Goal: Obtain resource: Download file/media

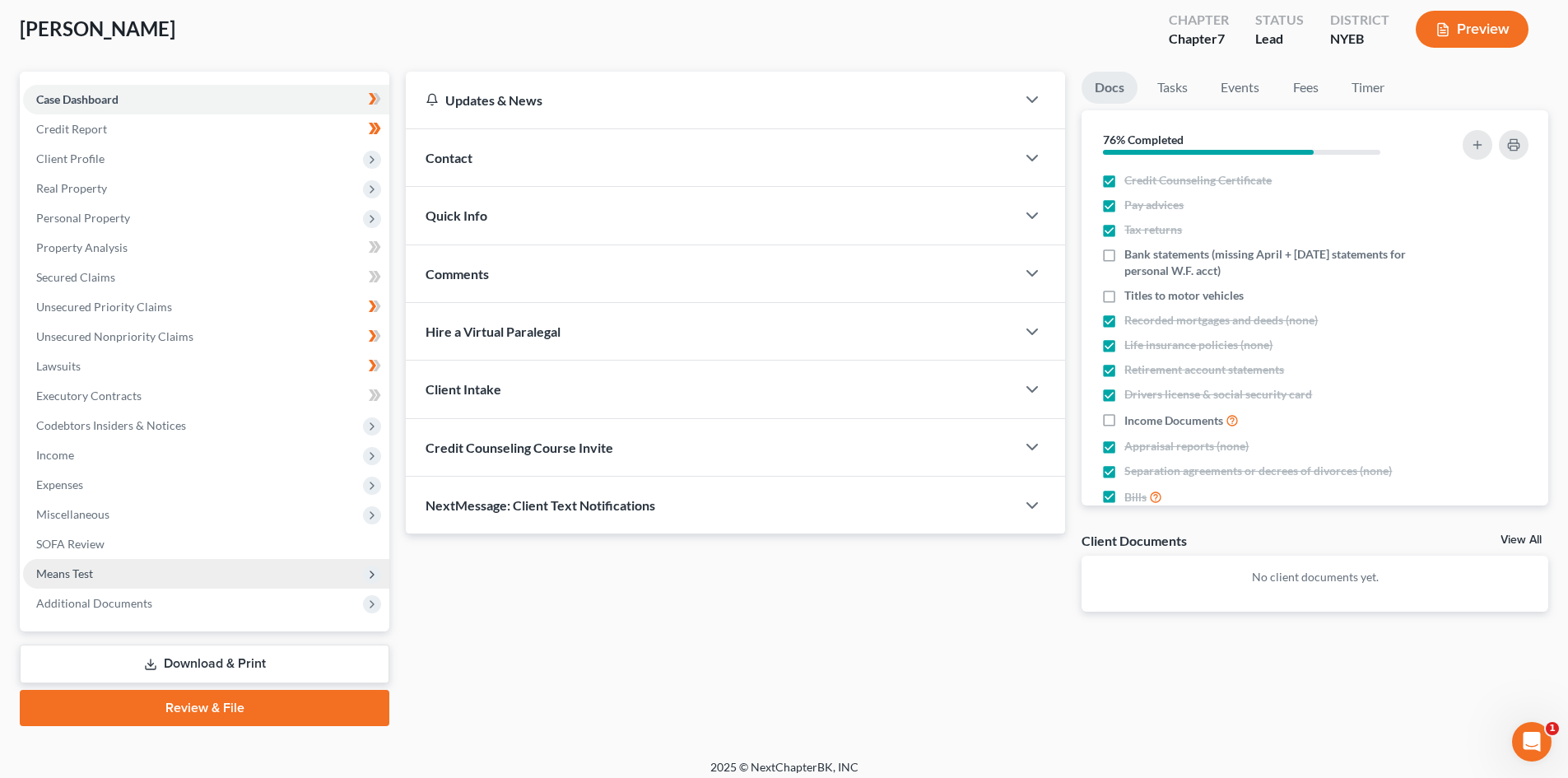
scroll to position [97, 0]
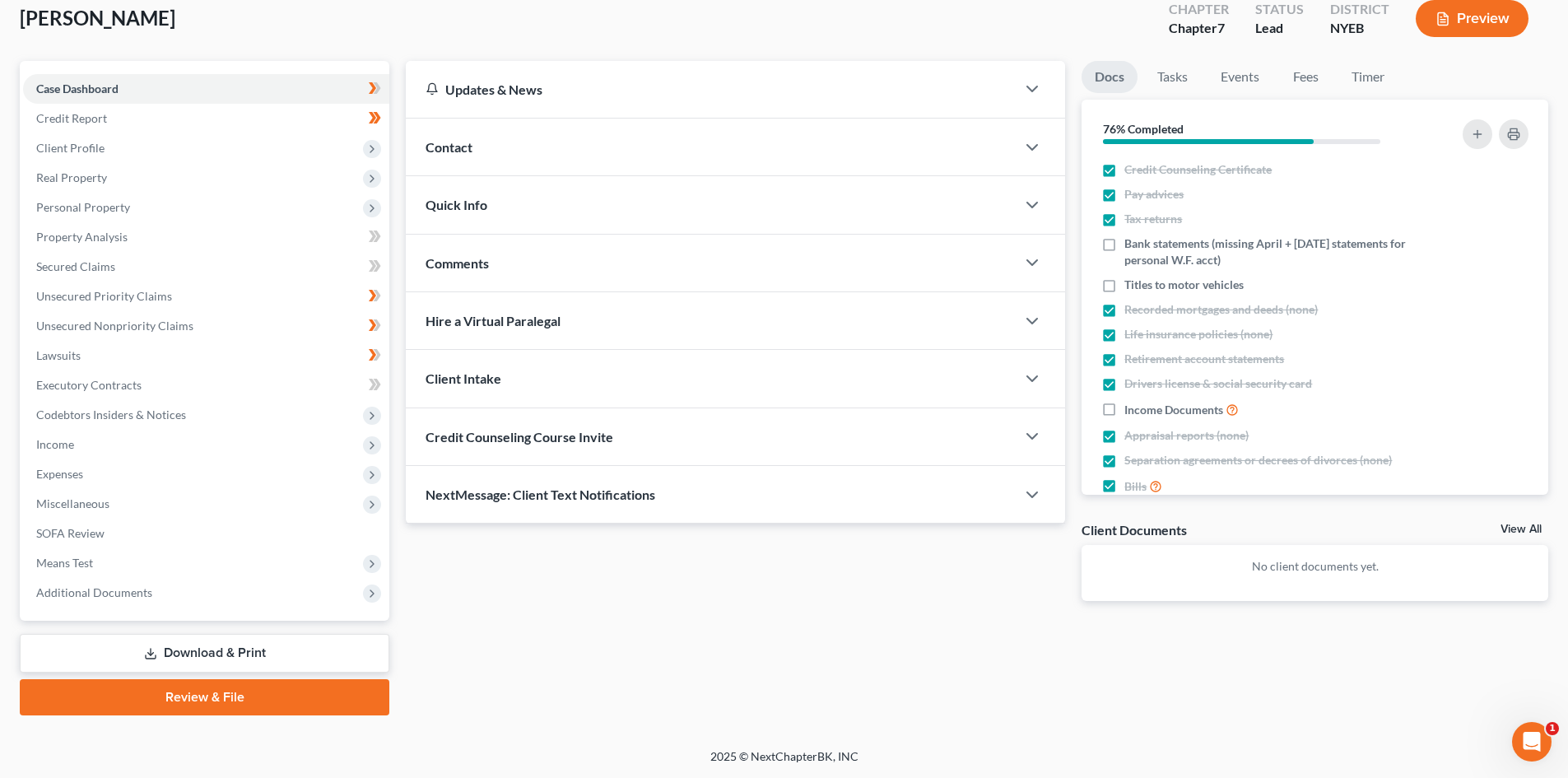
click at [234, 658] on link "Download & Print" at bounding box center [205, 653] width 370 height 39
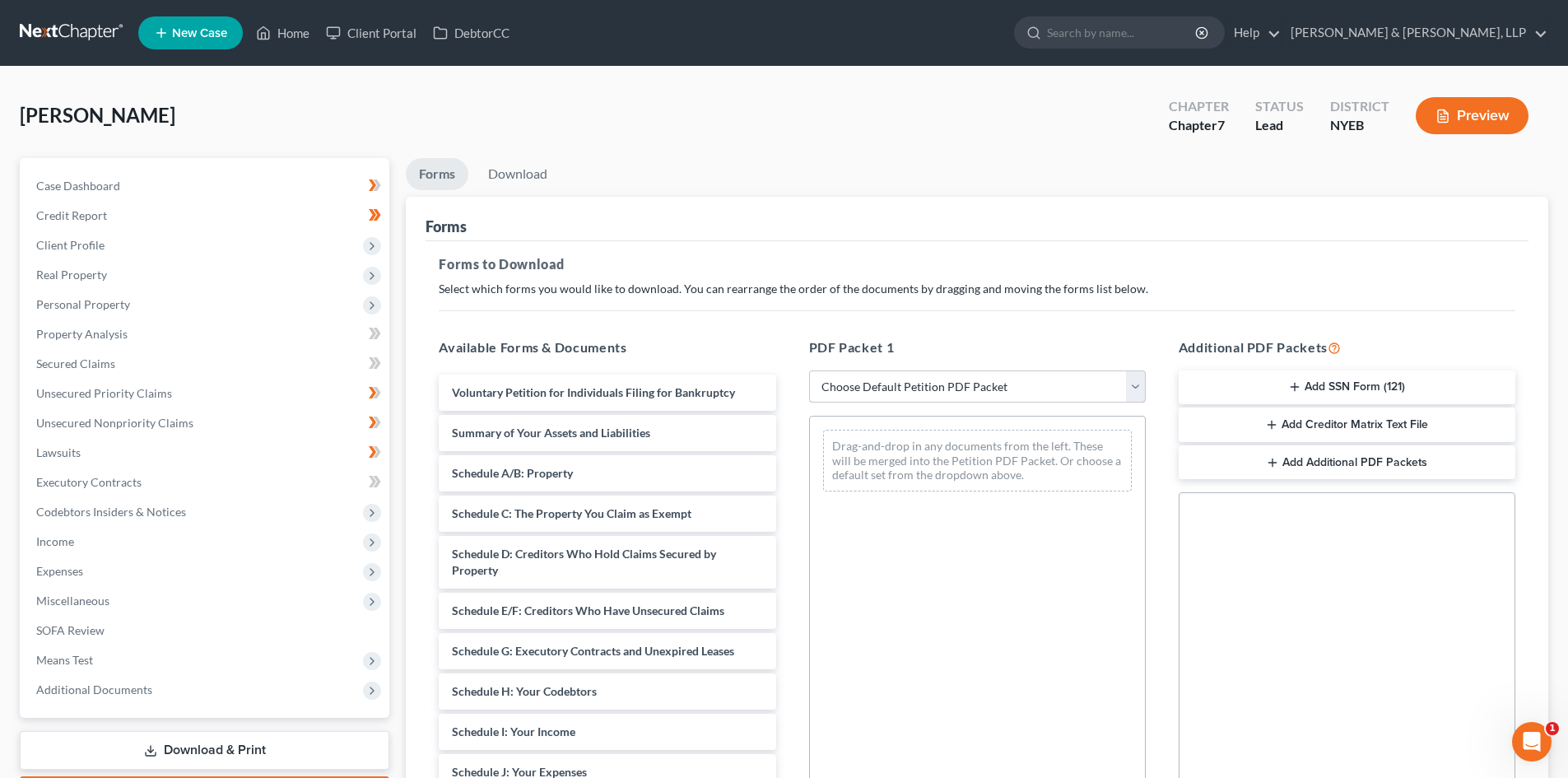
click at [1142, 387] on select "Choose Default Petition PDF Packet Complete Bankruptcy Petition (all forms and …" at bounding box center [977, 386] width 337 height 33
click at [963, 381] on select "Choose Default Petition PDF Packet Complete Bankruptcy Petition (all forms and …" at bounding box center [977, 386] width 337 height 33
select select "5"
click at [809, 371] on select "Choose Default Petition PDF Packet Complete Bankruptcy Petition (all forms and …" at bounding box center [977, 386] width 337 height 33
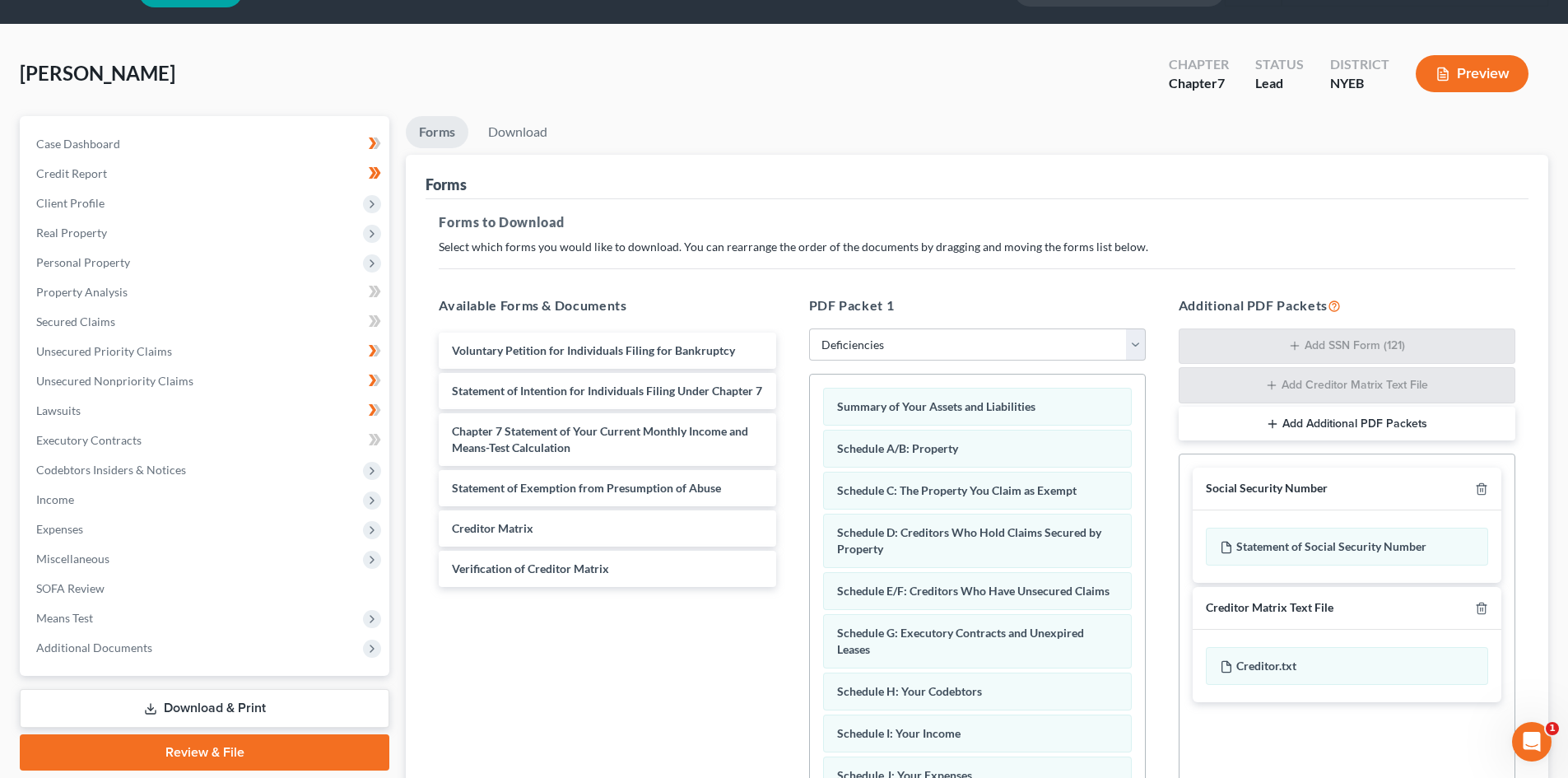
scroll to position [165, 0]
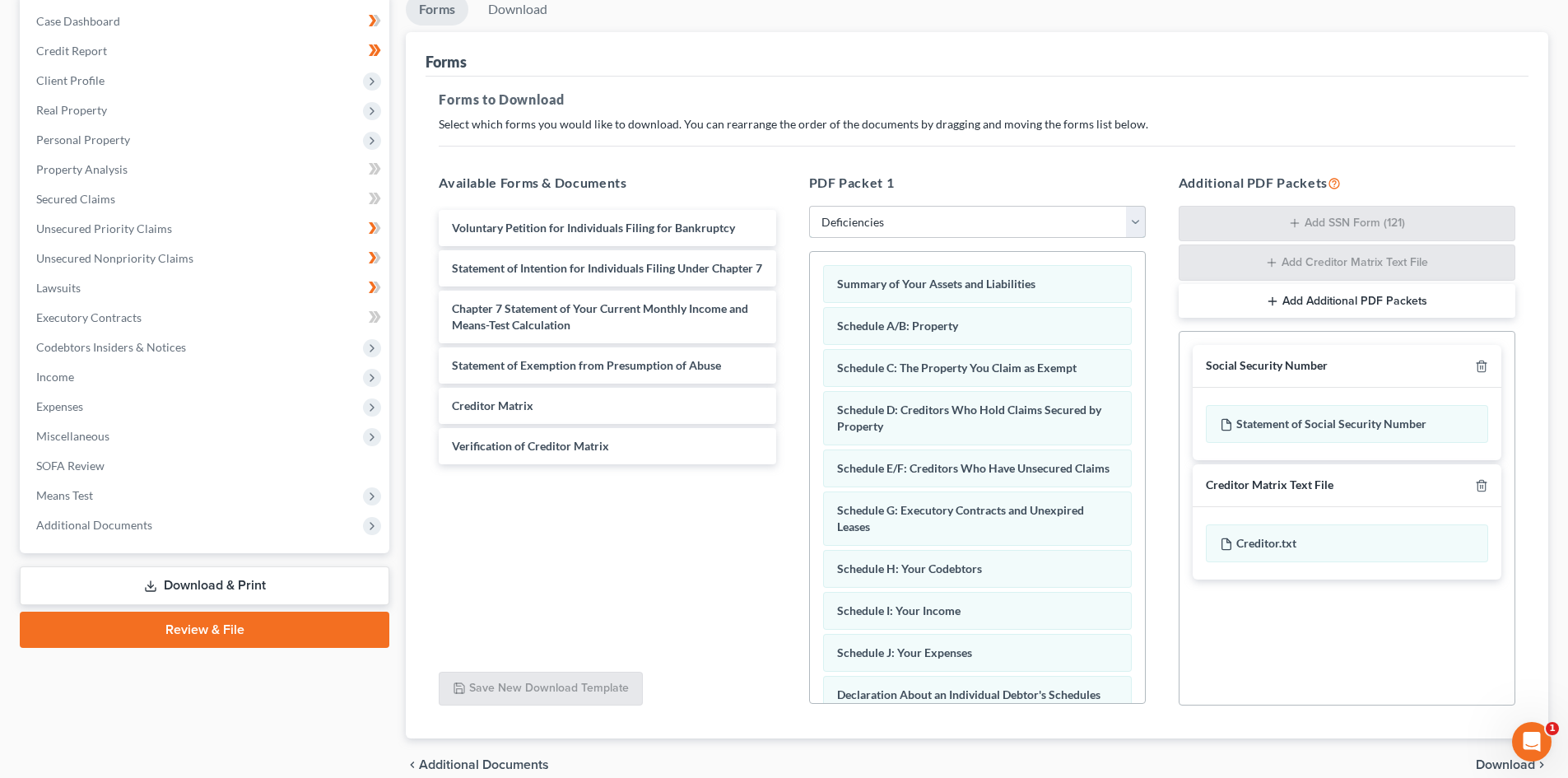
click at [1047, 222] on select "Choose Default Petition PDF Packet Complete Bankruptcy Petition (all forms and …" at bounding box center [977, 222] width 337 height 33
click at [809, 206] on select "Choose Default Petition PDF Packet Complete Bankruptcy Petition (all forms and …" at bounding box center [977, 222] width 337 height 33
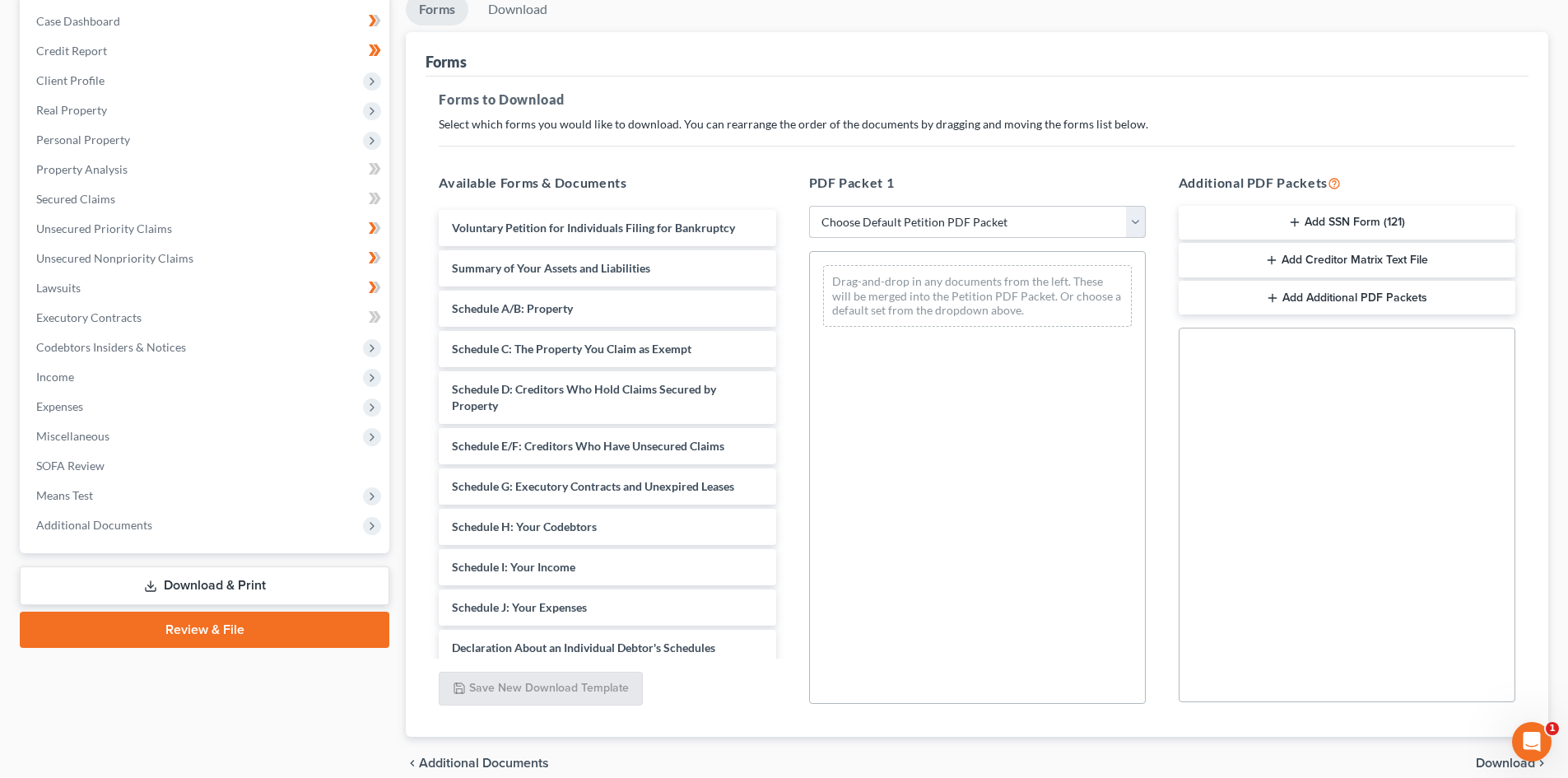
click at [941, 235] on select "Choose Default Petition PDF Packet Complete Bankruptcy Petition (all forms and …" at bounding box center [977, 222] width 337 height 33
select select "5"
click at [809, 206] on select "Choose Default Petition PDF Packet Complete Bankruptcy Petition (all forms and …" at bounding box center [977, 222] width 337 height 33
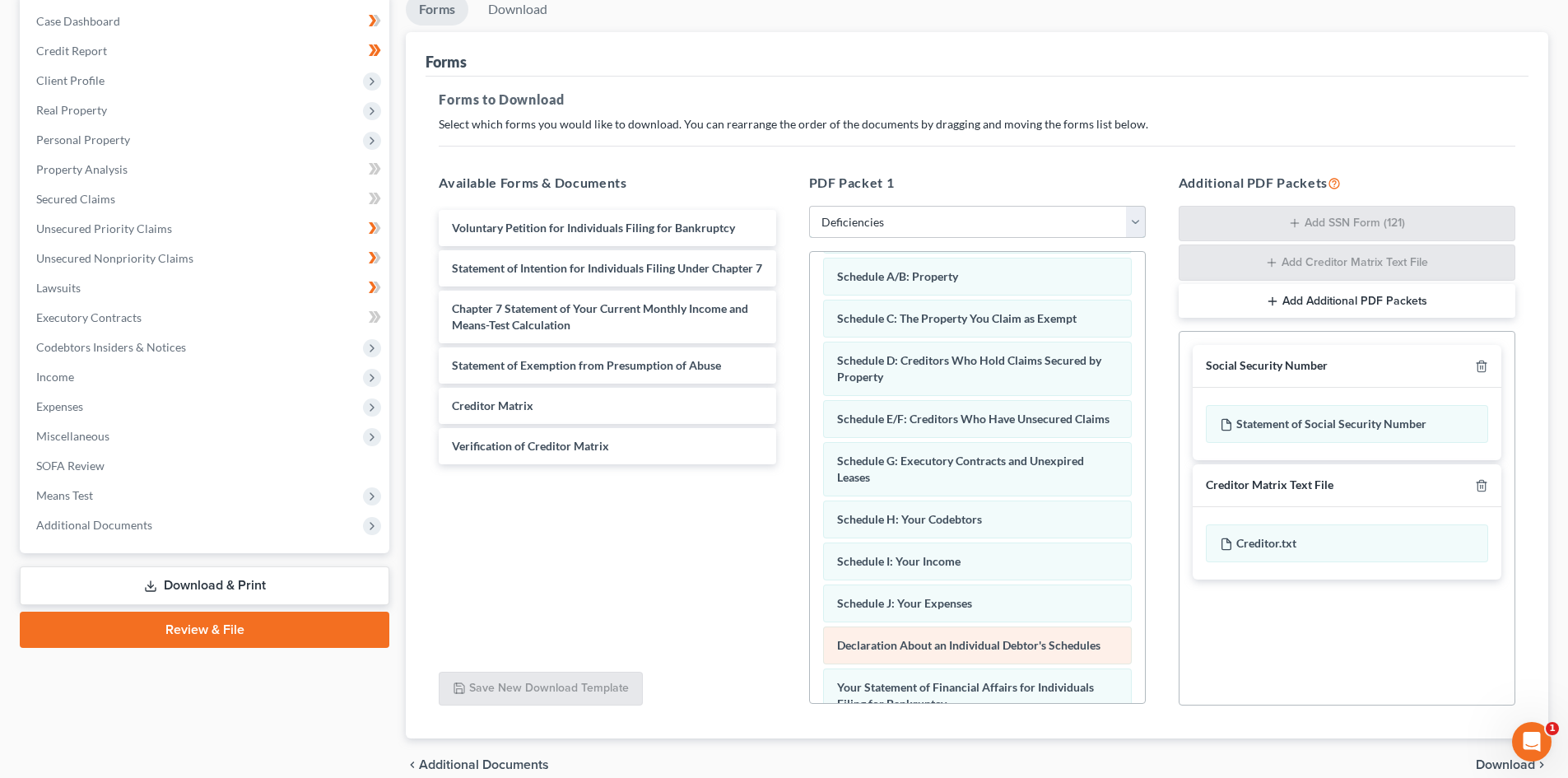
scroll to position [0, 0]
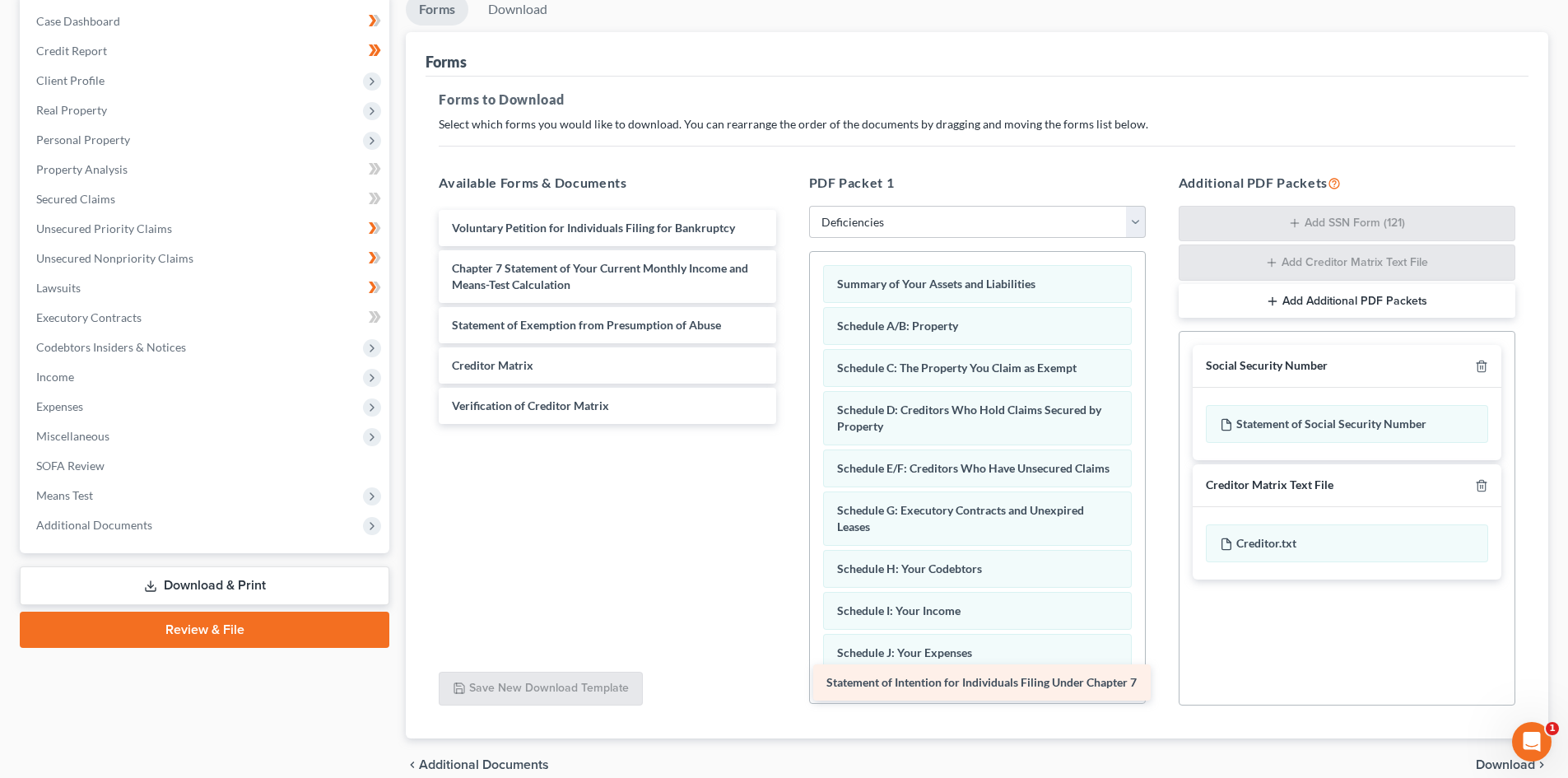
drag, startPoint x: 629, startPoint y: 290, endPoint x: 1003, endPoint y: 703, distance: 557.2
click at [788, 423] on div "Statement of Intention for Individuals Filing Under Chapter 7 Voluntary Petitio…" at bounding box center [607, 317] width 363 height 214
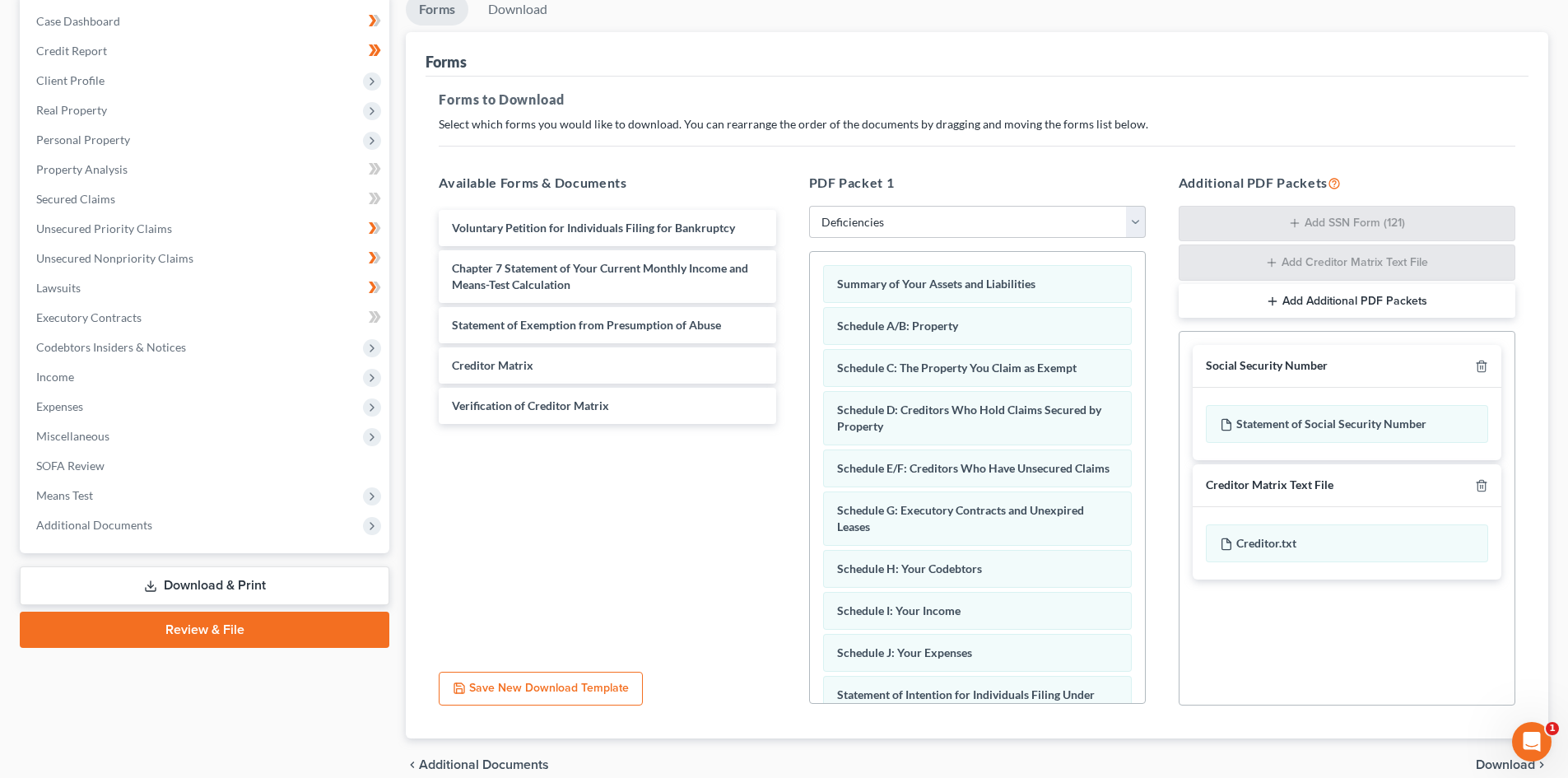
scroll to position [323, 0]
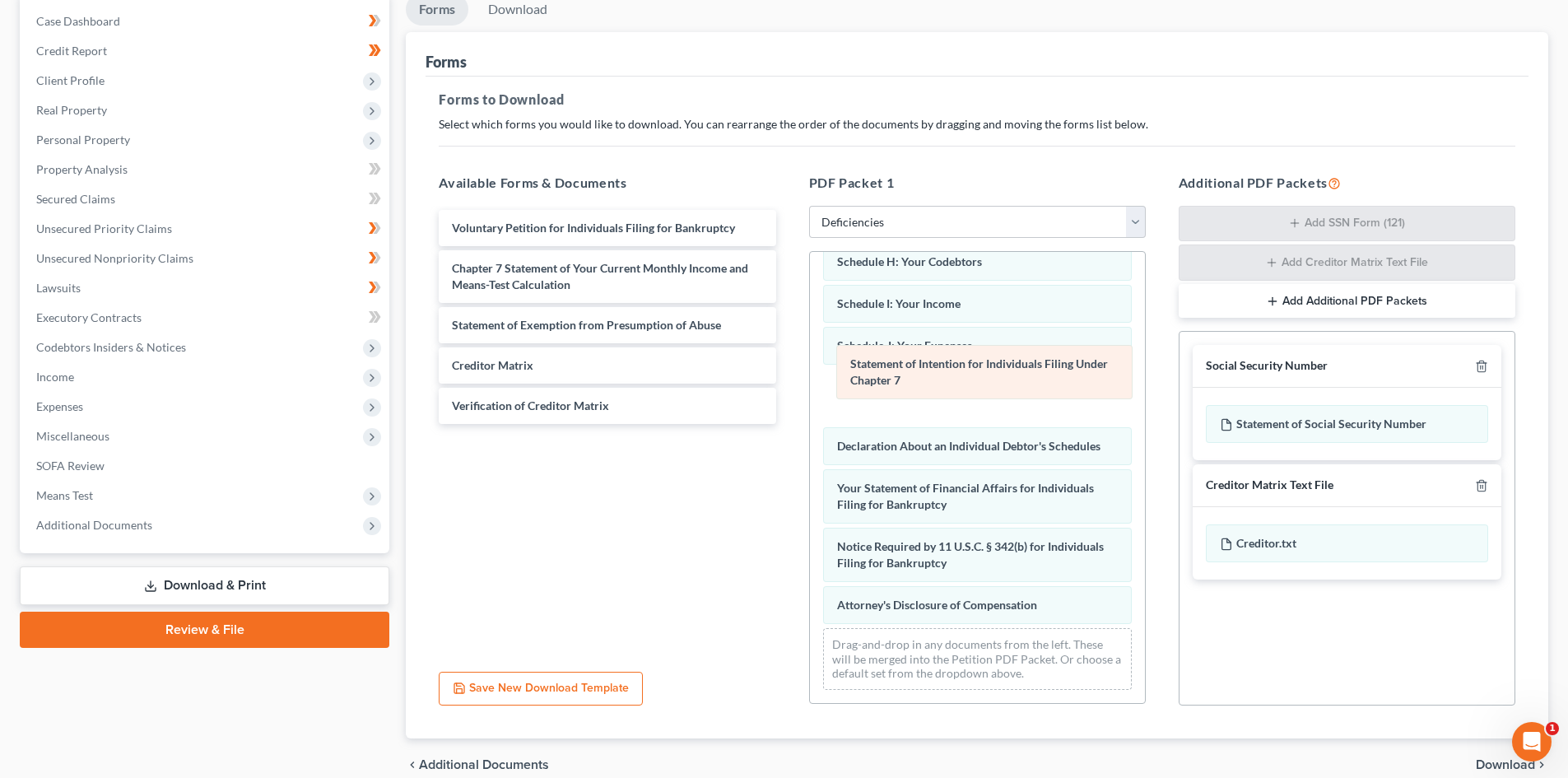
click at [921, 386] on div "Statement of Intention for Individuals Filing Under Chapter 7 Summary of Your A…" at bounding box center [977, 323] width 335 height 758
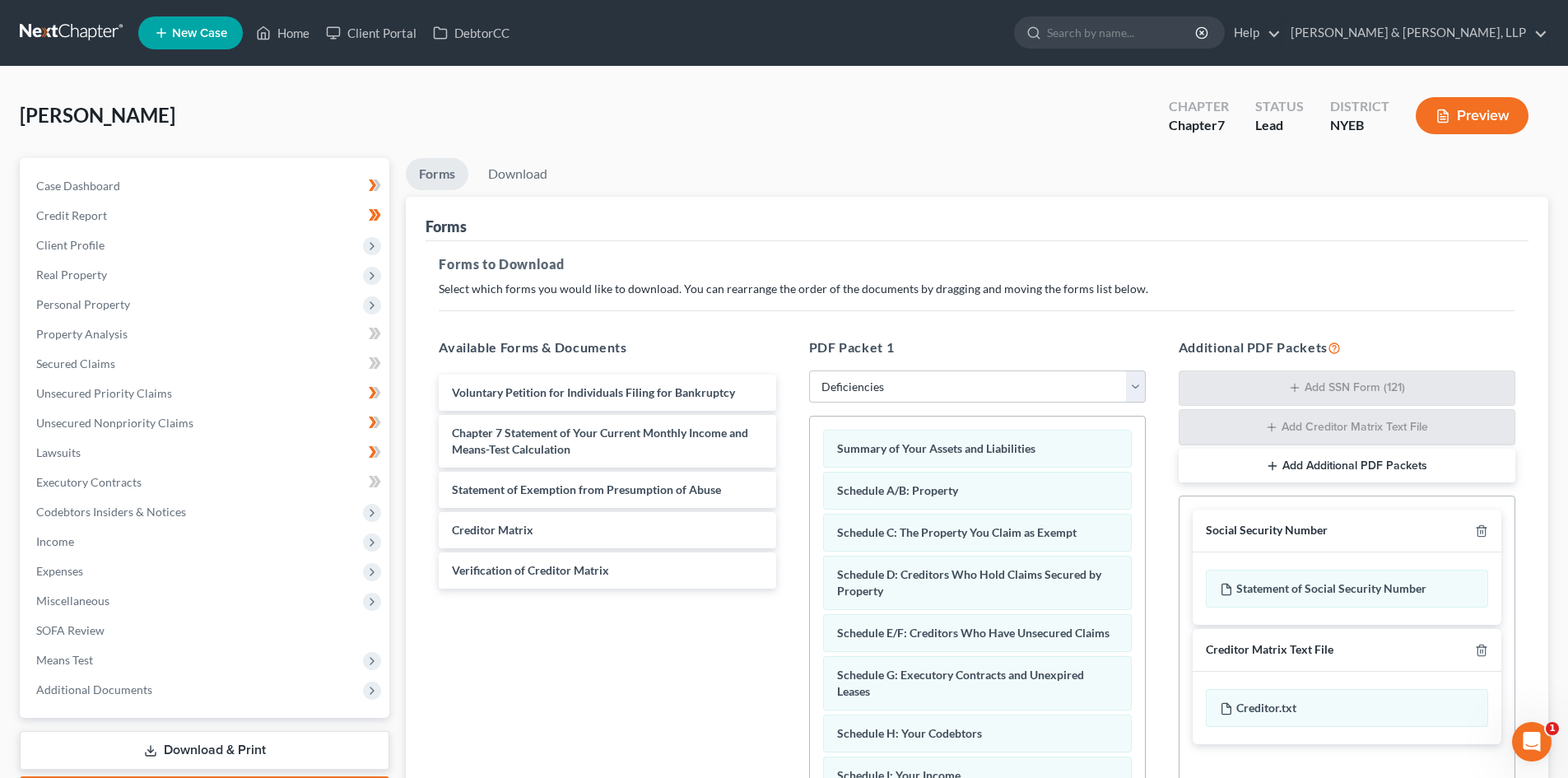
scroll to position [82, 0]
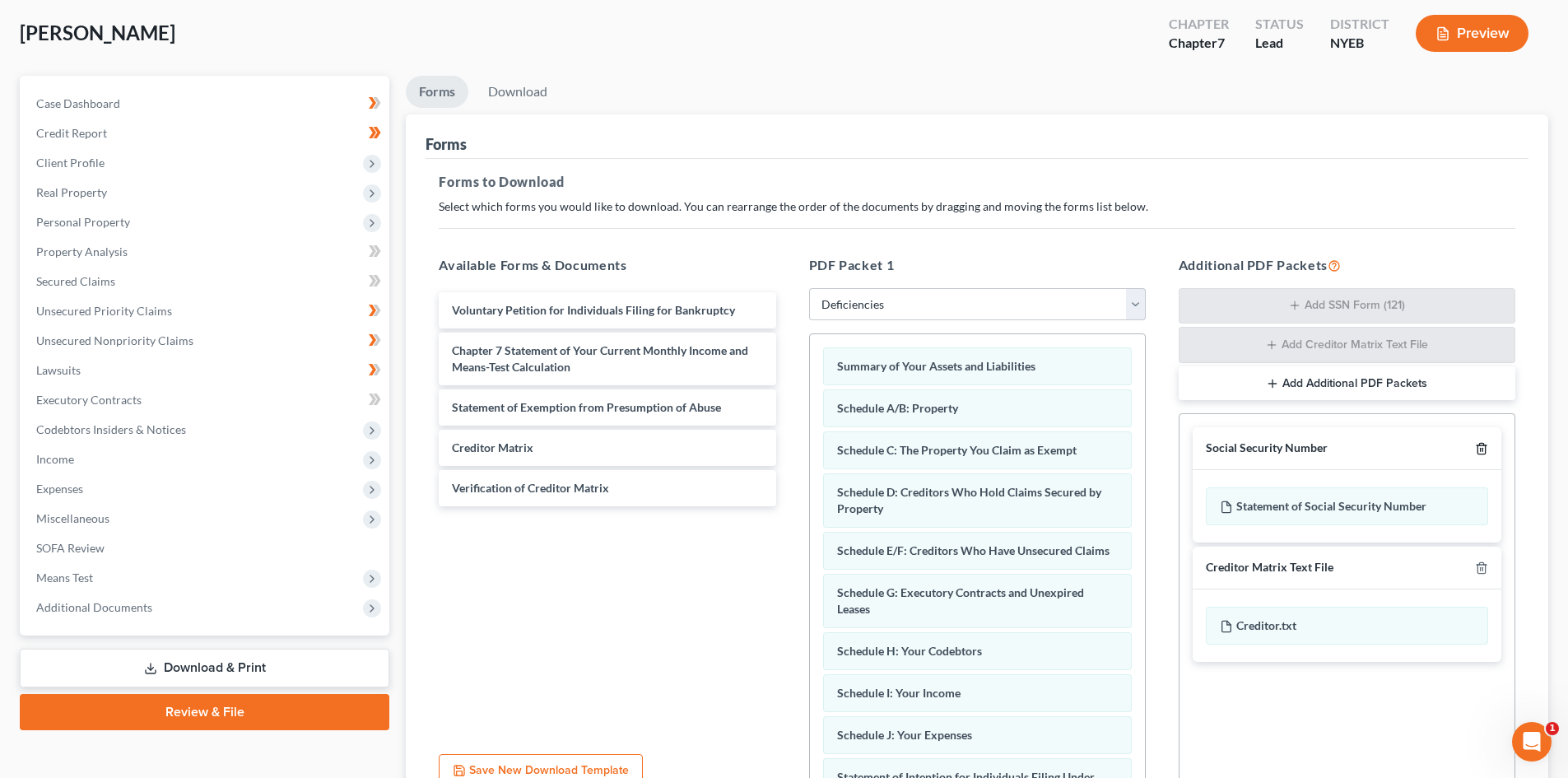
click at [1480, 444] on icon "button" at bounding box center [1481, 449] width 8 height 11
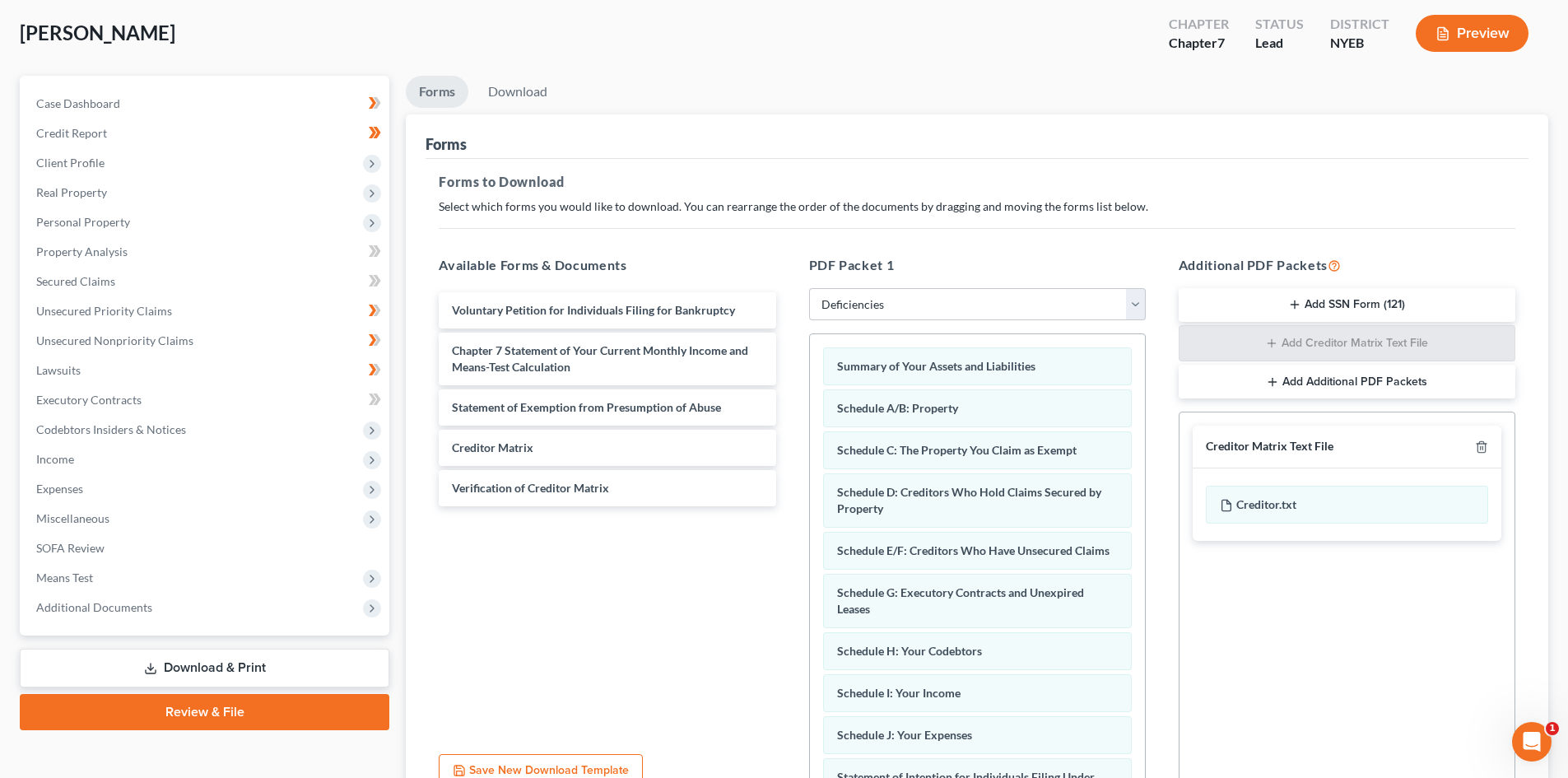
click at [1482, 438] on div "Creditor Matrix Text File" at bounding box center [1346, 446] width 308 height 43
click at [1476, 457] on div "Creditor Matrix Text File" at bounding box center [1346, 446] width 308 height 43
click at [1476, 444] on polyline "button" at bounding box center [1481, 444] width 10 height 0
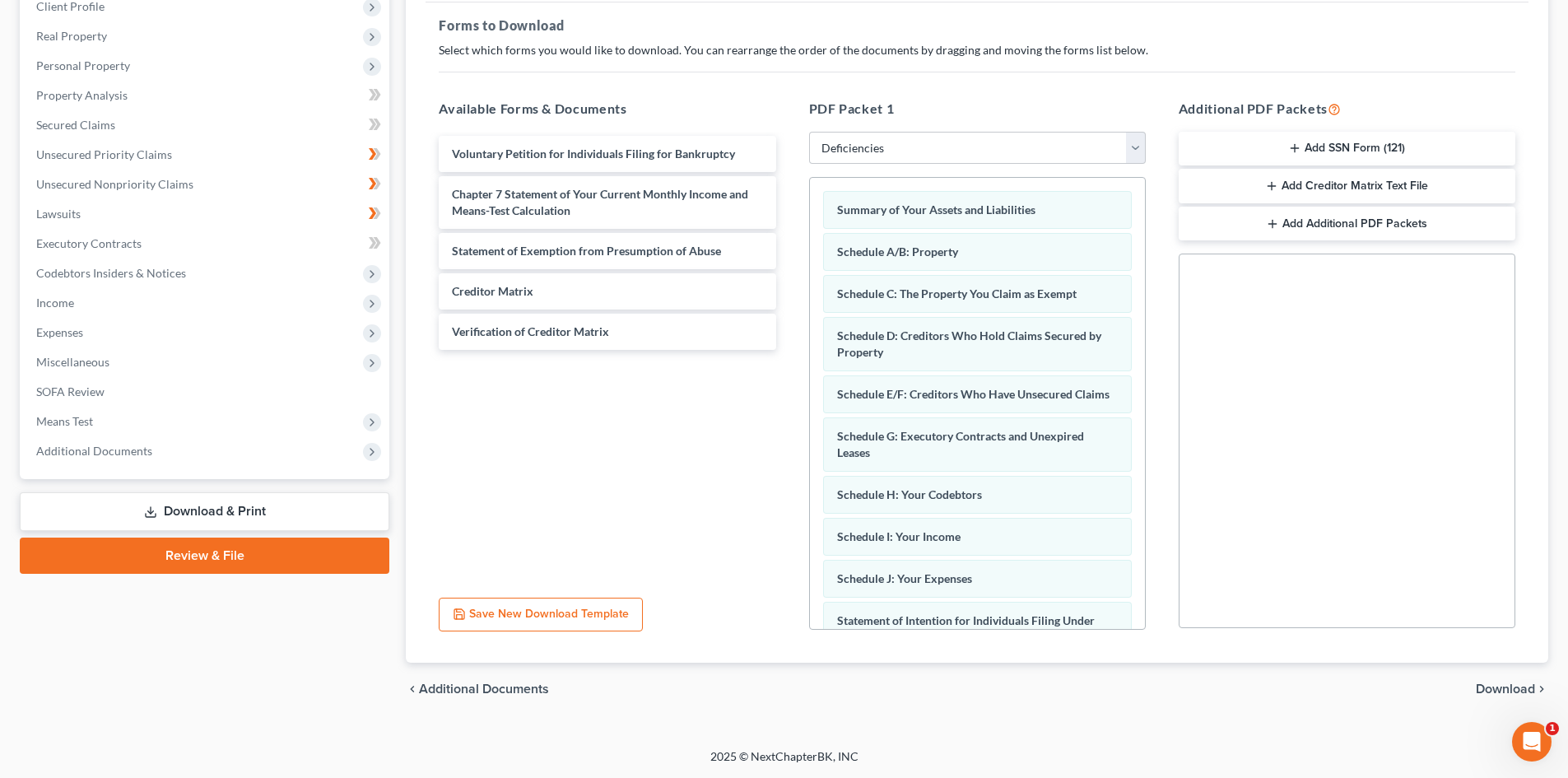
click at [1491, 684] on span "Download" at bounding box center [1505, 689] width 60 height 13
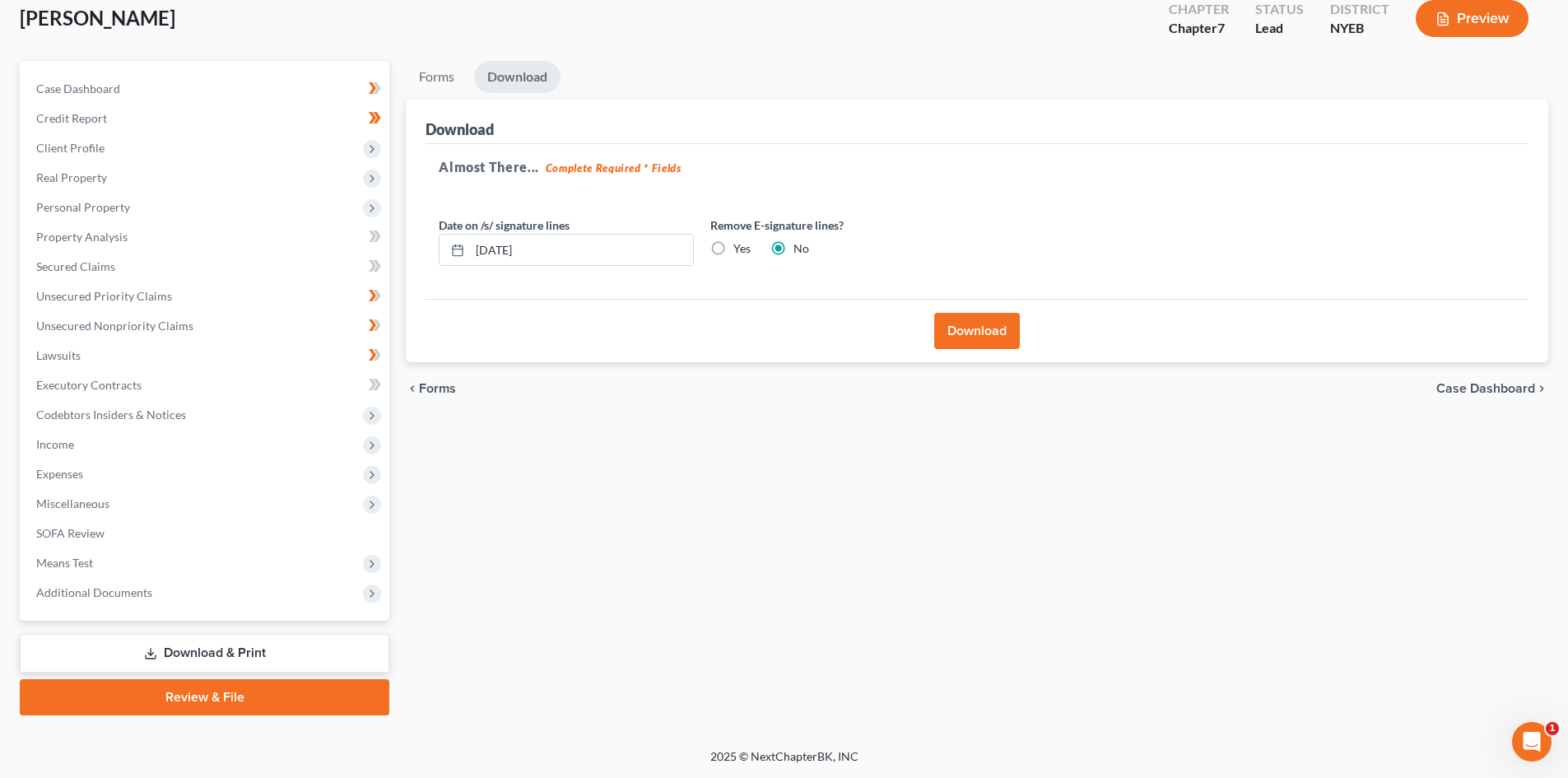
scroll to position [97, 0]
click at [988, 317] on button "Download" at bounding box center [977, 330] width 86 height 36
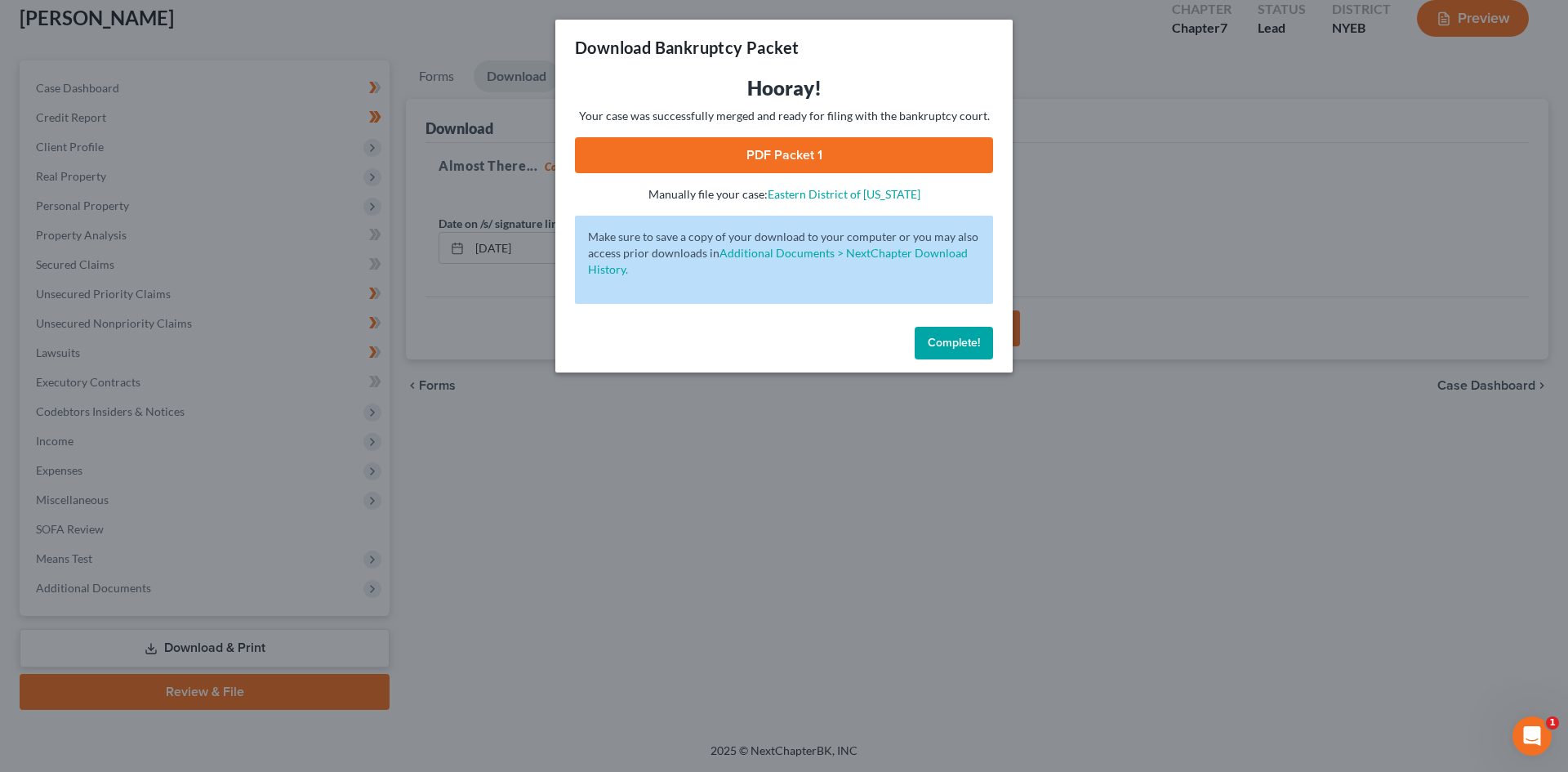
click at [905, 153] on link "PDF Packet 1" at bounding box center [783, 155] width 418 height 36
click at [935, 361] on div "Complete!" at bounding box center [784, 346] width 457 height 53
click at [938, 344] on span "Complete!" at bounding box center [954, 343] width 53 height 14
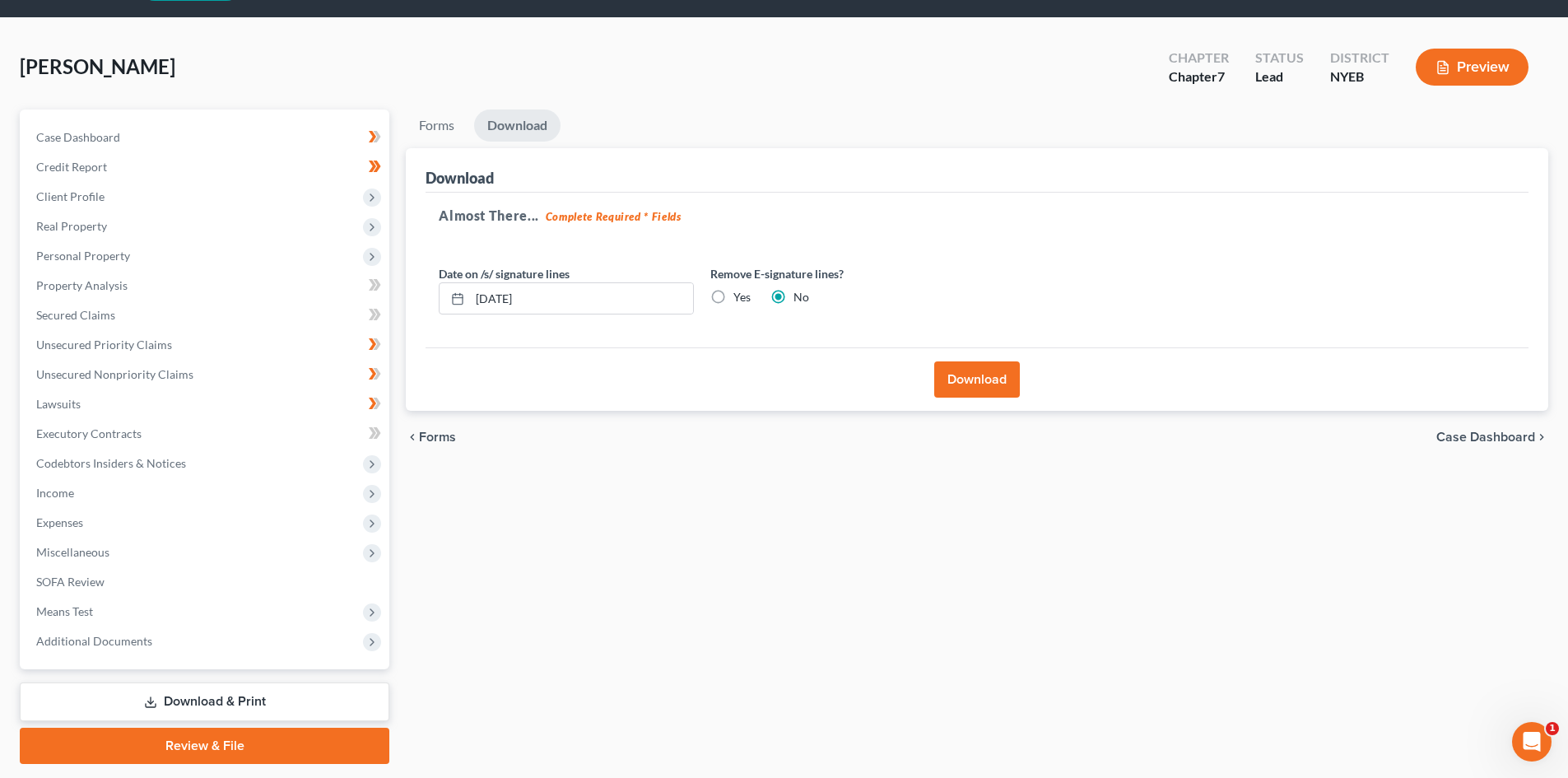
scroll to position [0, 0]
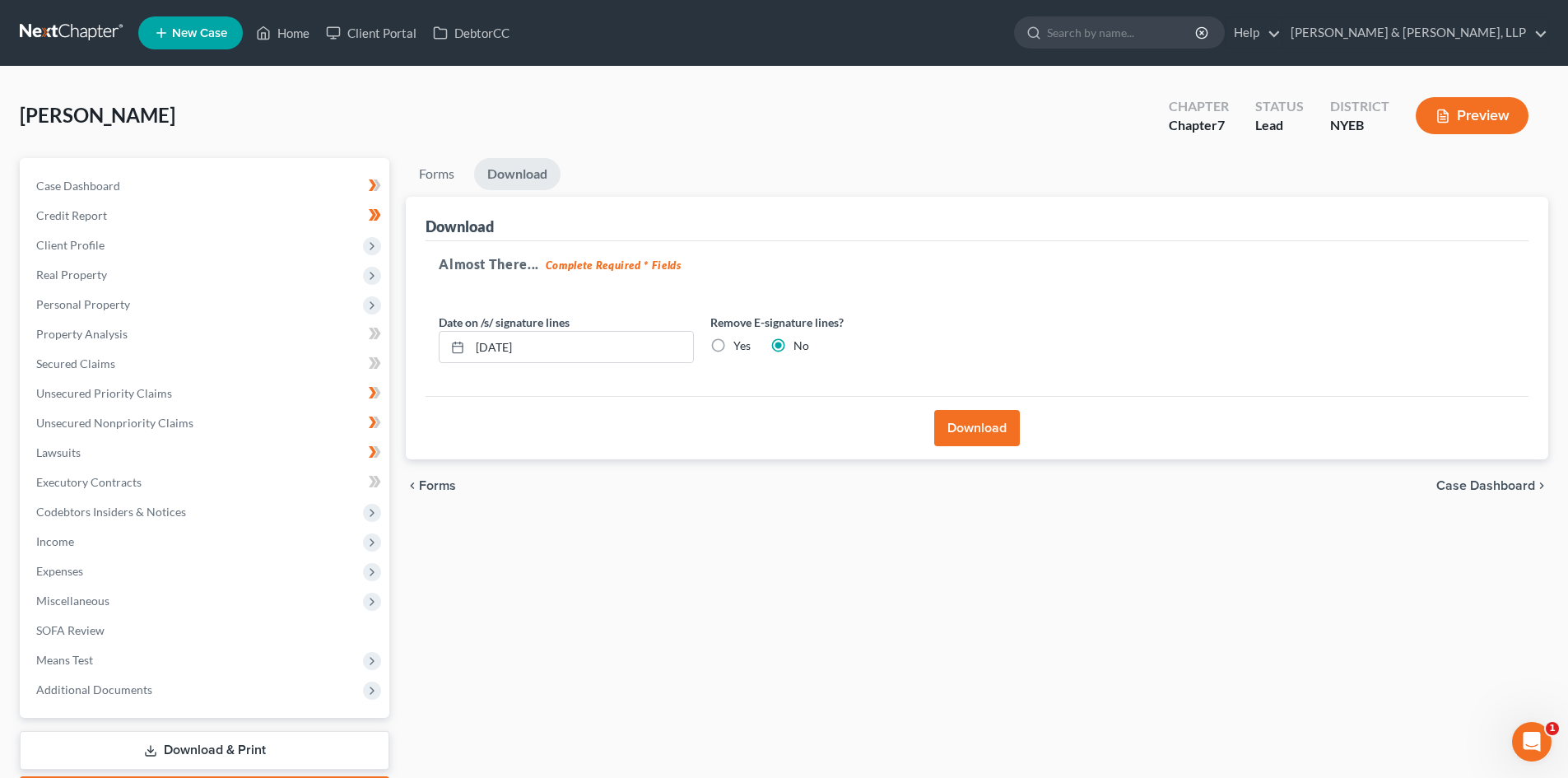
click at [72, 18] on nav "Home New Case Client Portal DebtorCC Ortiz & Ortiz, LLP email@ortizandortiz.com…" at bounding box center [784, 33] width 1568 height 66
click at [75, 26] on link at bounding box center [72, 33] width 105 height 29
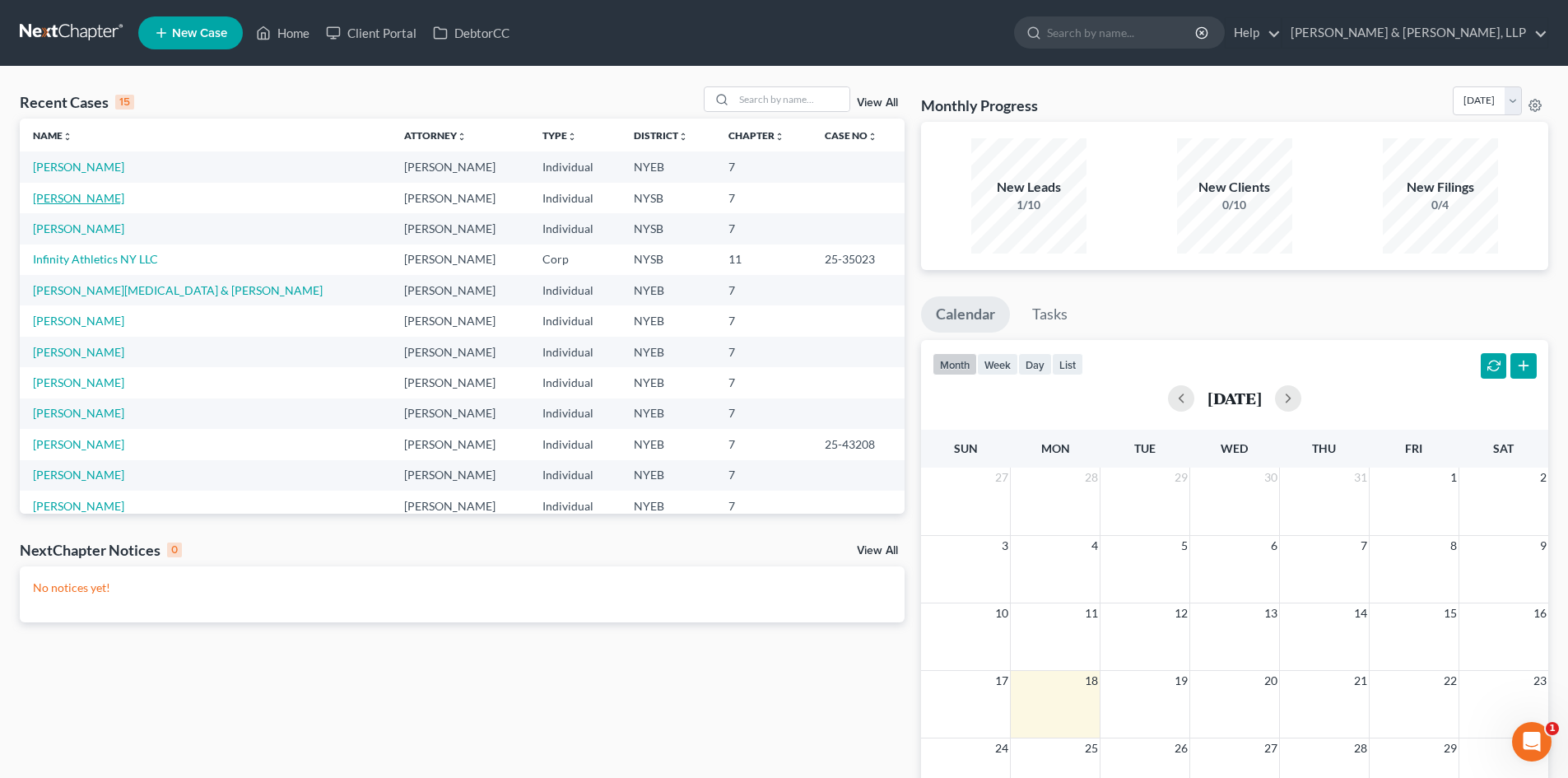
click at [72, 194] on link "Epshteyn, Dina" at bounding box center [78, 197] width 92 height 14
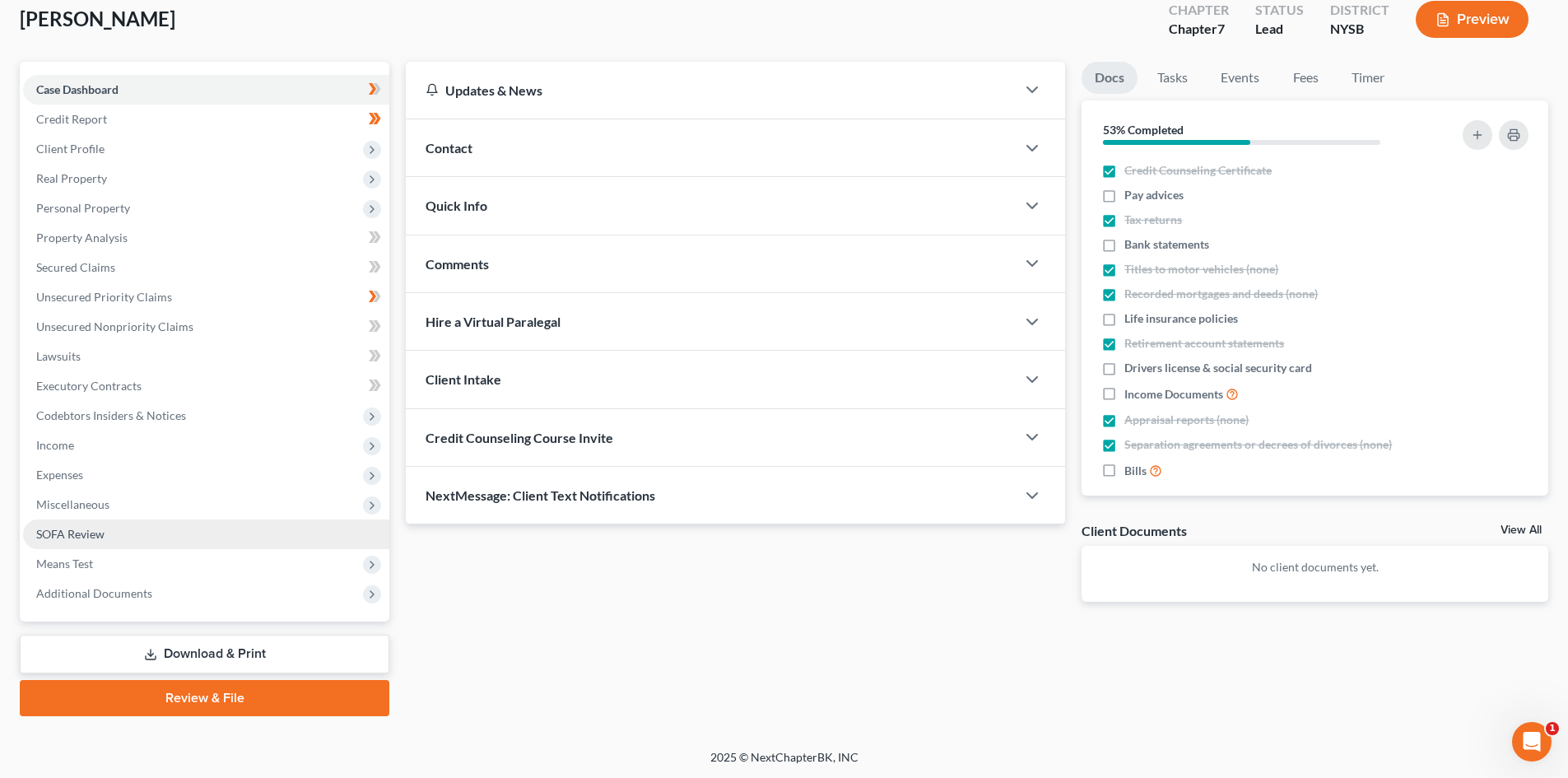
scroll to position [97, 0]
click at [274, 655] on link "Download & Print" at bounding box center [205, 653] width 370 height 39
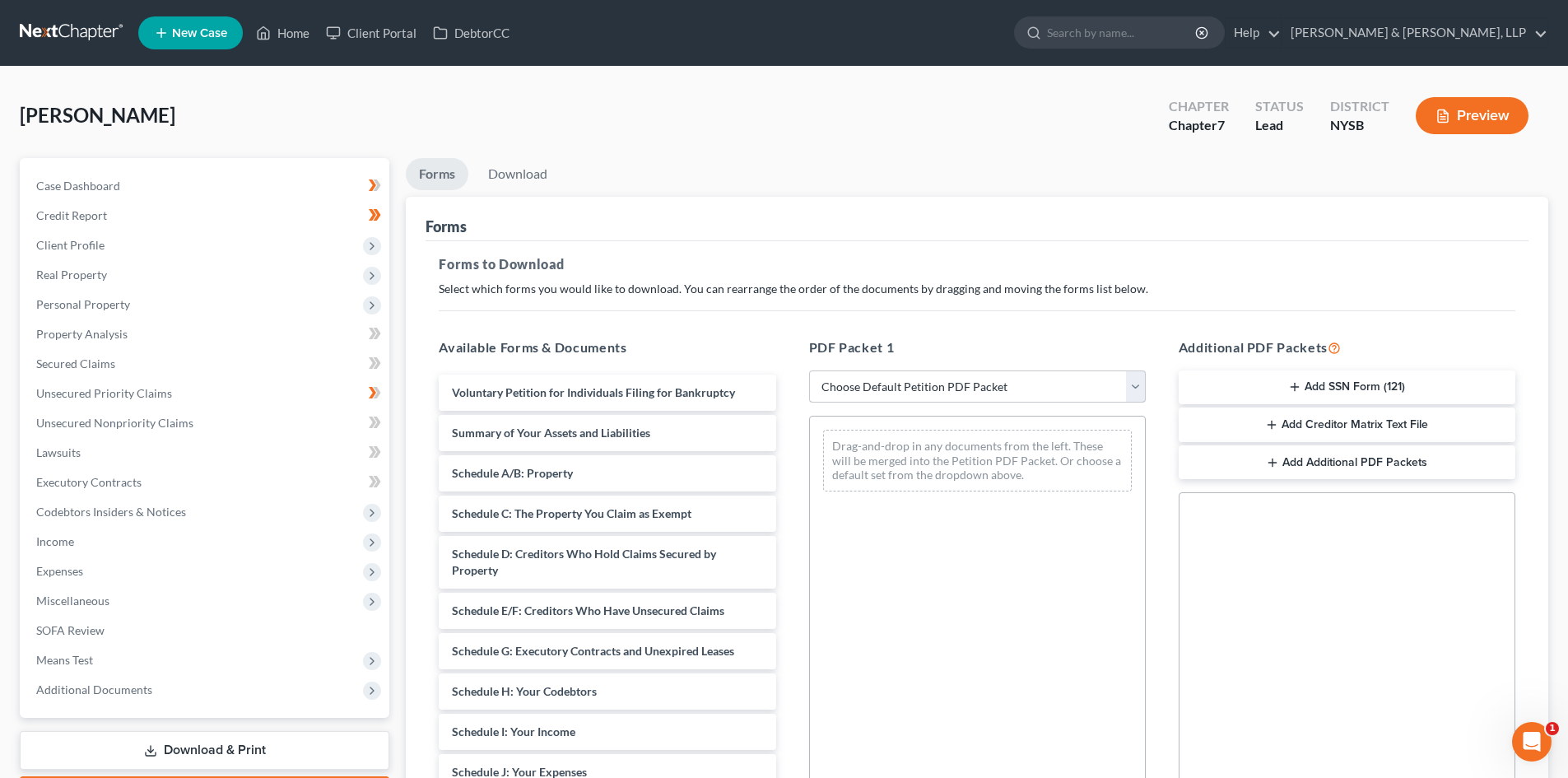
click at [872, 382] on select "Choose Default Petition PDF Packet Complete Bankruptcy Petition (all forms and …" at bounding box center [977, 386] width 337 height 33
select select "5"
click at [809, 371] on select "Choose Default Petition PDF Packet Complete Bankruptcy Petition (all forms and …" at bounding box center [977, 386] width 337 height 33
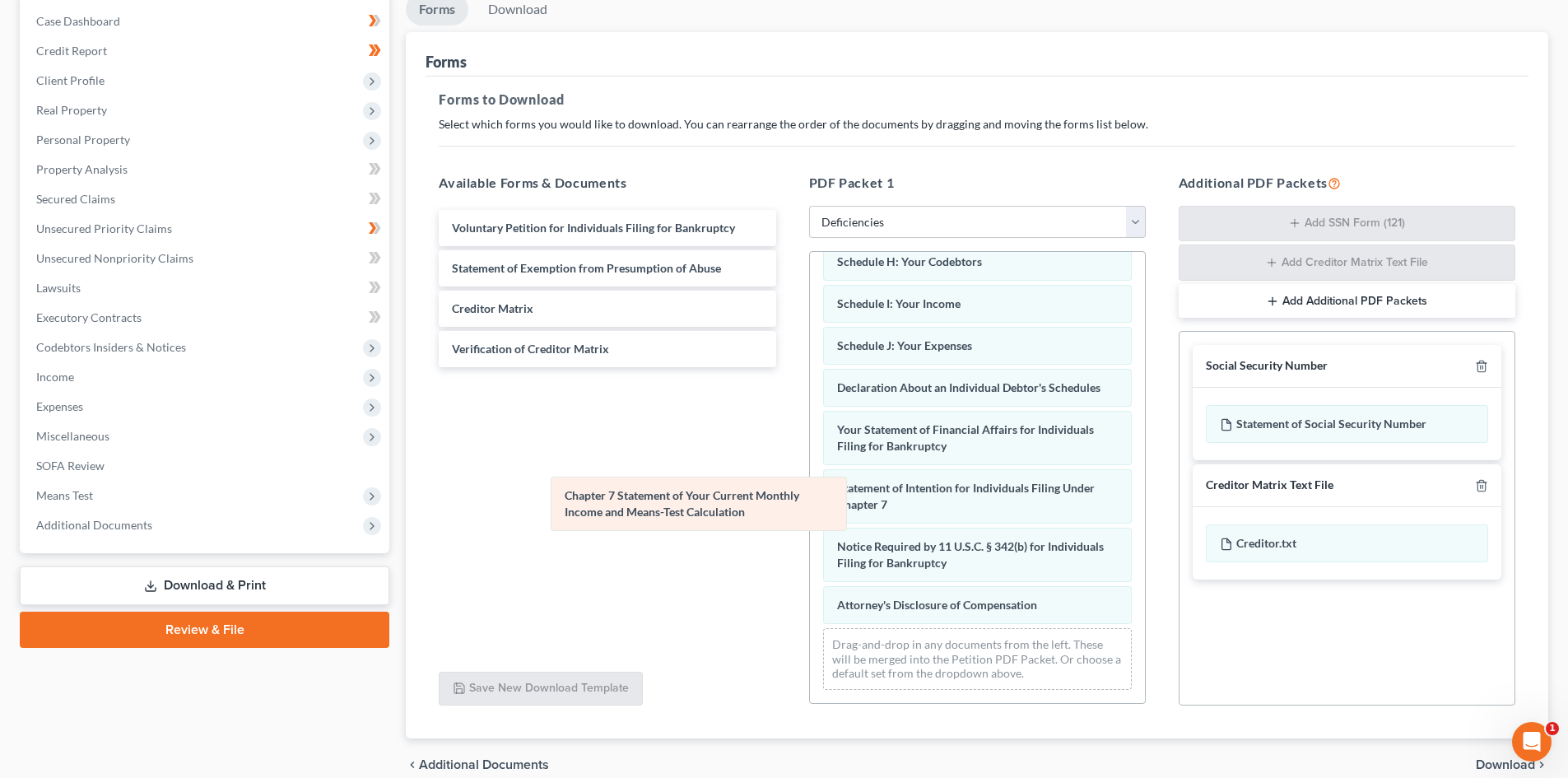
scroll to position [323, 0]
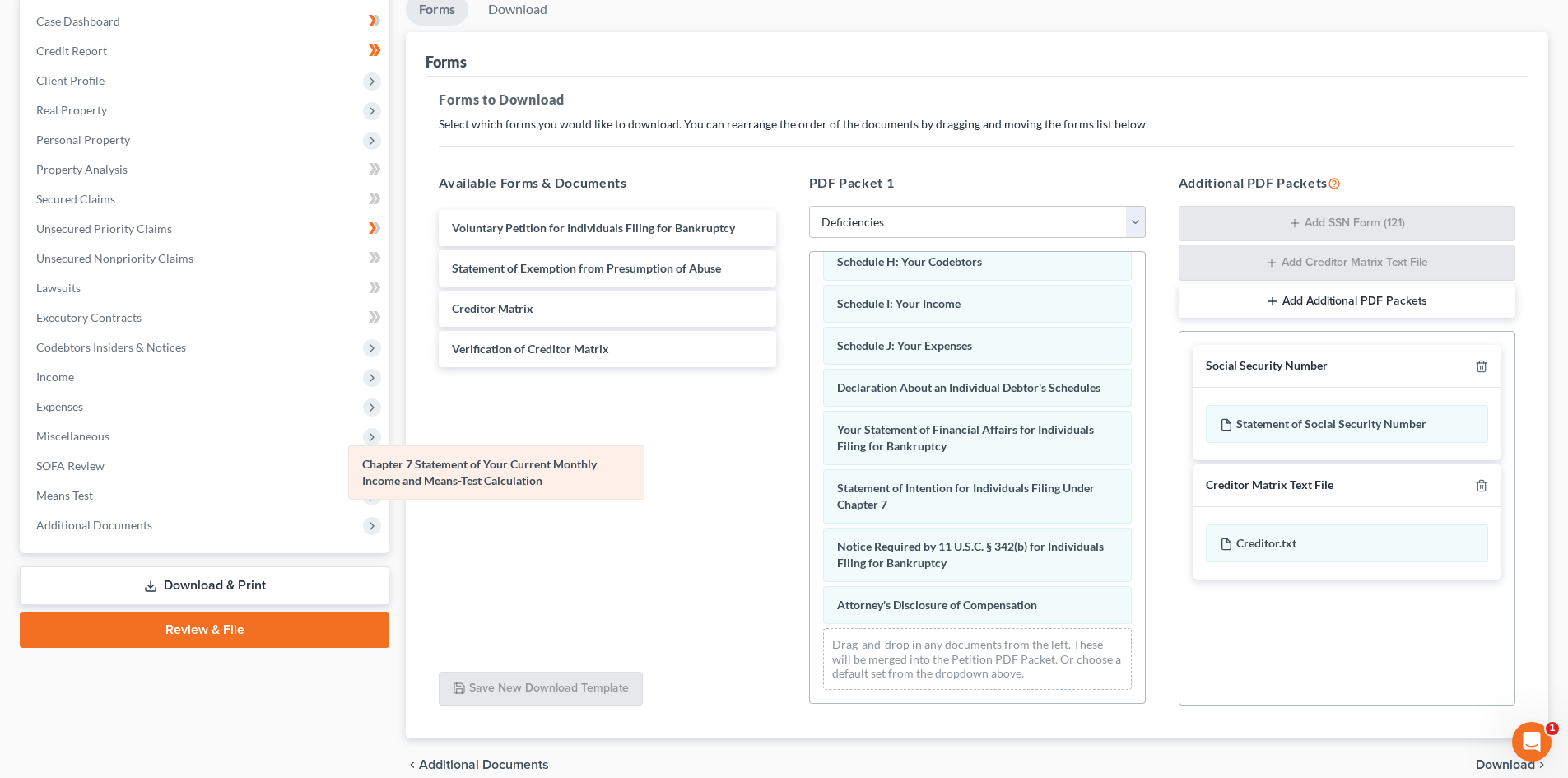
drag, startPoint x: 999, startPoint y: 502, endPoint x: 525, endPoint y: 477, distance: 474.7
click at [810, 477] on div "Chapter 7 Statement of Your Current Monthly Income and Means-Test Calculation S…" at bounding box center [977, 323] width 335 height 758
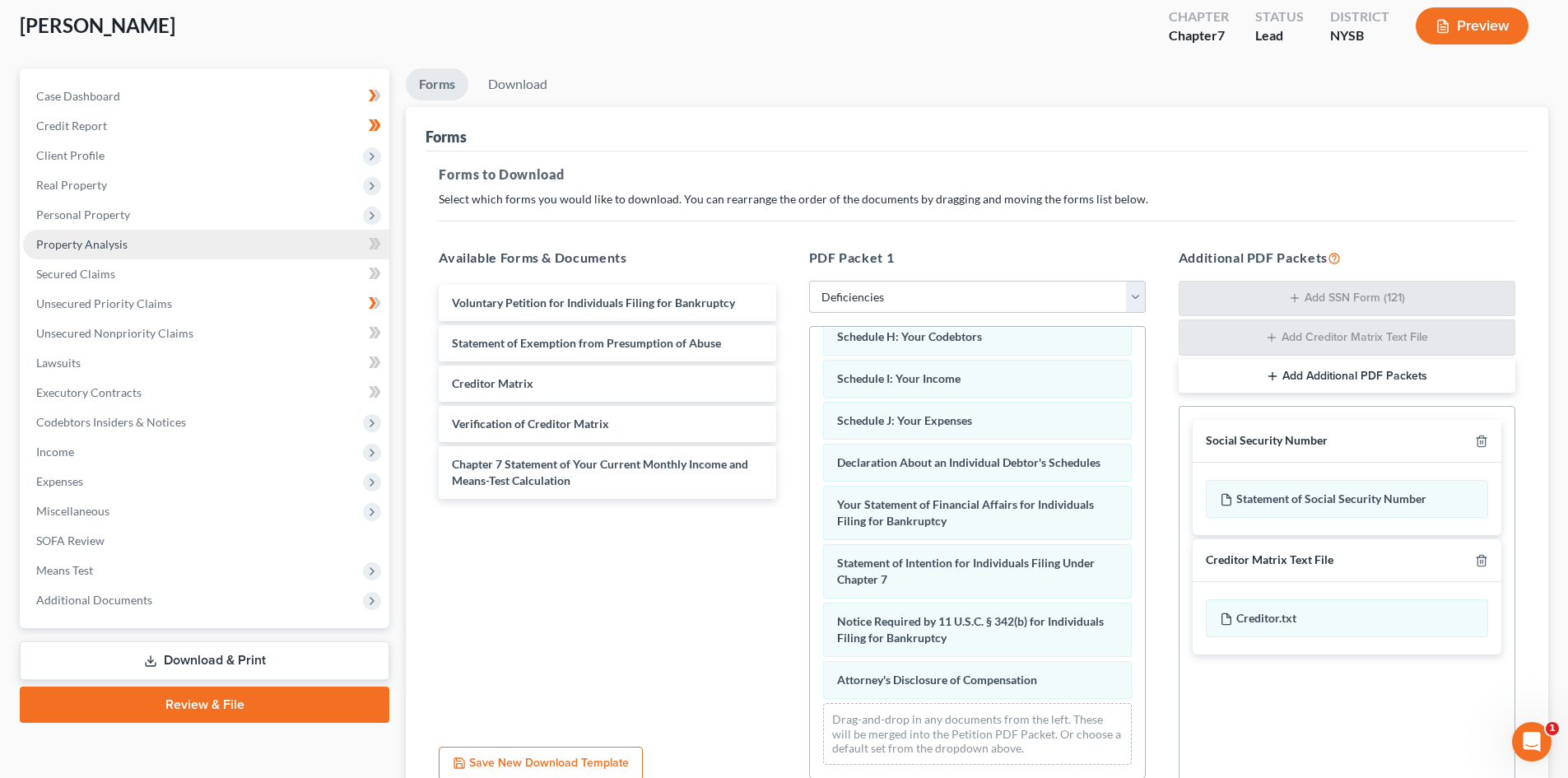
scroll to position [0, 0]
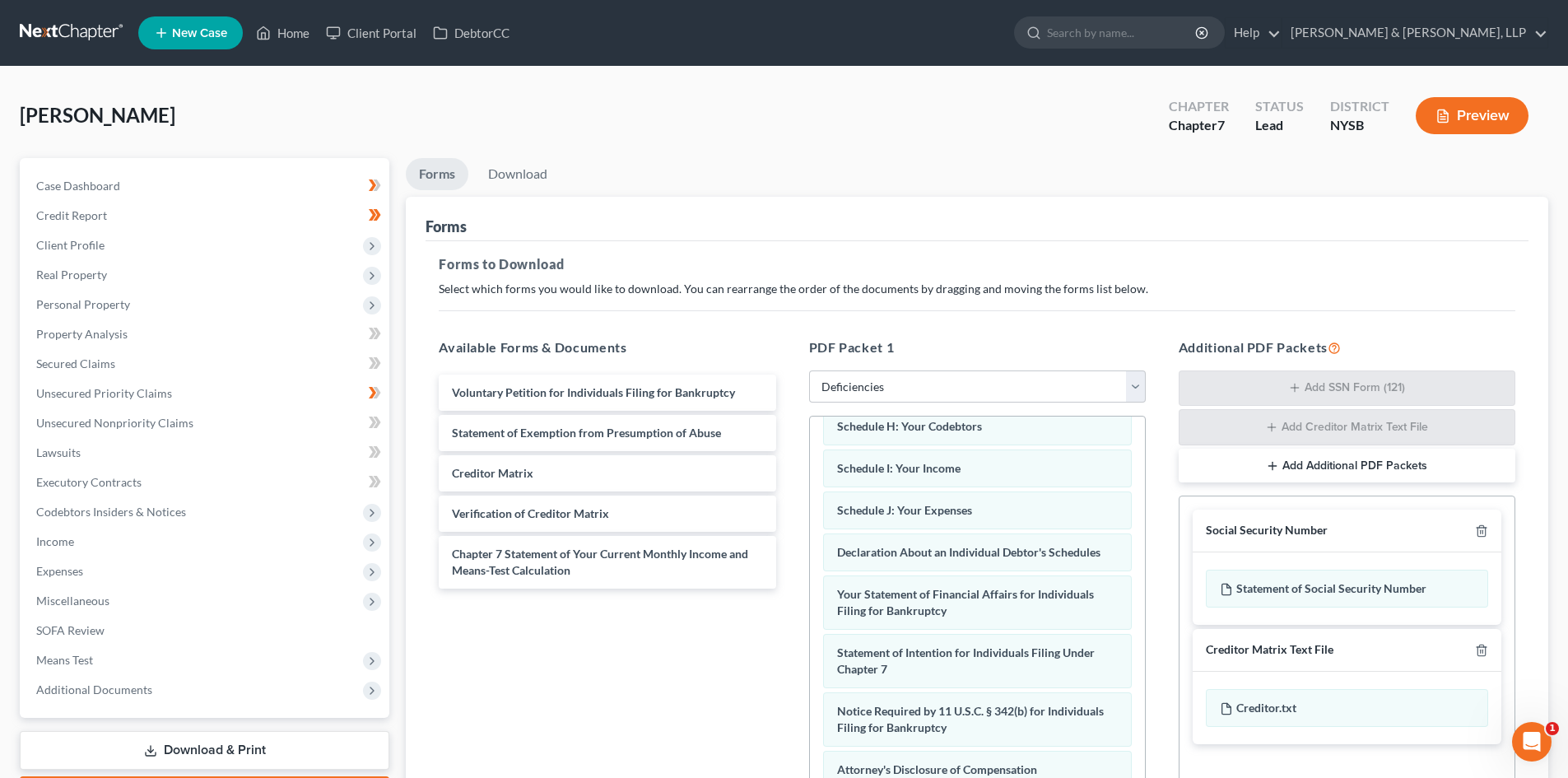
click at [92, 22] on link at bounding box center [72, 33] width 105 height 29
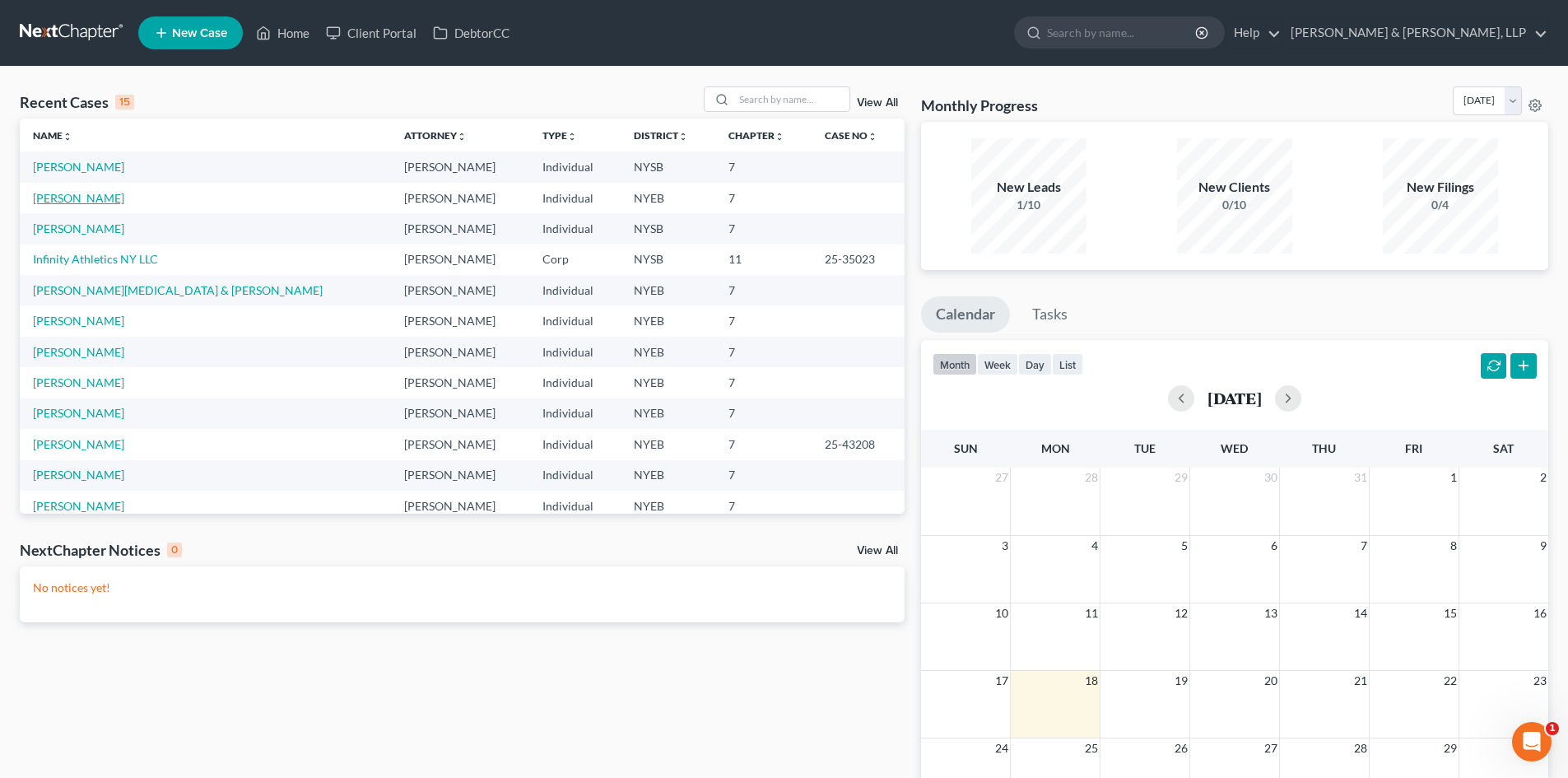
click at [89, 199] on link "[PERSON_NAME]" at bounding box center [78, 197] width 92 height 14
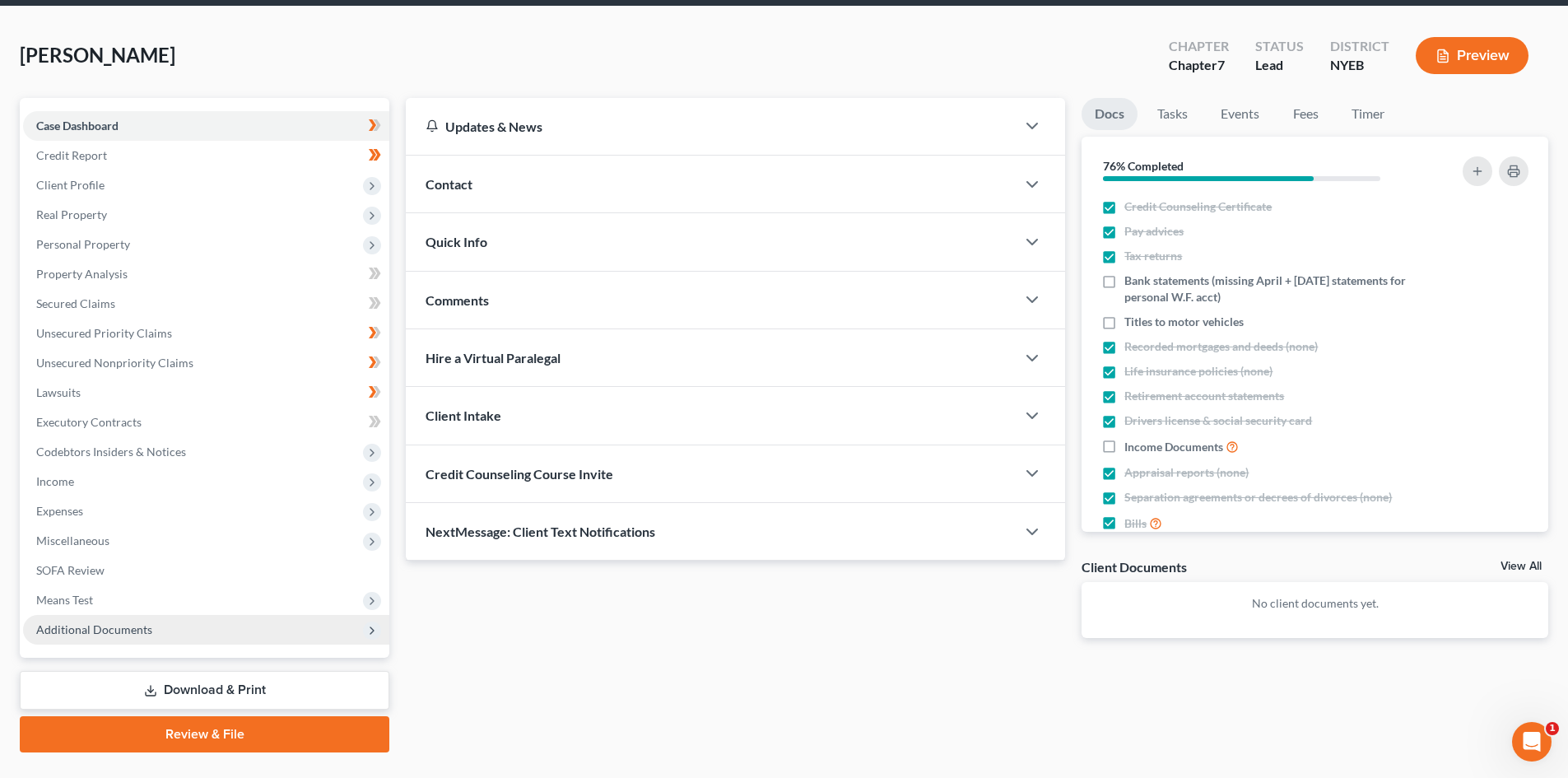
scroll to position [97, 0]
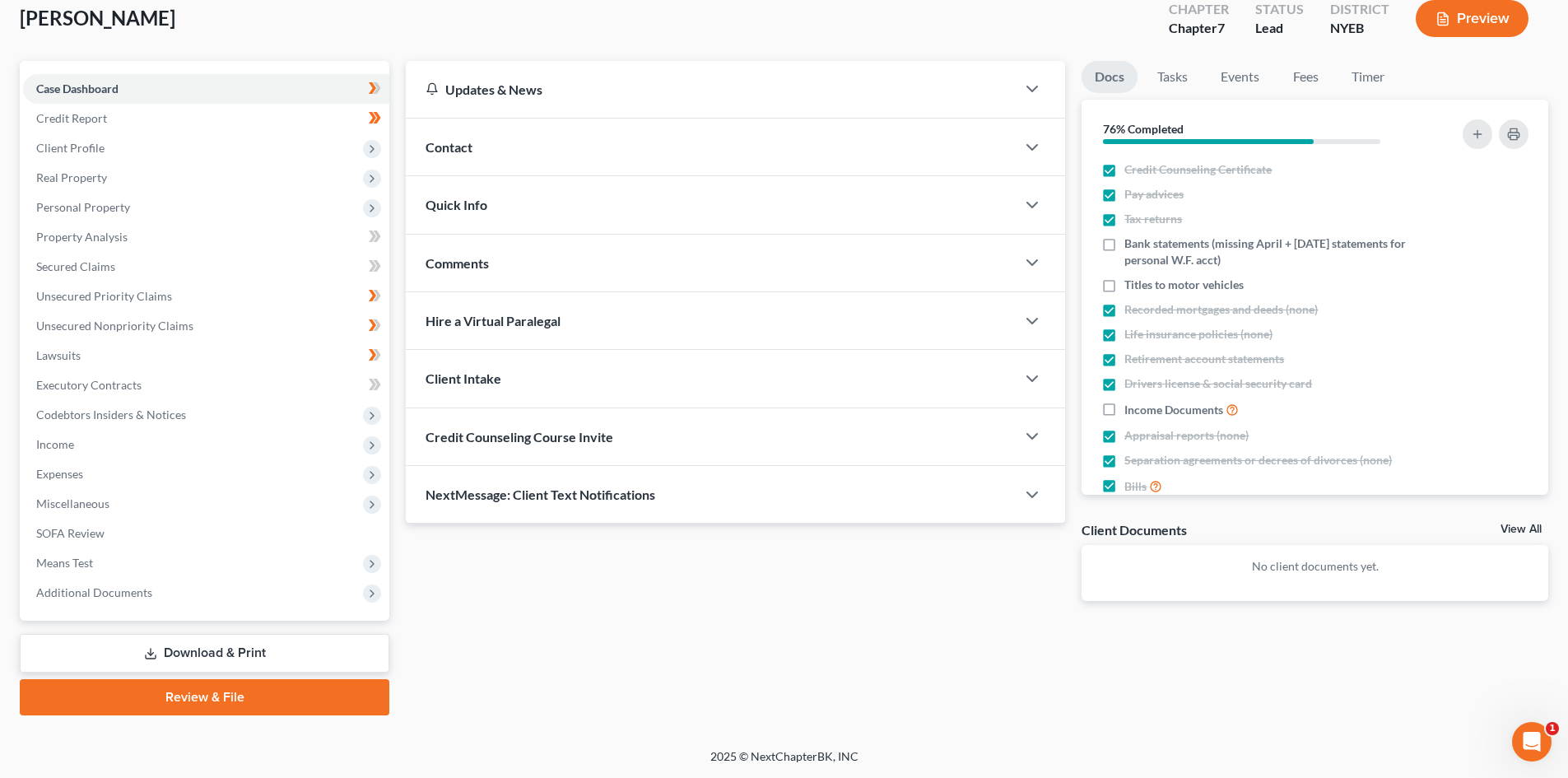
click at [230, 664] on link "Download & Print" at bounding box center [205, 653] width 370 height 39
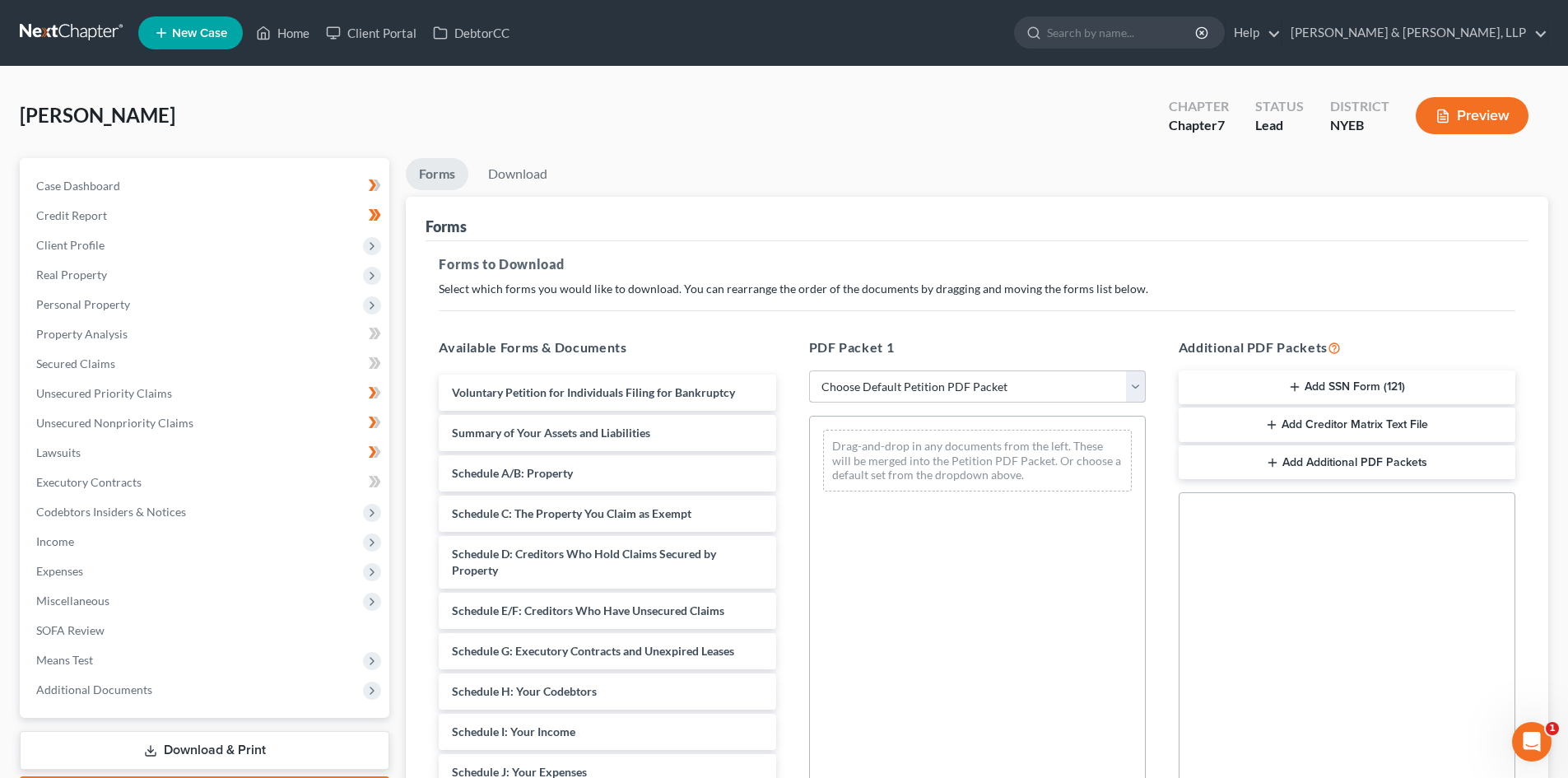
click at [881, 381] on select "Choose Default Petition PDF Packet Complete Bankruptcy Petition (all forms and …" at bounding box center [977, 386] width 337 height 33
select select "5"
click at [809, 371] on select "Choose Default Petition PDF Packet Complete Bankruptcy Petition (all forms and …" at bounding box center [977, 386] width 337 height 33
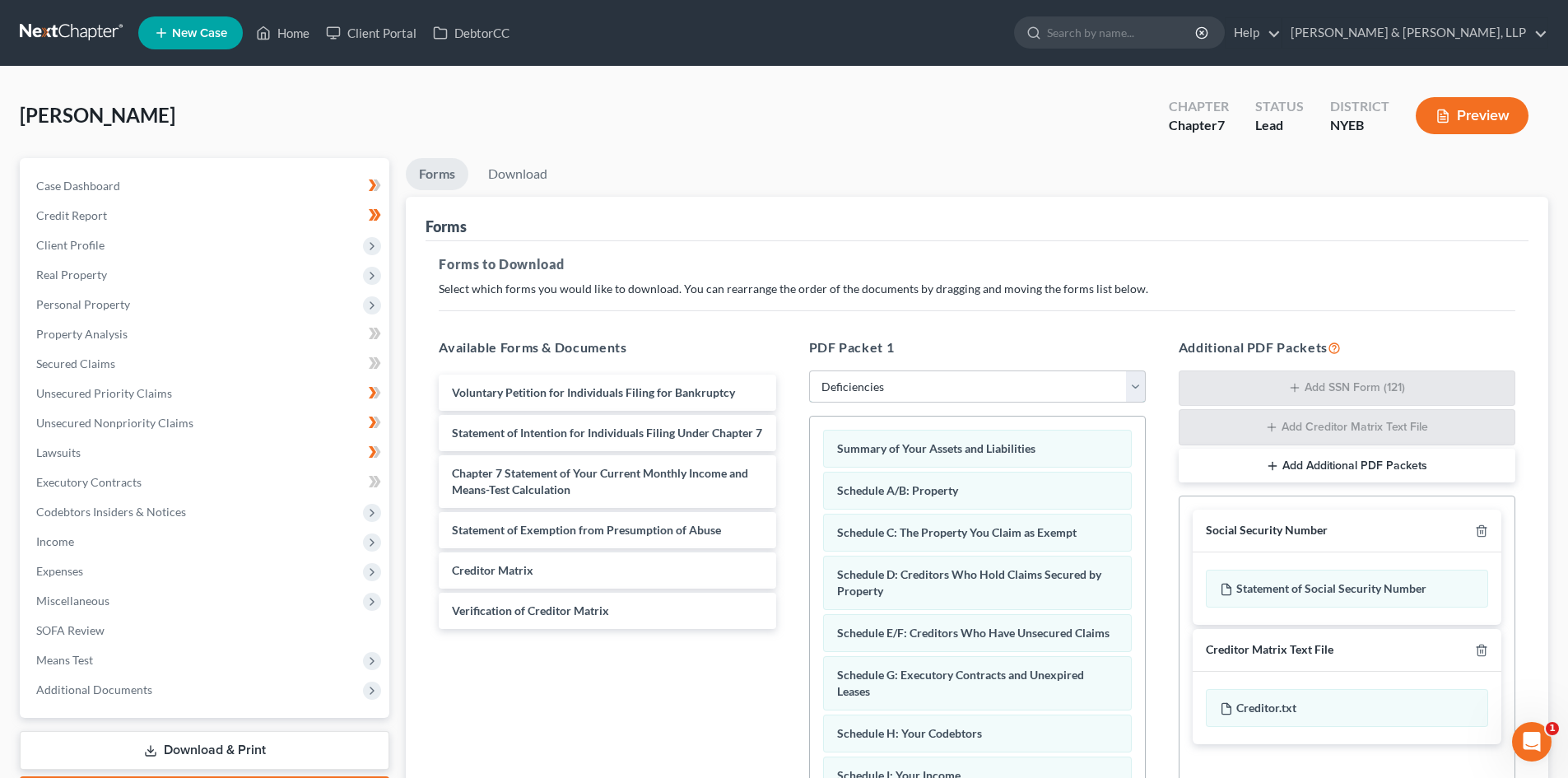
scroll to position [165, 0]
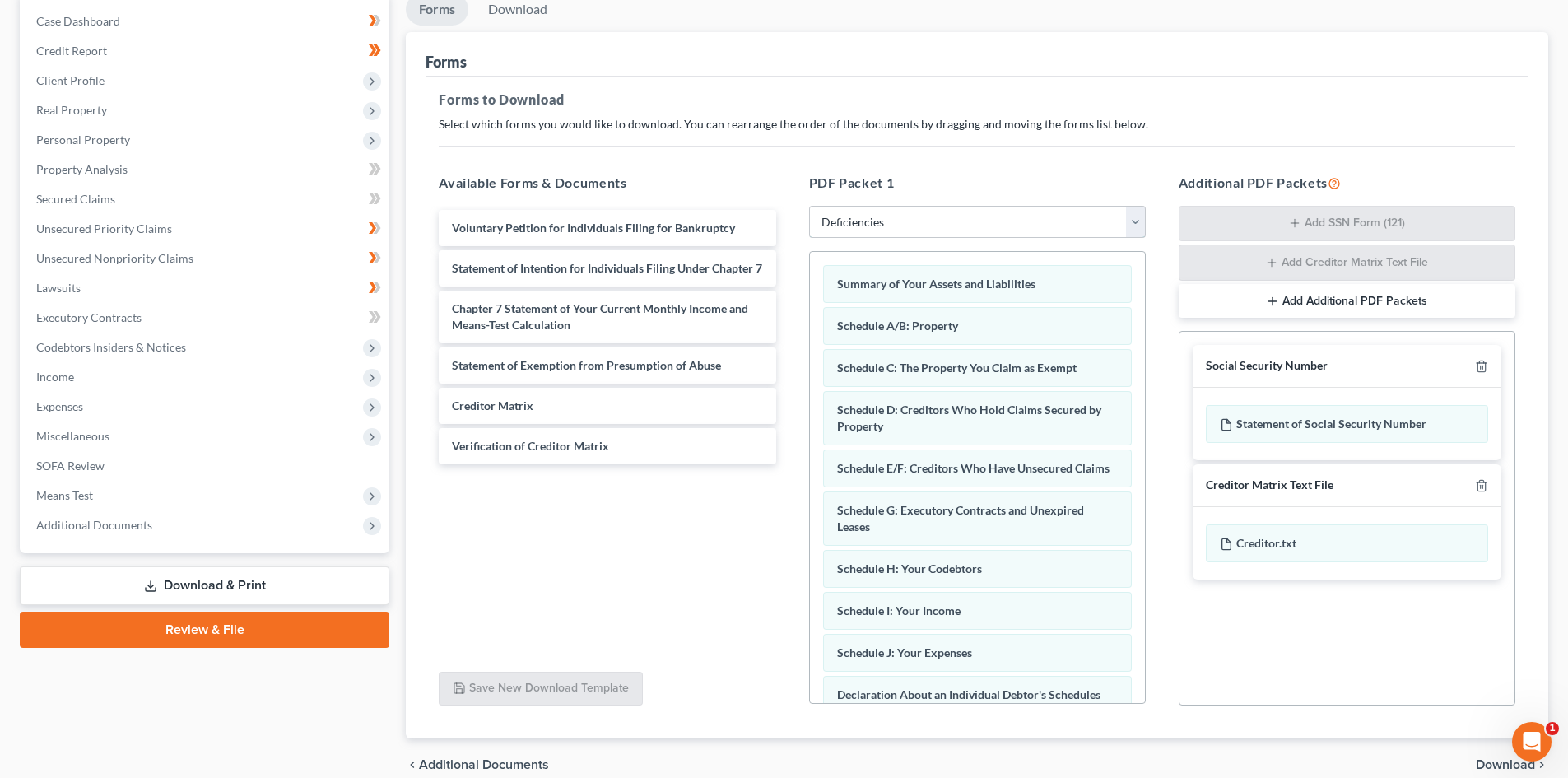
click at [985, 217] on select "Choose Default Petition PDF Packet Complete Bankruptcy Petition (all forms and …" at bounding box center [977, 222] width 337 height 33
drag, startPoint x: 749, startPoint y: 561, endPoint x: 749, endPoint y: 545, distance: 16.0
click at [749, 561] on div "Voluntary Petition for Individuals Filing for Bankruptcy Statement of Intention…" at bounding box center [607, 432] width 363 height 453
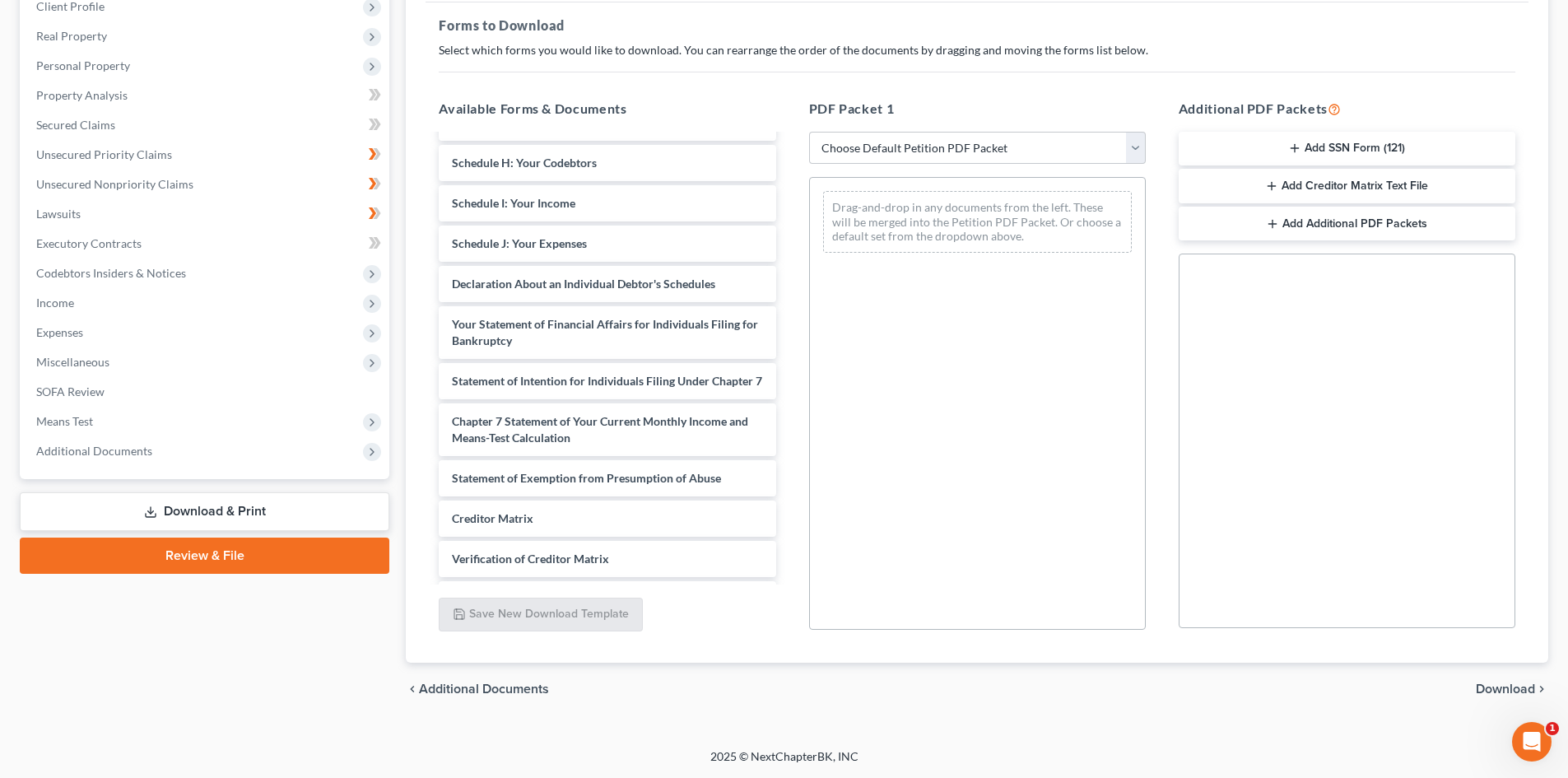
scroll to position [329, 0]
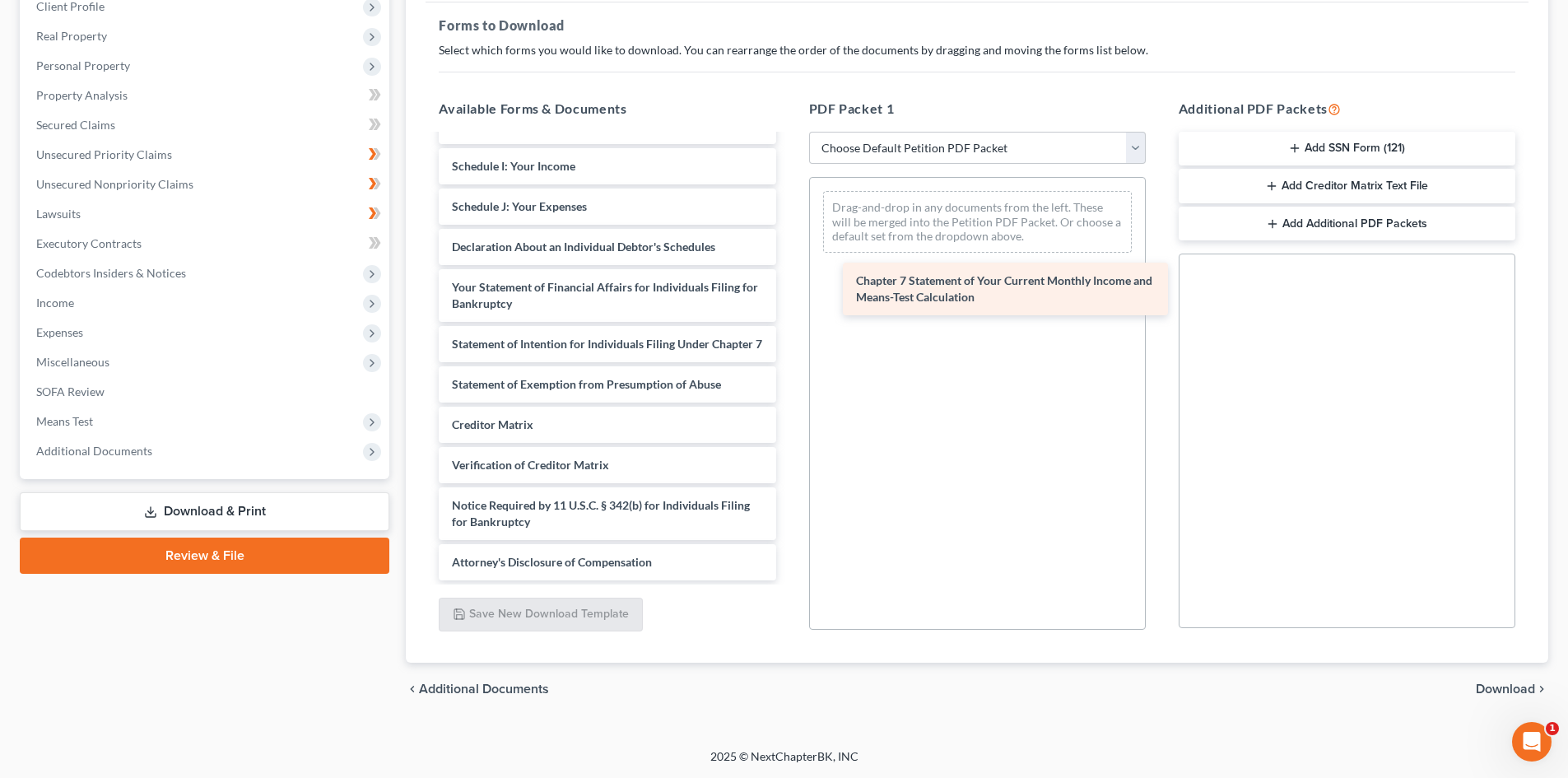
drag, startPoint x: 603, startPoint y: 405, endPoint x: 1007, endPoint y: 288, distance: 420.6
click at [788, 288] on div "Chapter 7 Statement of Your Current Monthly Income and Means-Test Calculation V…" at bounding box center [607, 195] width 363 height 771
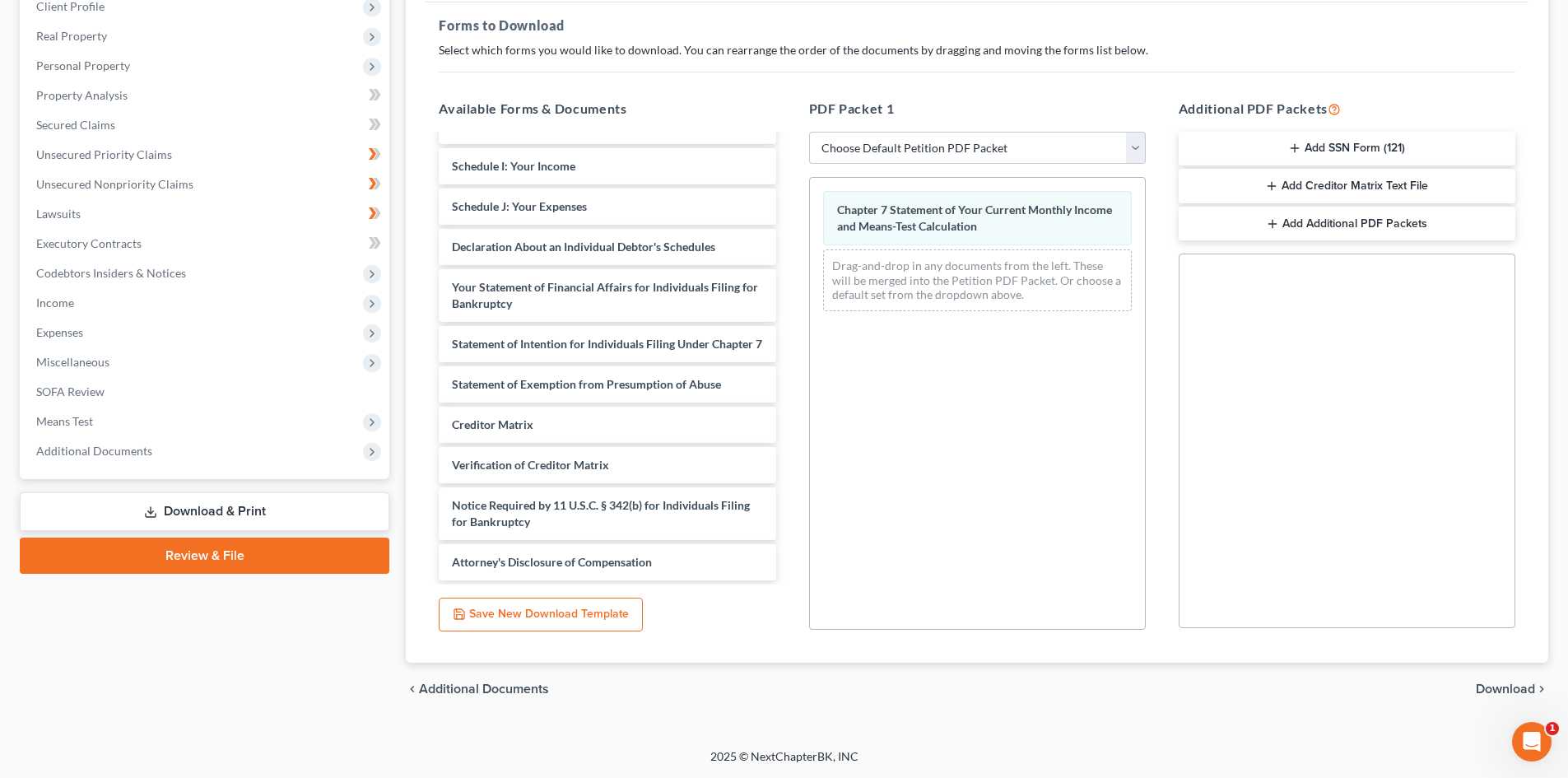
click at [1494, 679] on div "chevron_left Additional Documents Download chevron_right" at bounding box center [976, 688] width 1142 height 53
click at [1494, 686] on span "Download" at bounding box center [1505, 689] width 60 height 13
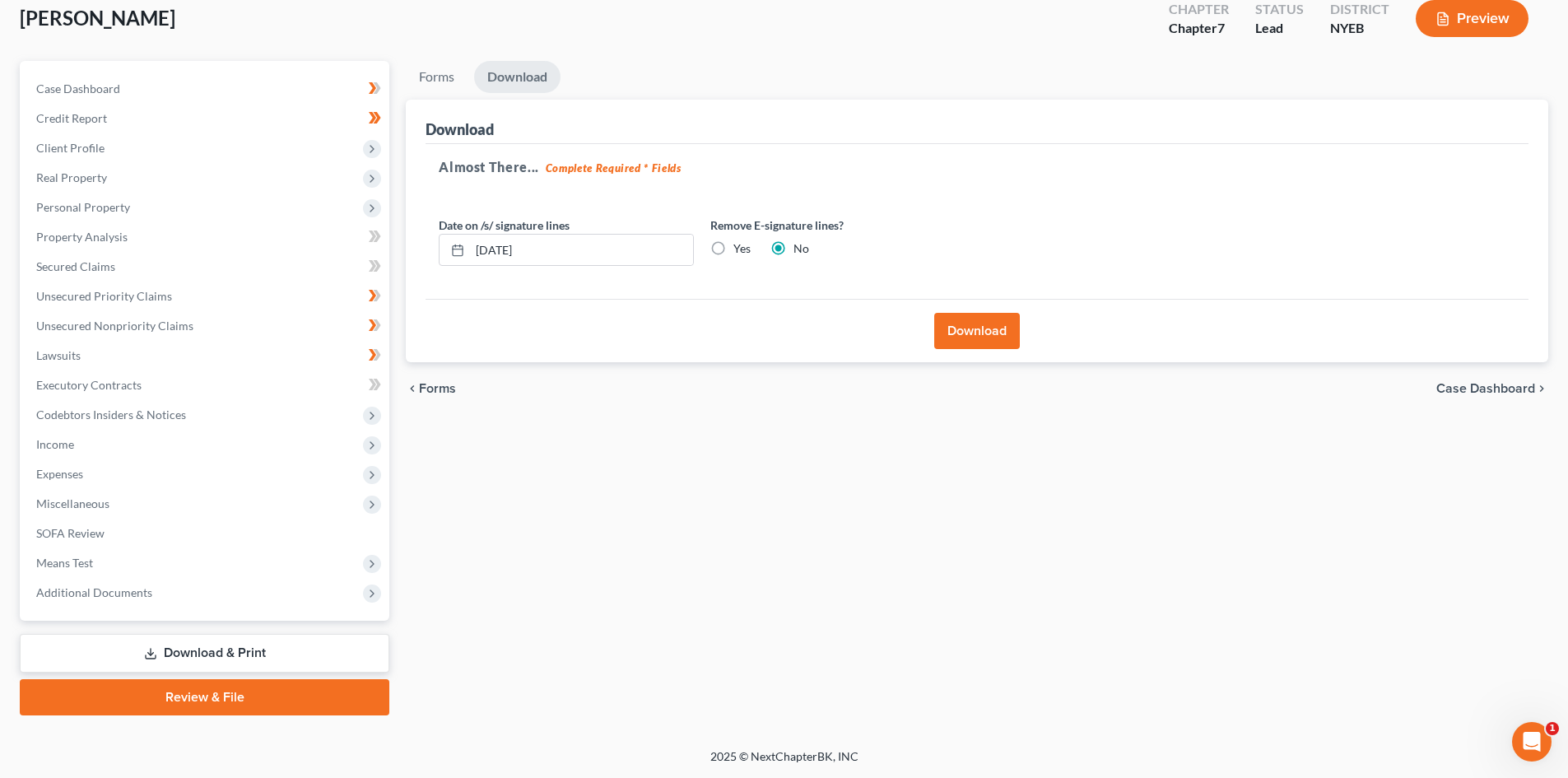
click at [968, 332] on button "Download" at bounding box center [977, 330] width 86 height 36
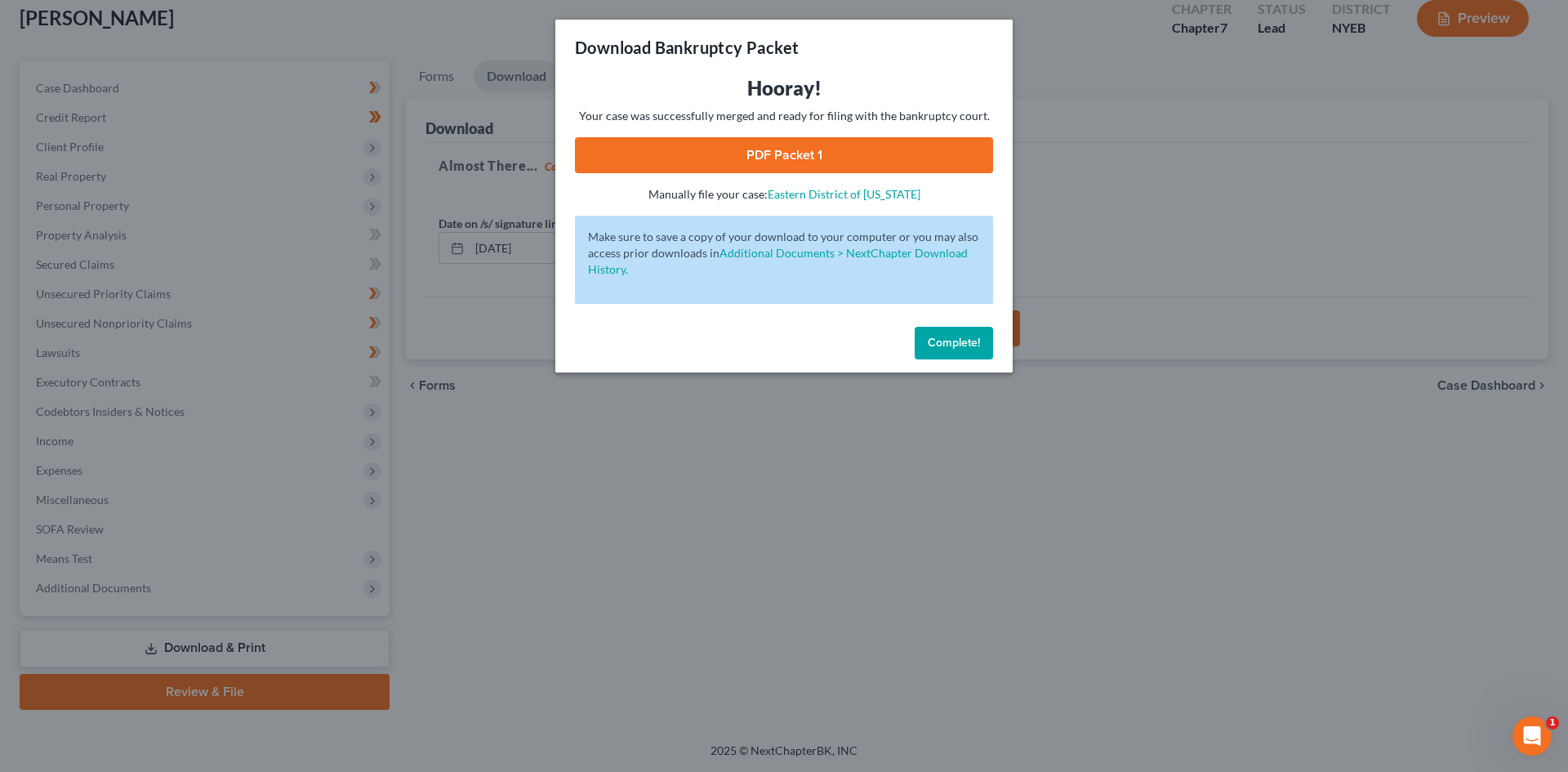
click at [891, 153] on link "PDF Packet 1" at bounding box center [783, 155] width 418 height 36
click at [973, 331] on button "Complete!" at bounding box center [954, 343] width 78 height 33
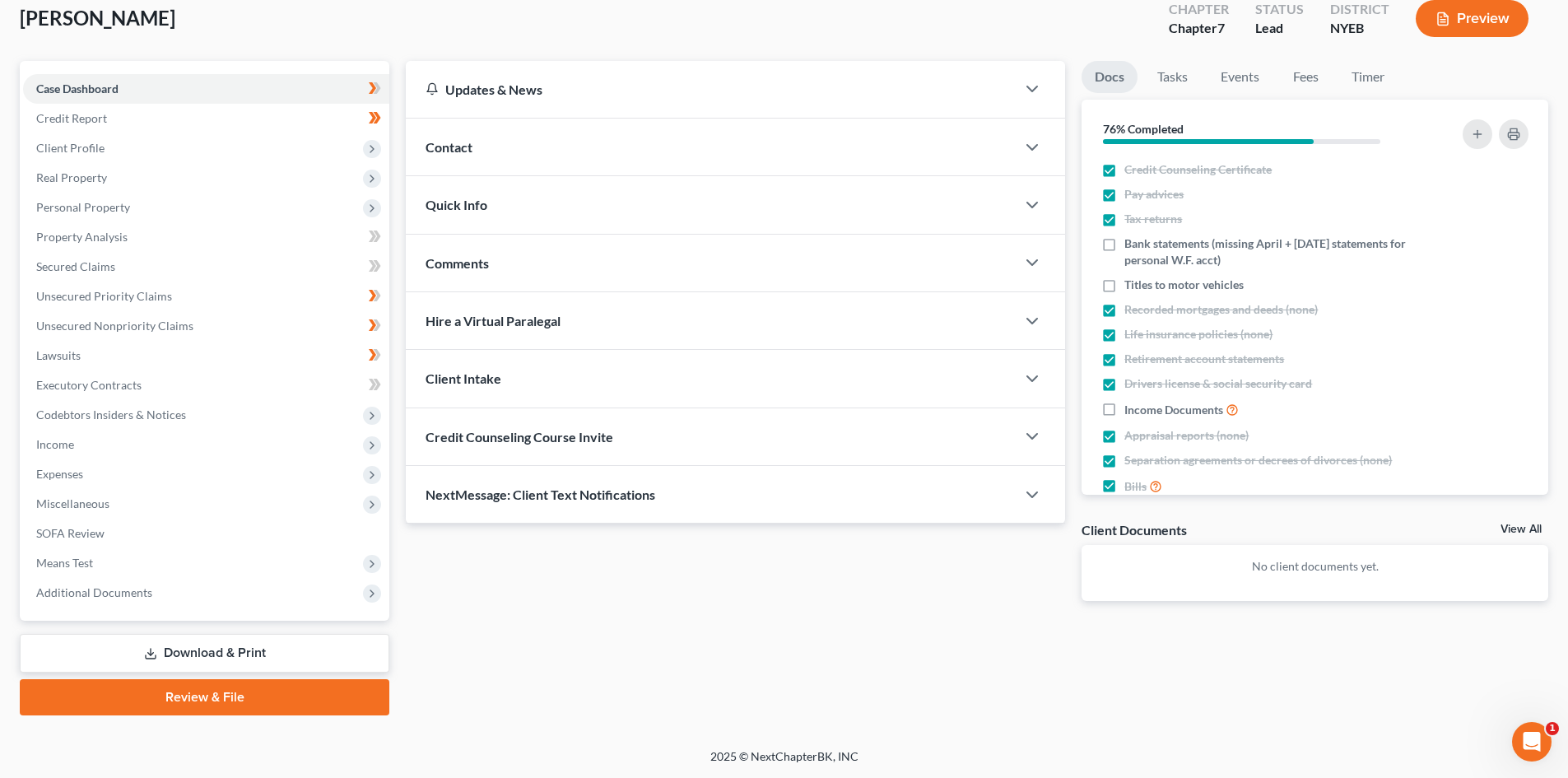
click at [189, 646] on link "Download & Print" at bounding box center [205, 653] width 370 height 39
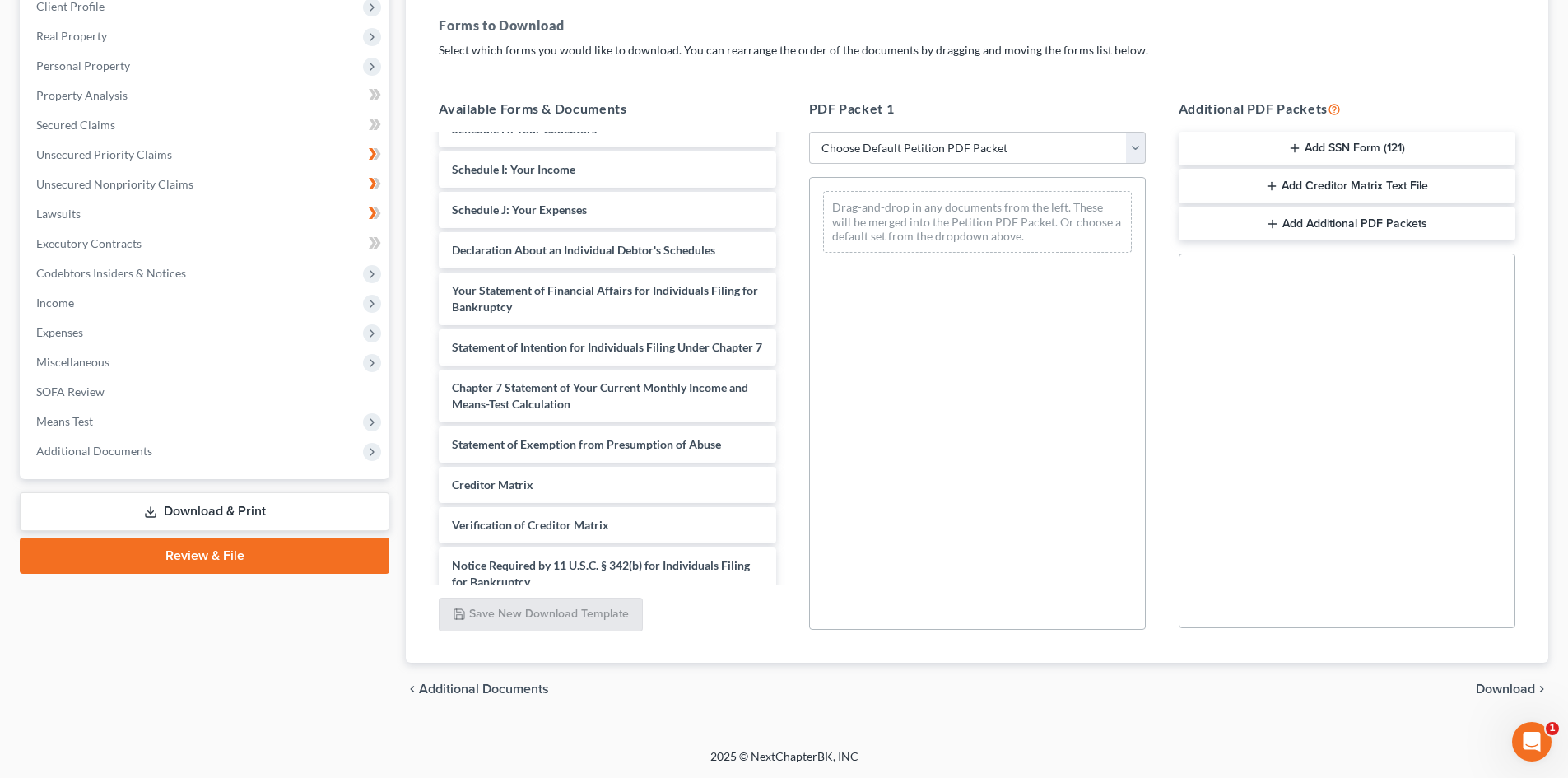
scroll to position [329, 0]
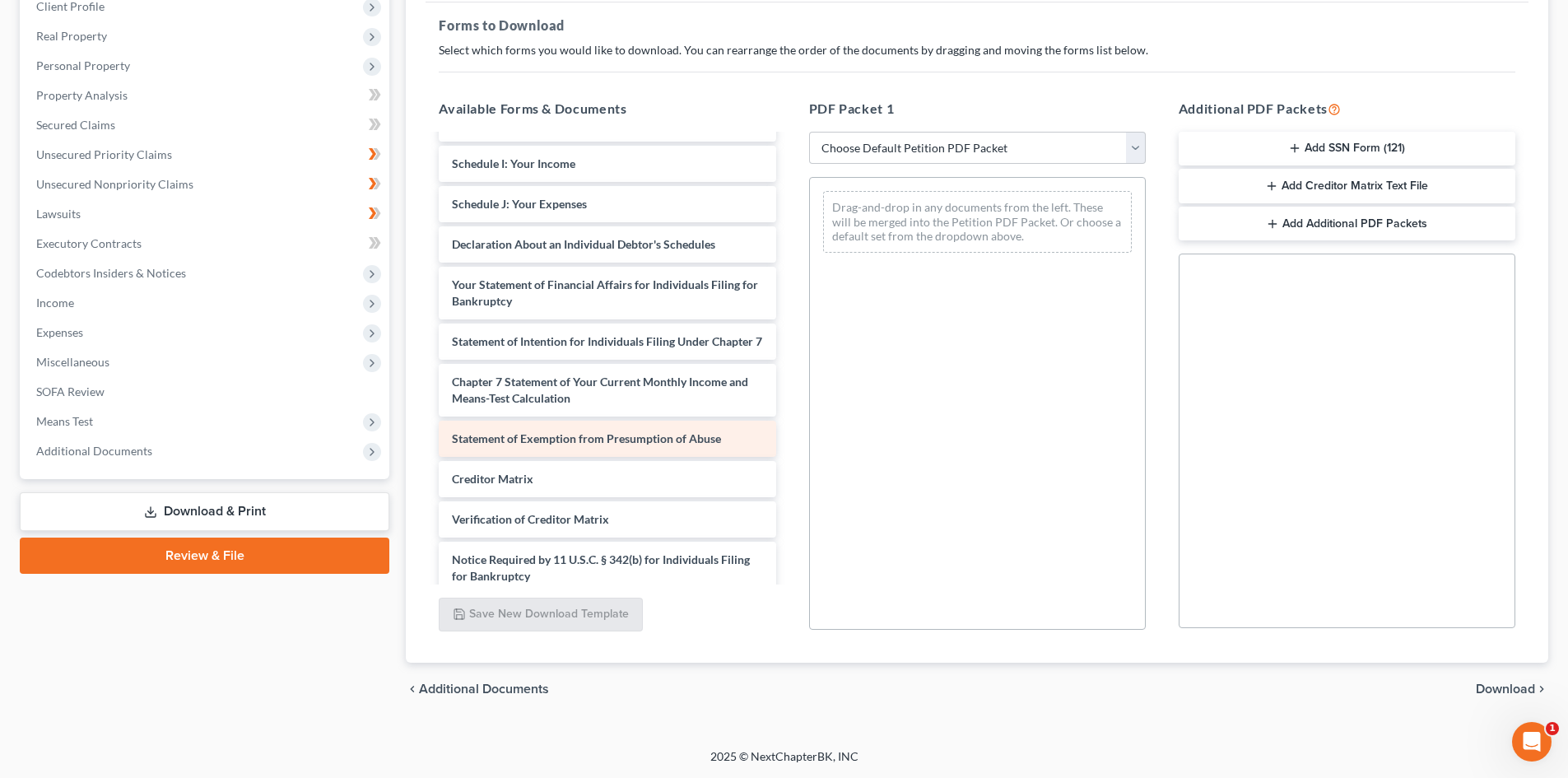
click at [685, 457] on div "Statement of Exemption from Presumption of Abuse" at bounding box center [607, 438] width 337 height 36
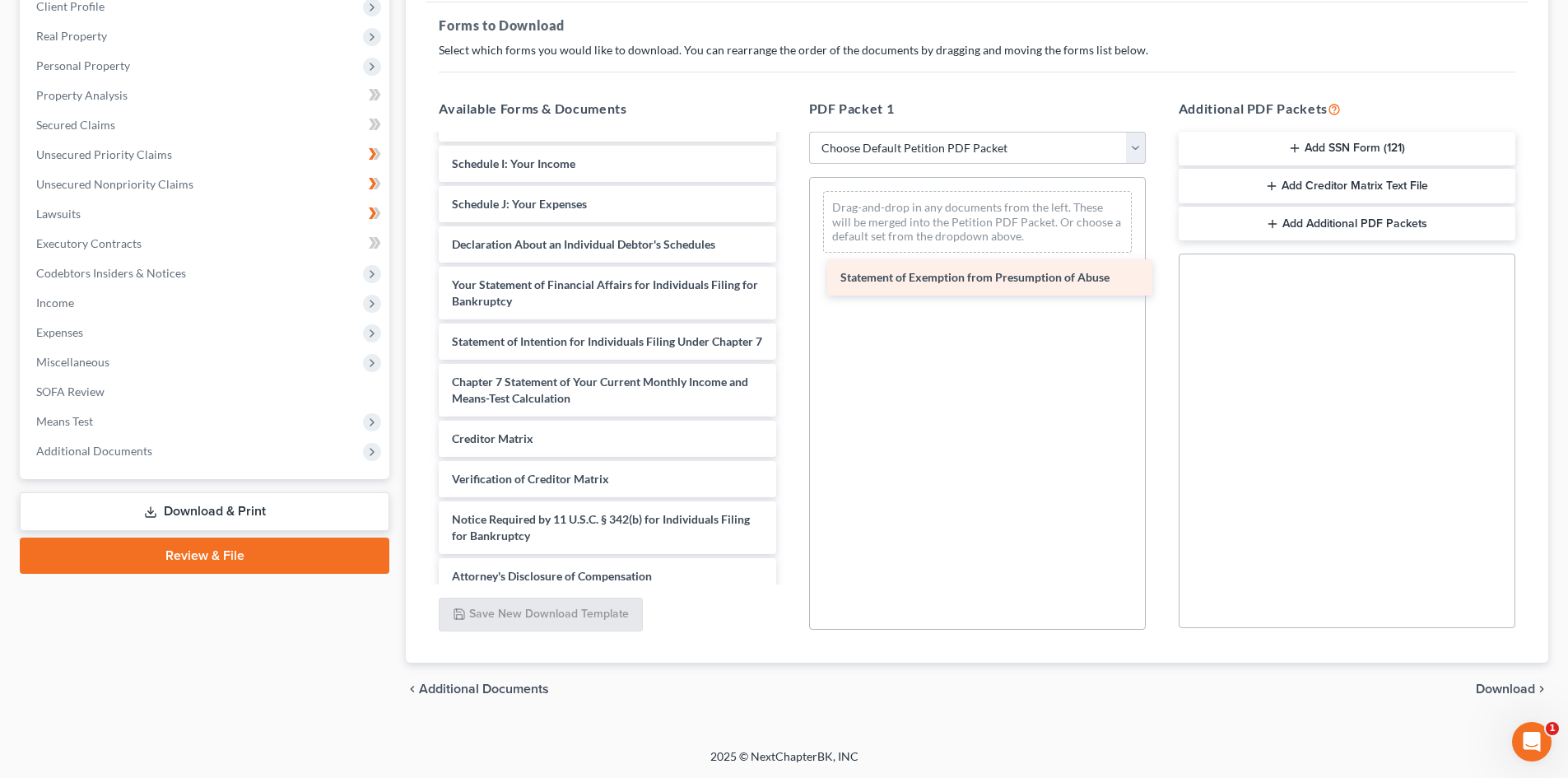
drag, startPoint x: 685, startPoint y: 459, endPoint x: 1066, endPoint y: 281, distance: 420.5
click at [788, 281] on div "Statement of Exemption from Presumption of Abuse Voluntary Petition for Individ…" at bounding box center [607, 200] width 363 height 787
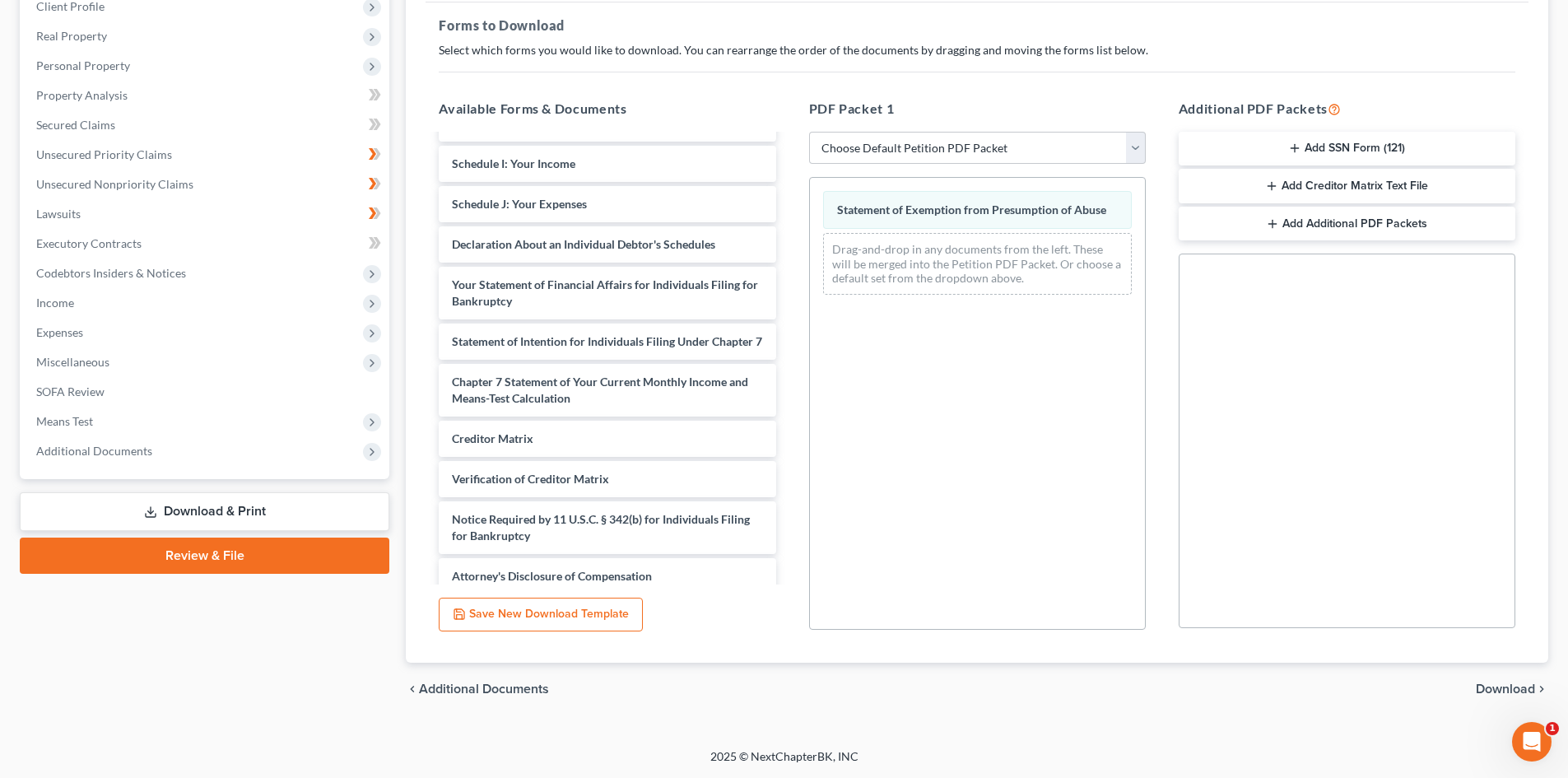
click at [1483, 689] on span "Download" at bounding box center [1505, 689] width 60 height 13
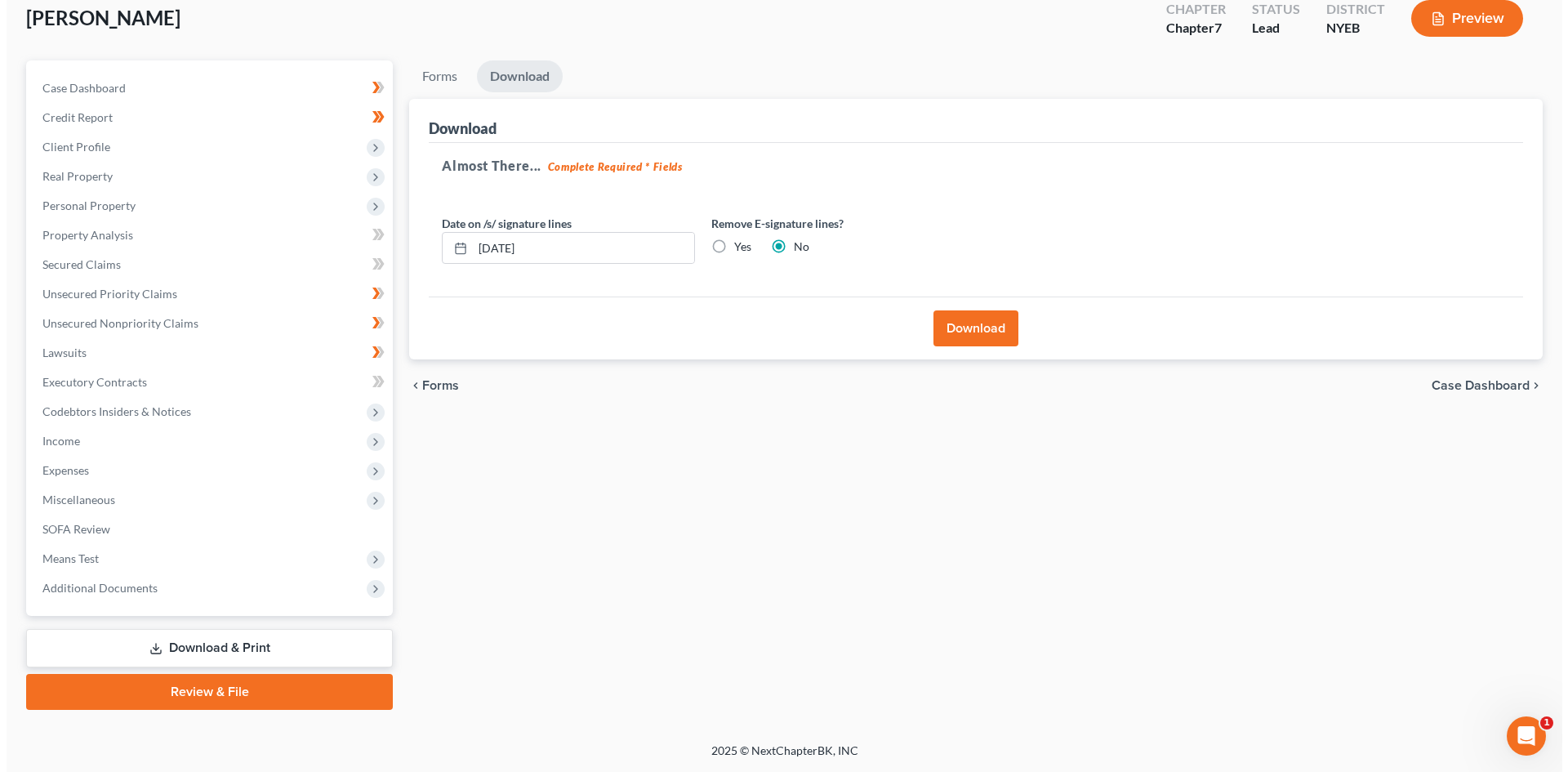
scroll to position [97, 0]
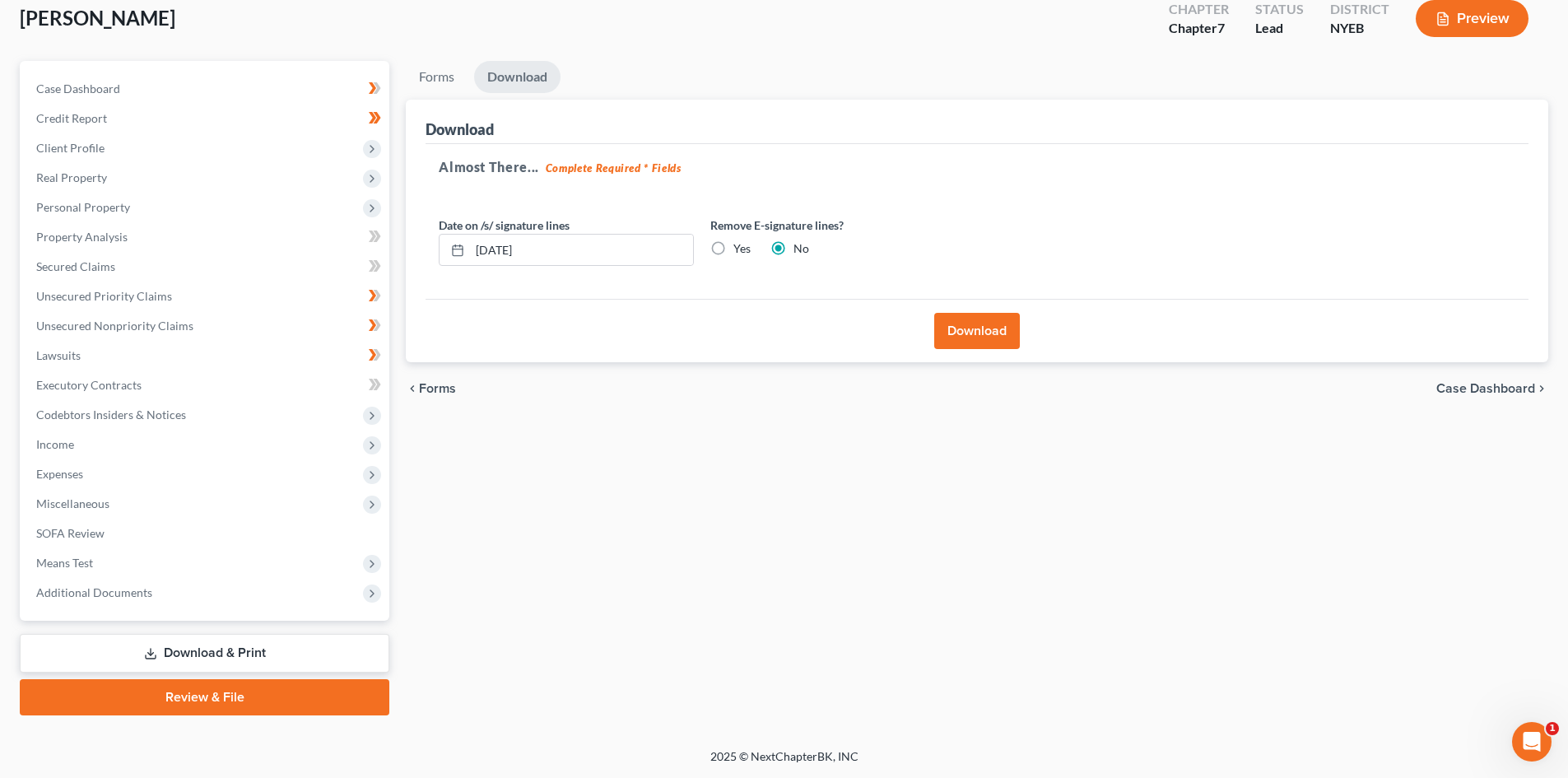
click at [958, 323] on button "Download" at bounding box center [977, 330] width 86 height 36
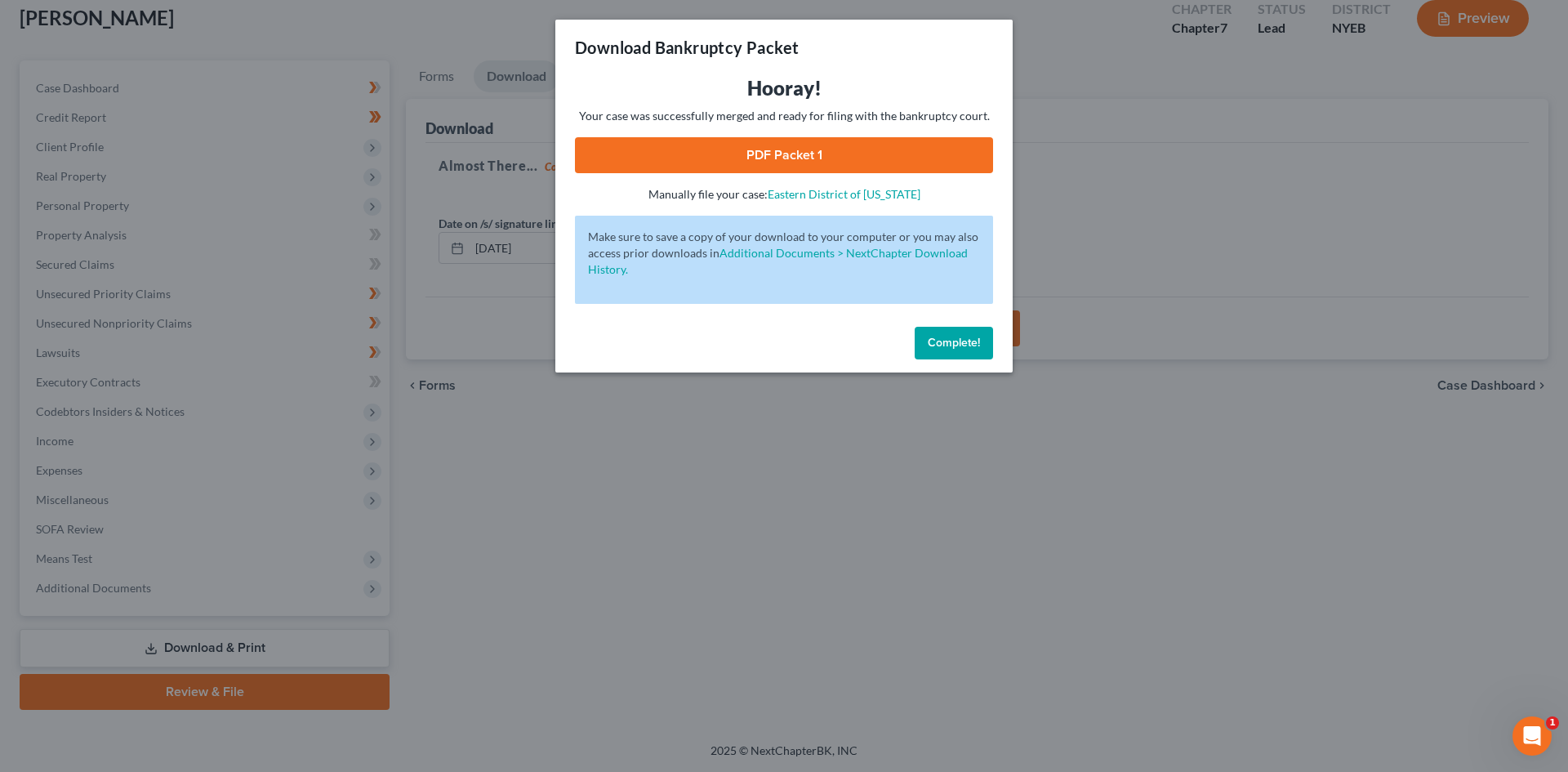
click at [847, 149] on link "PDF Packet 1" at bounding box center [783, 155] width 418 height 36
click at [975, 343] on span "Complete!" at bounding box center [954, 343] width 53 height 14
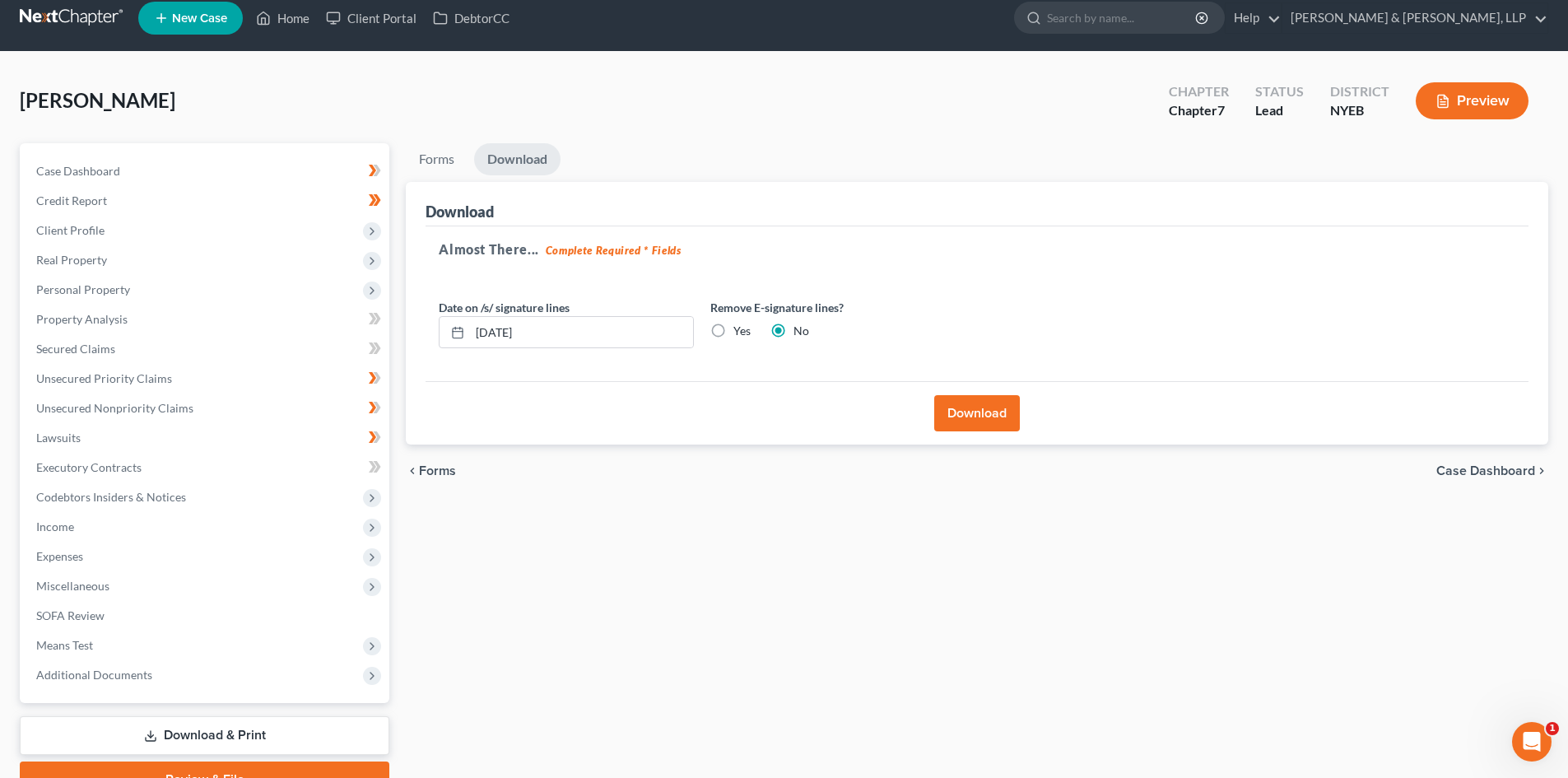
scroll to position [0, 0]
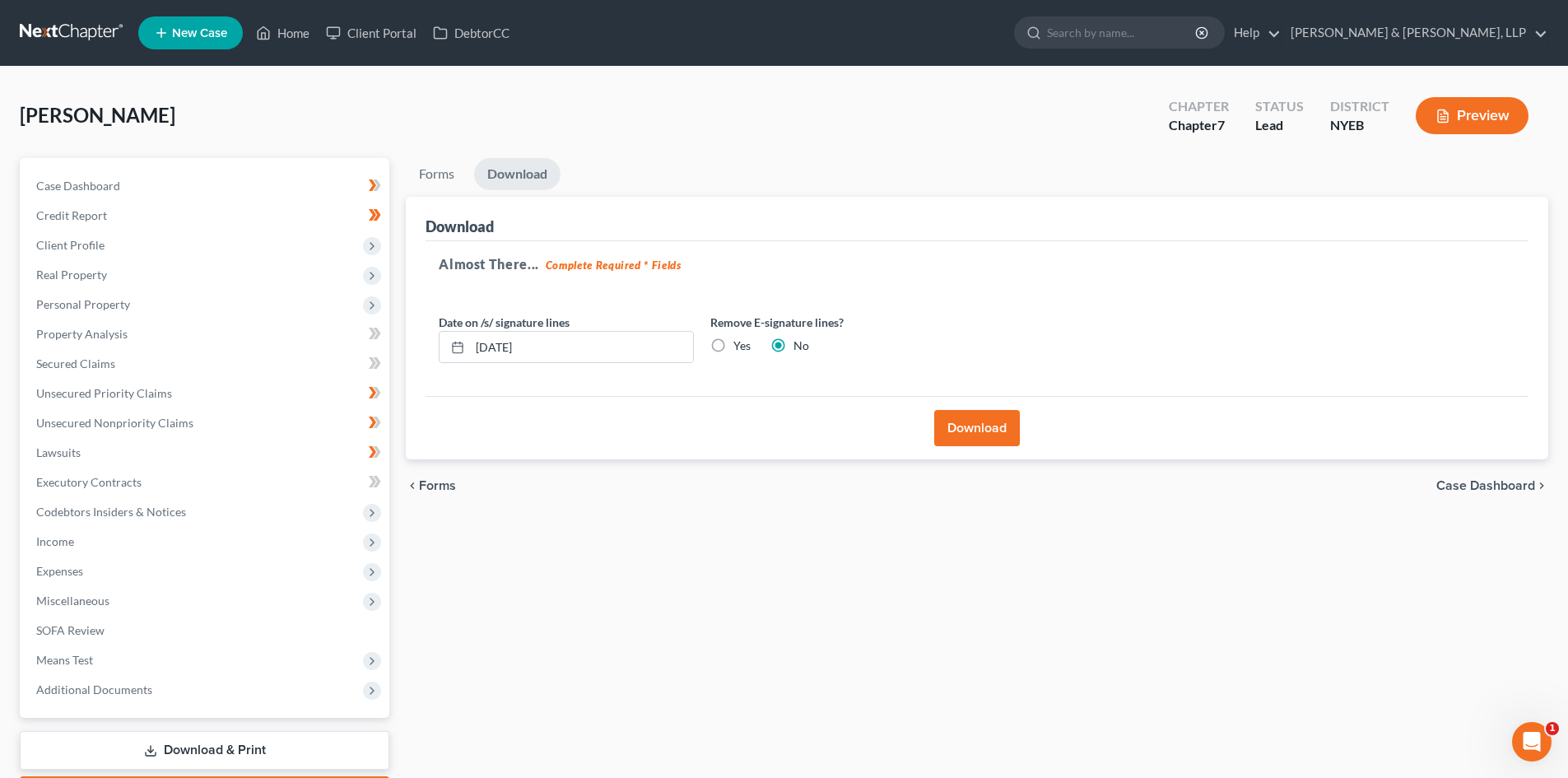
click at [41, 37] on link at bounding box center [72, 33] width 105 height 29
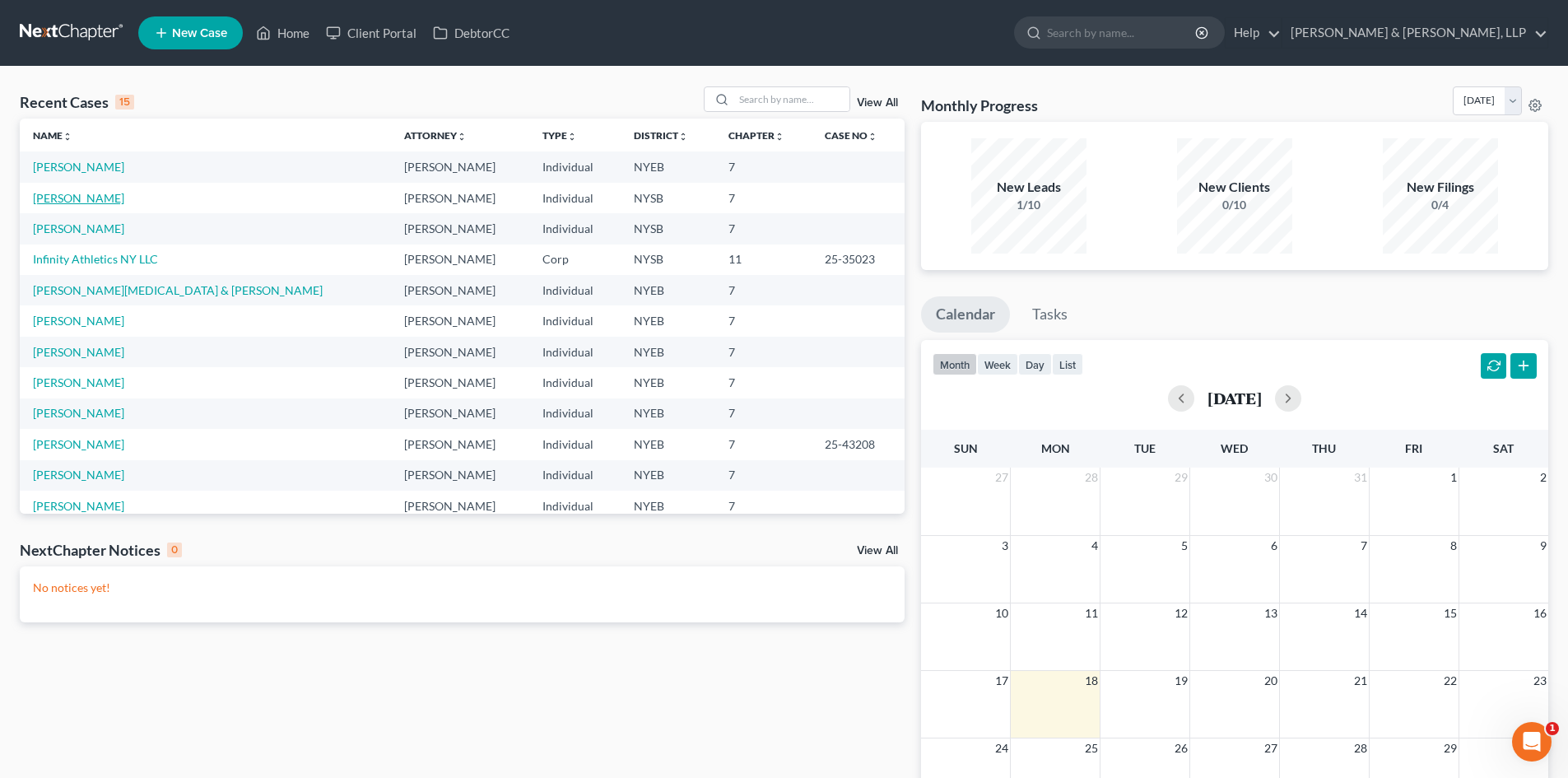
click at [87, 198] on link "[PERSON_NAME]" at bounding box center [78, 197] width 92 height 14
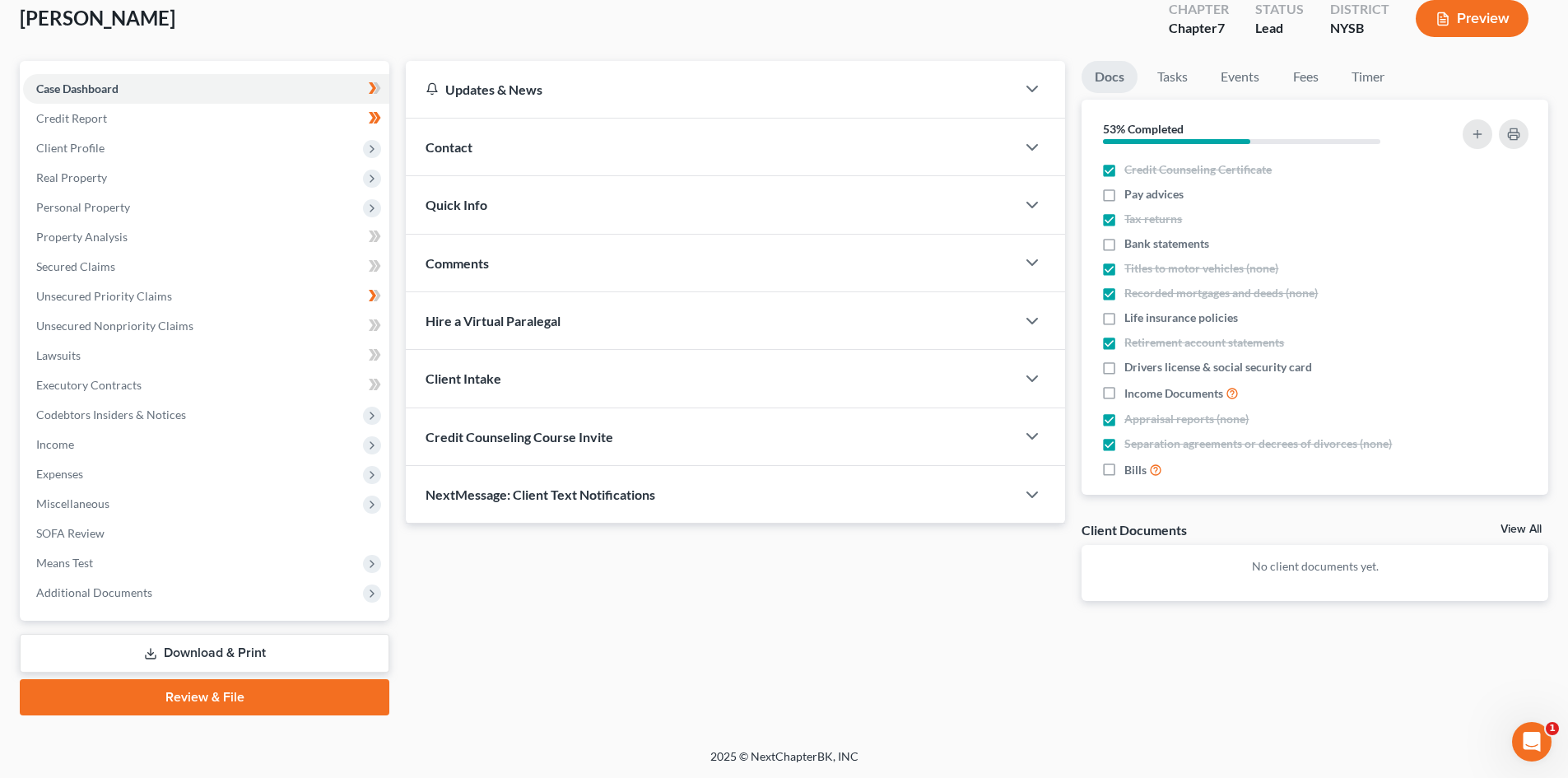
click at [292, 646] on link "Download & Print" at bounding box center [205, 653] width 370 height 39
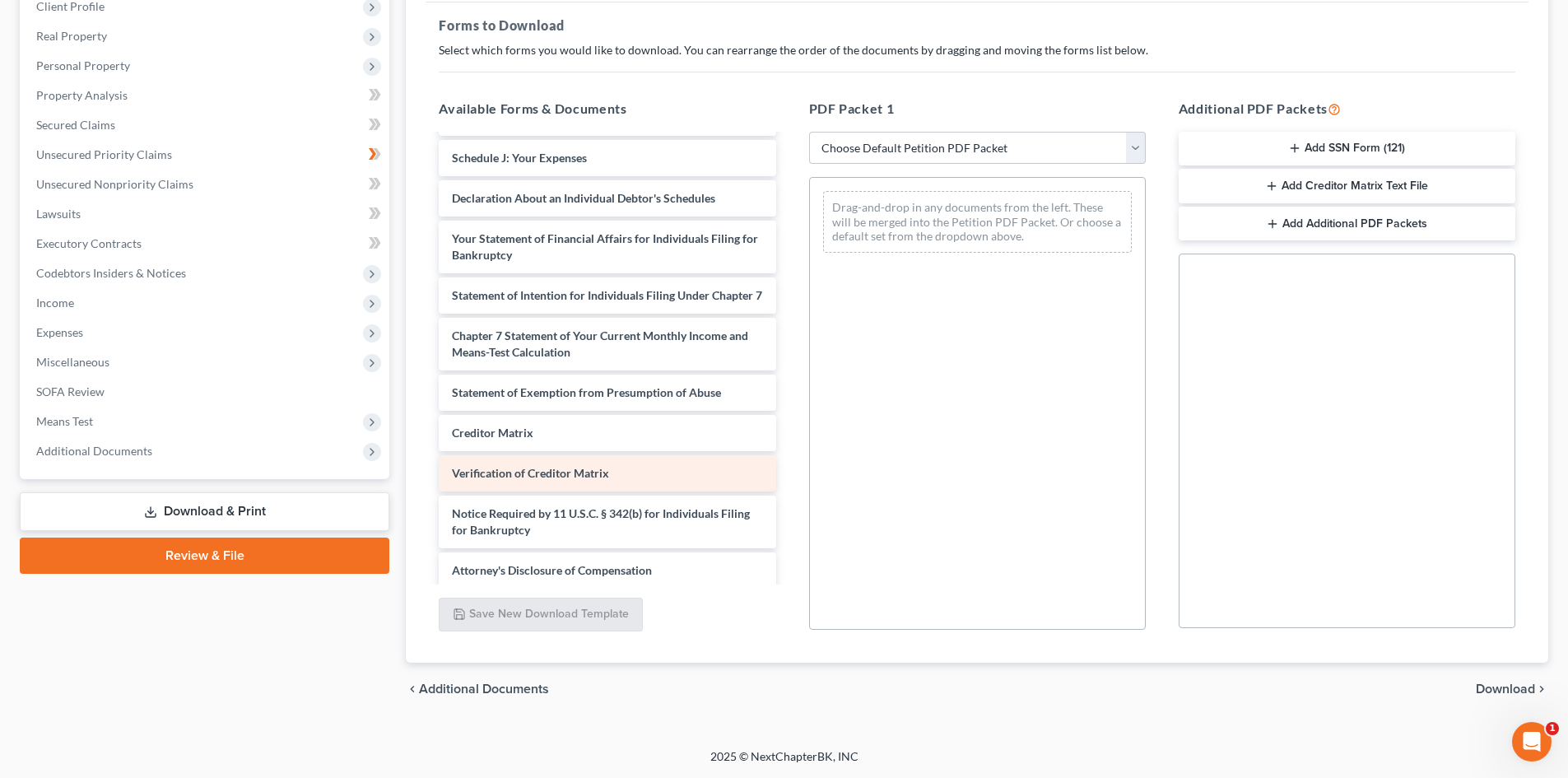
scroll to position [400, 0]
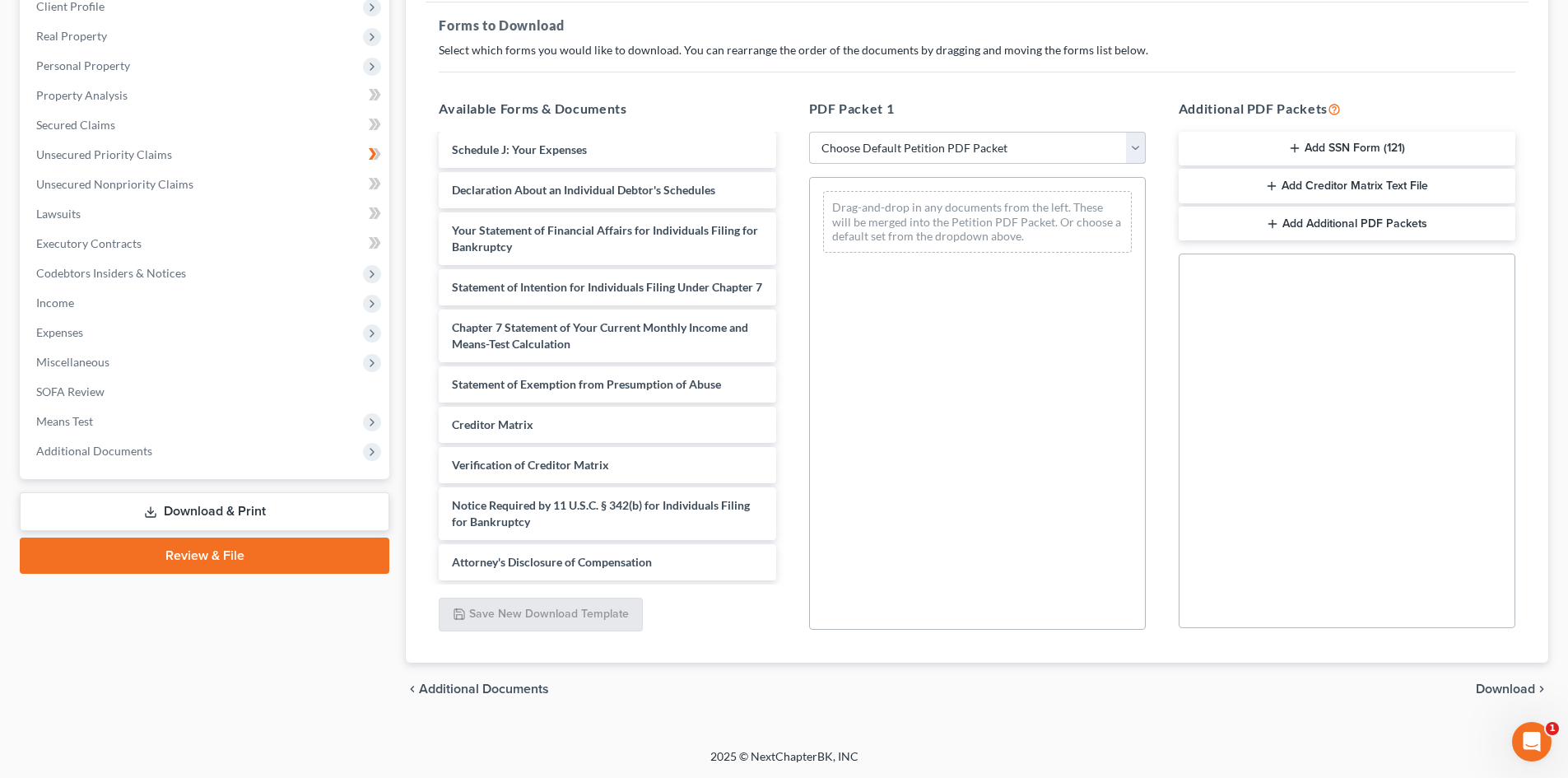
click at [953, 160] on select "Choose Default Petition PDF Packet Complete Bankruptcy Petition (all forms and …" at bounding box center [977, 148] width 337 height 33
click at [950, 310] on div "Drag-and-drop in any documents from the left. These will be merged into the Pet…" at bounding box center [977, 403] width 337 height 453
drag, startPoint x: 937, startPoint y: 136, endPoint x: 935, endPoint y: 155, distance: 19.1
click at [936, 136] on select "Choose Default Petition PDF Packet Complete Bankruptcy Petition (all forms and …" at bounding box center [977, 148] width 337 height 33
select select "5"
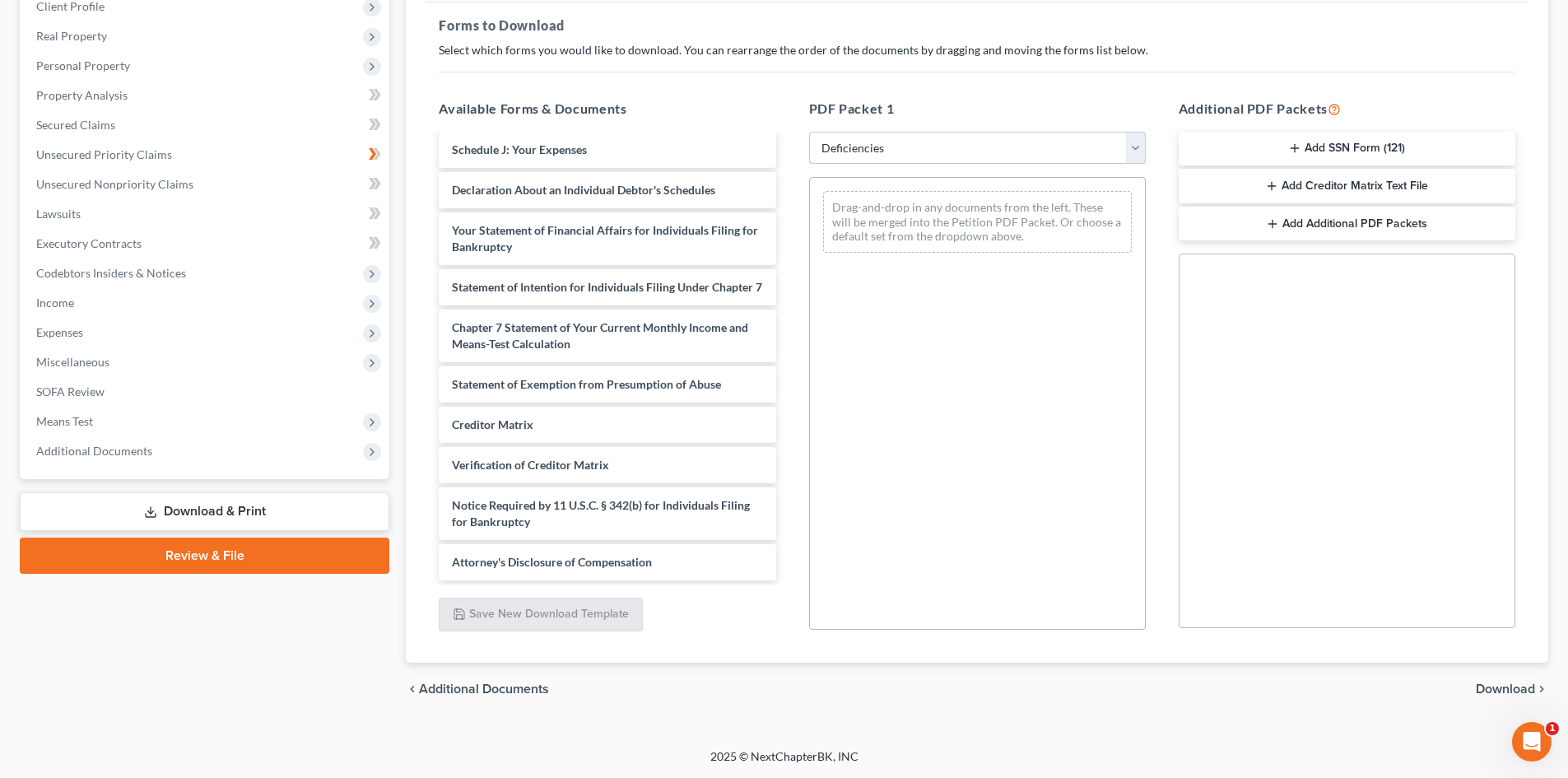
click at [809, 132] on select "Choose Default Petition PDF Packet Complete Bankruptcy Petition (all forms and …" at bounding box center [977, 148] width 337 height 33
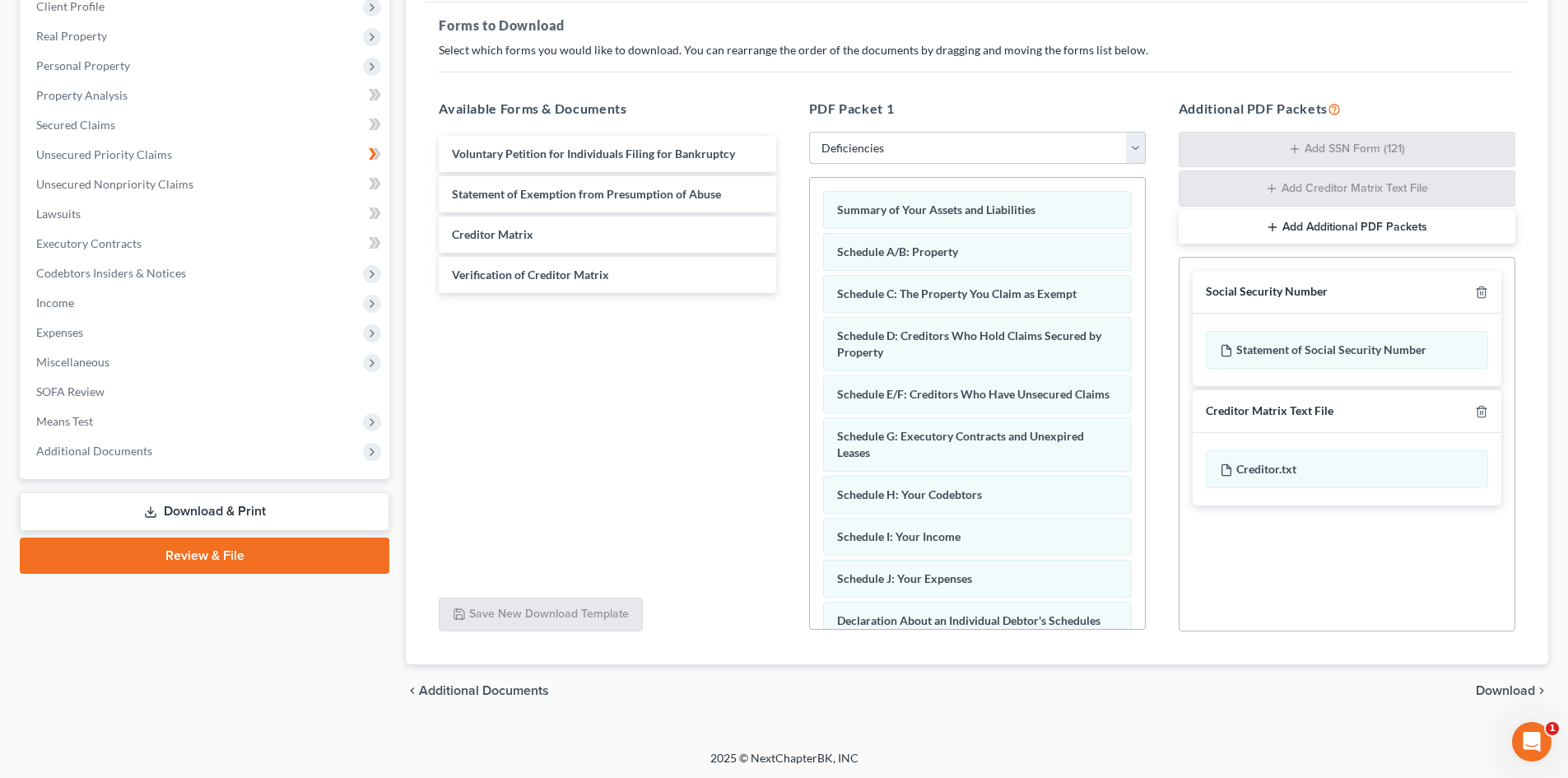
scroll to position [0, 0]
drag, startPoint x: 978, startPoint y: 202, endPoint x: 946, endPoint y: 192, distance: 33.5
click at [946, 192] on div "Summary of Your Assets and Liabilities Summary of Your Assets and Liabilities S…" at bounding box center [977, 586] width 335 height 817
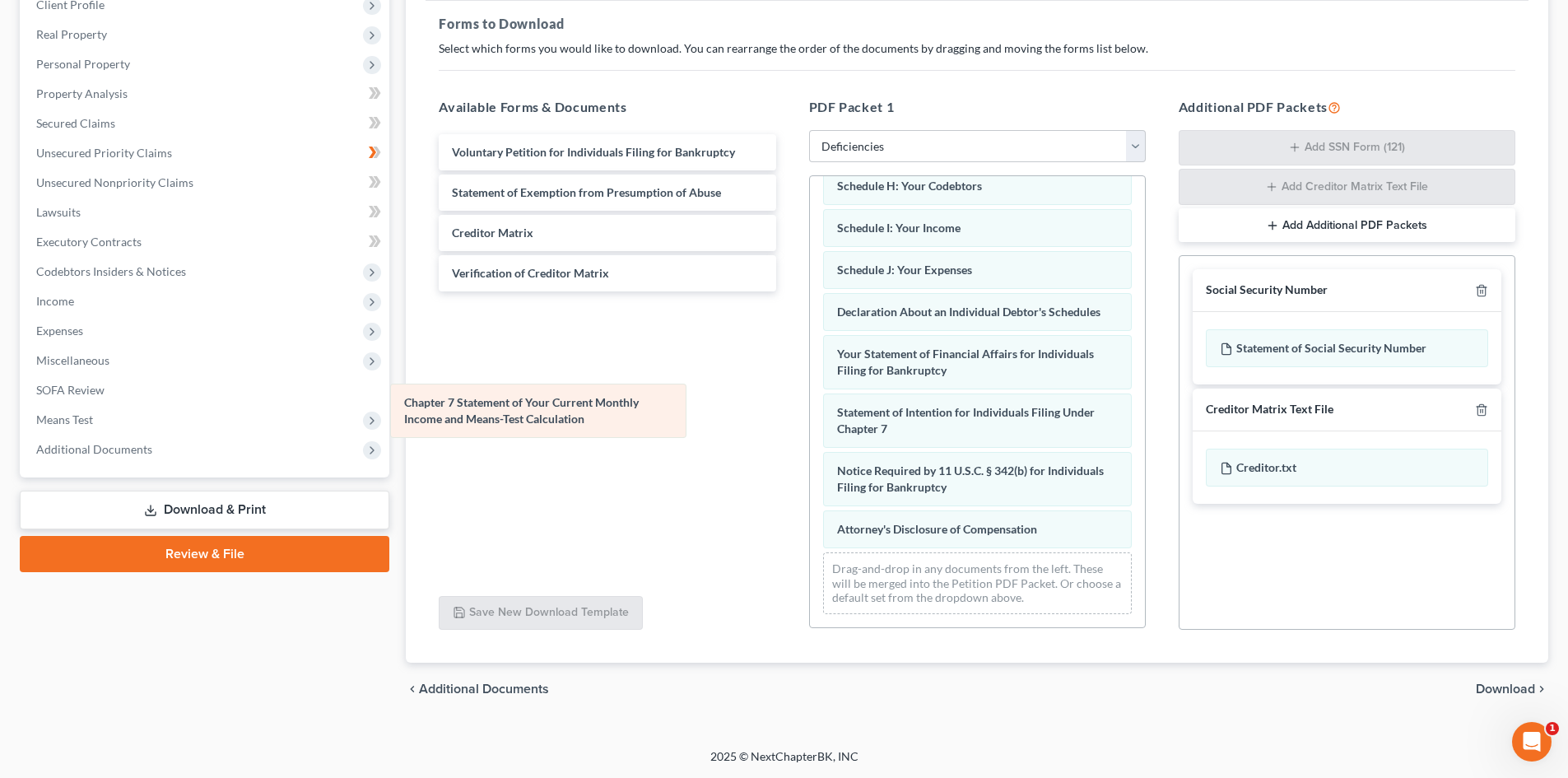
scroll to position [323, 0]
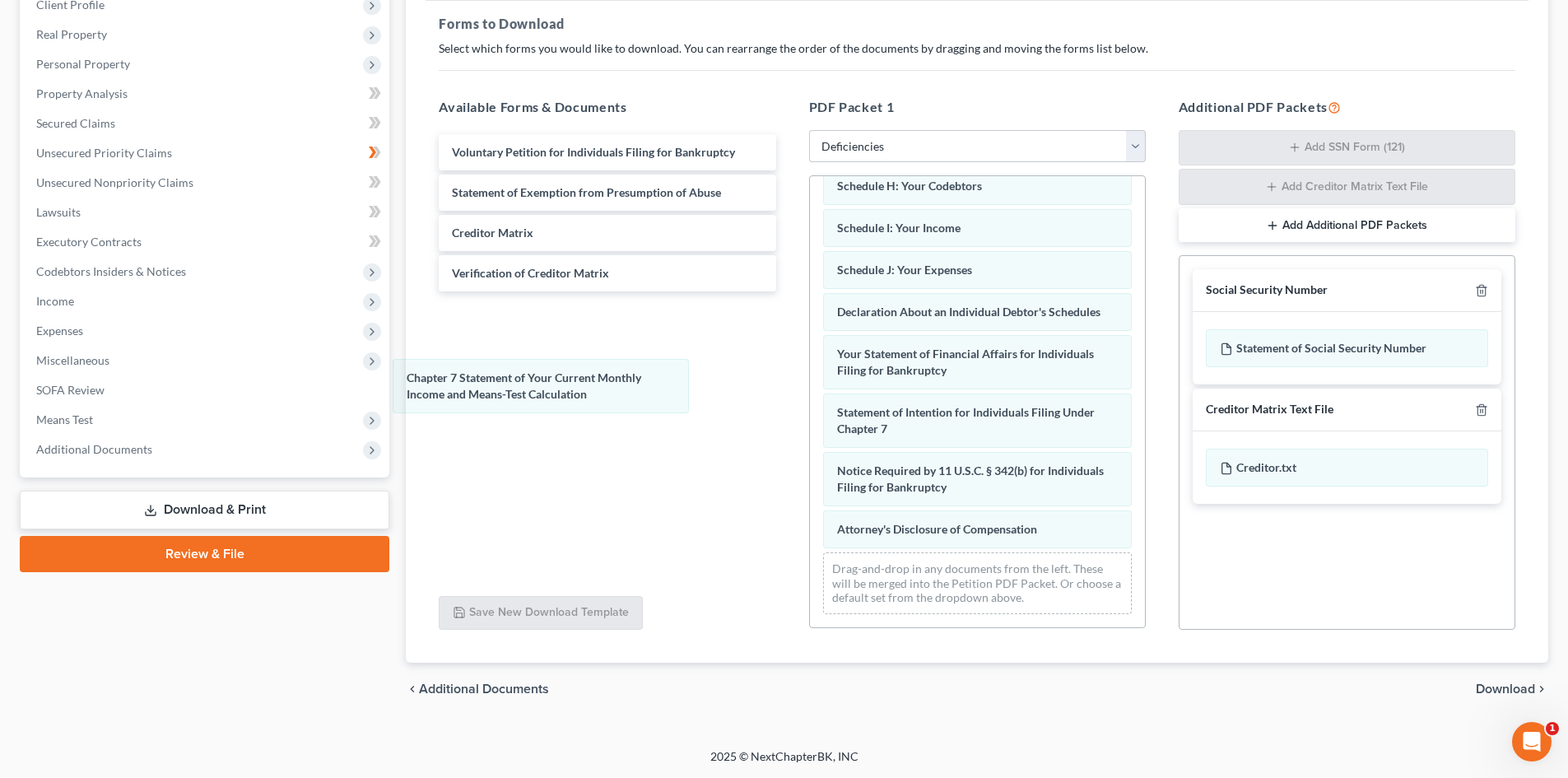
drag, startPoint x: 997, startPoint y: 422, endPoint x: 607, endPoint y: 386, distance: 391.7
click at [810, 387] on div "Chapter 7 Statement of Your Current Monthly Income and Means-Test Calculation S…" at bounding box center [977, 248] width 335 height 758
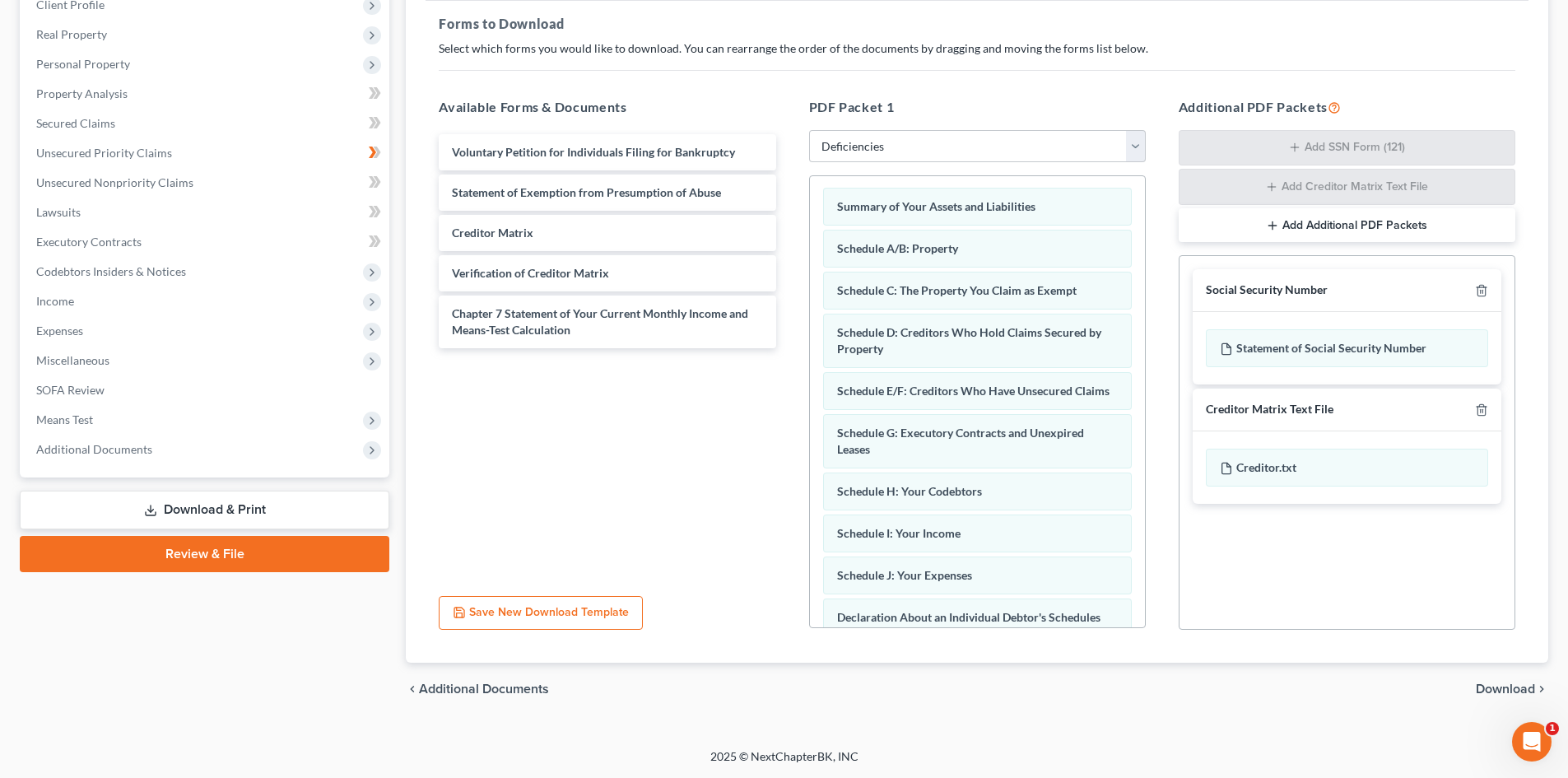
scroll to position [0, 0]
click at [1480, 286] on icon "button" at bounding box center [1481, 291] width 13 height 13
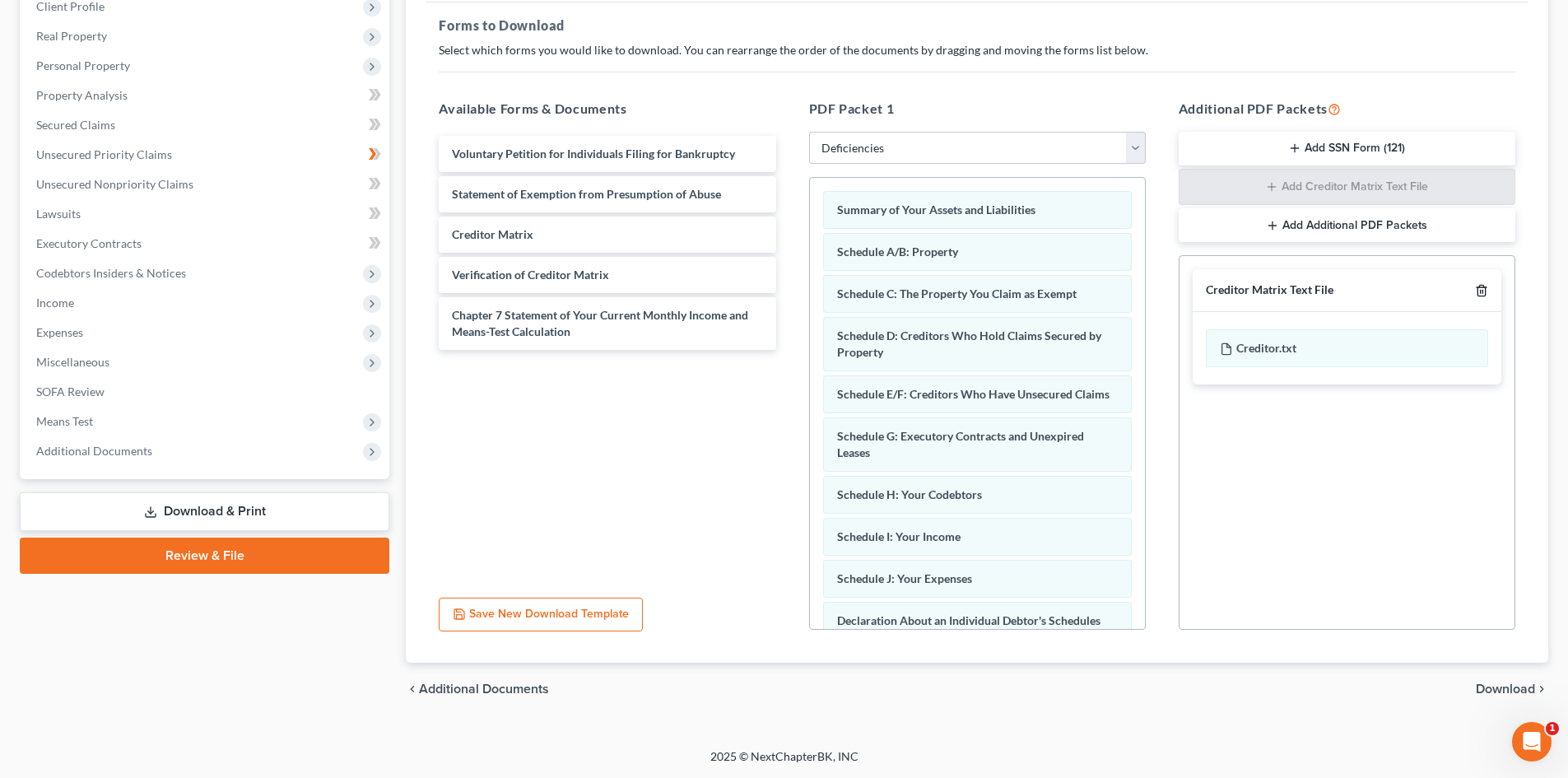
click at [1480, 287] on polyline "button" at bounding box center [1481, 287] width 10 height 0
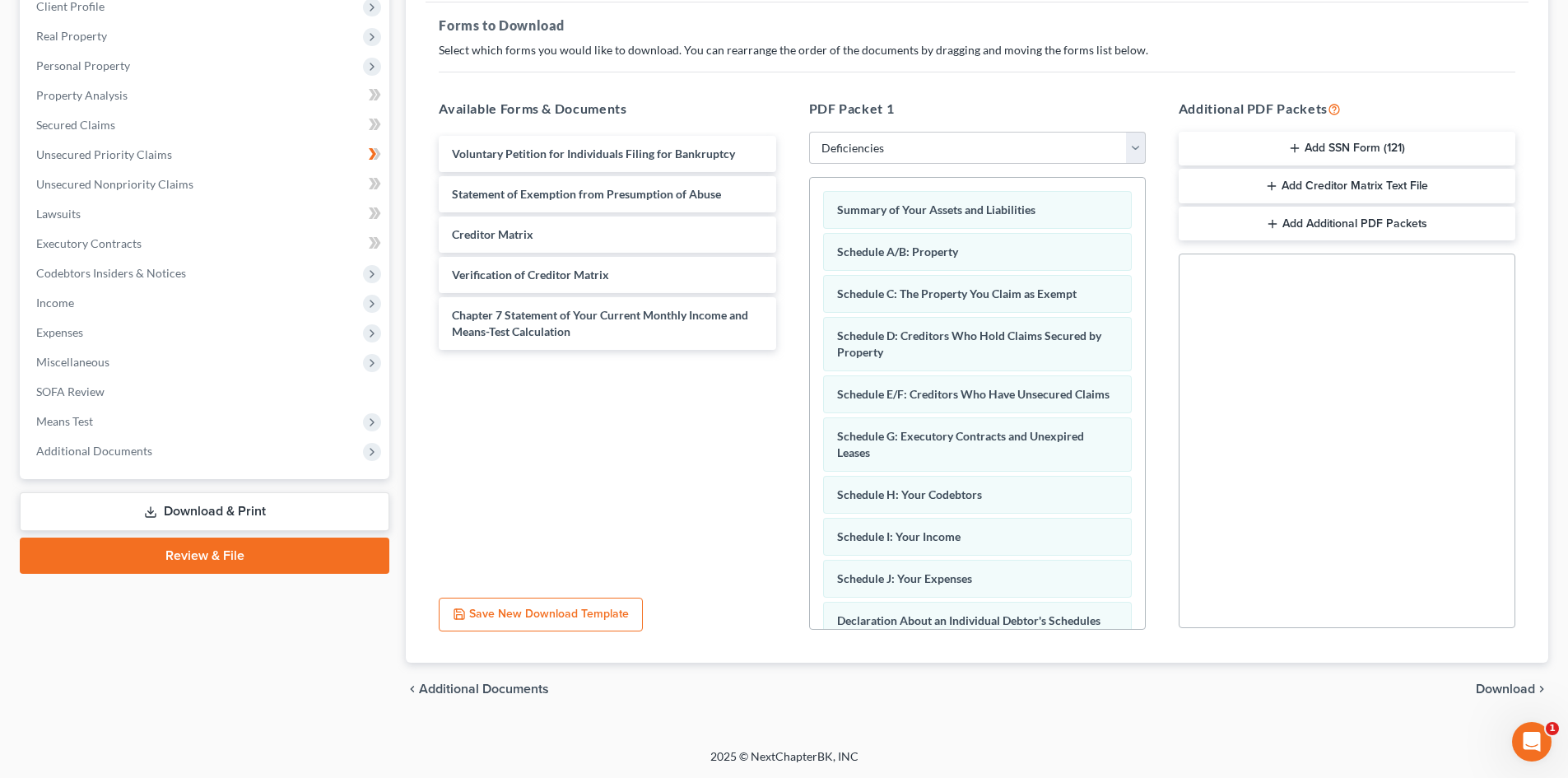
click at [1520, 691] on span "Download" at bounding box center [1505, 689] width 60 height 13
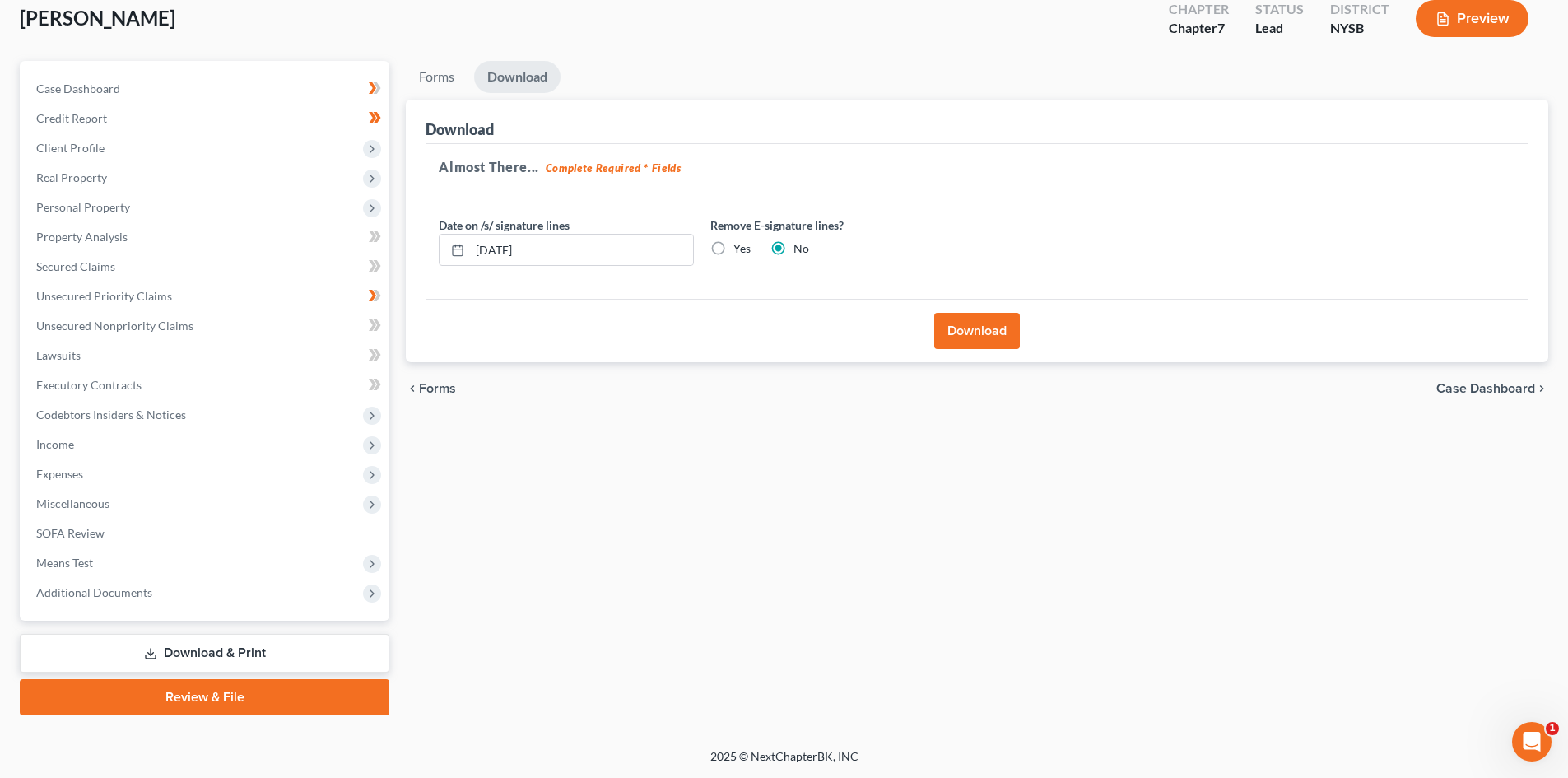
click at [963, 328] on button "Download" at bounding box center [977, 330] width 86 height 36
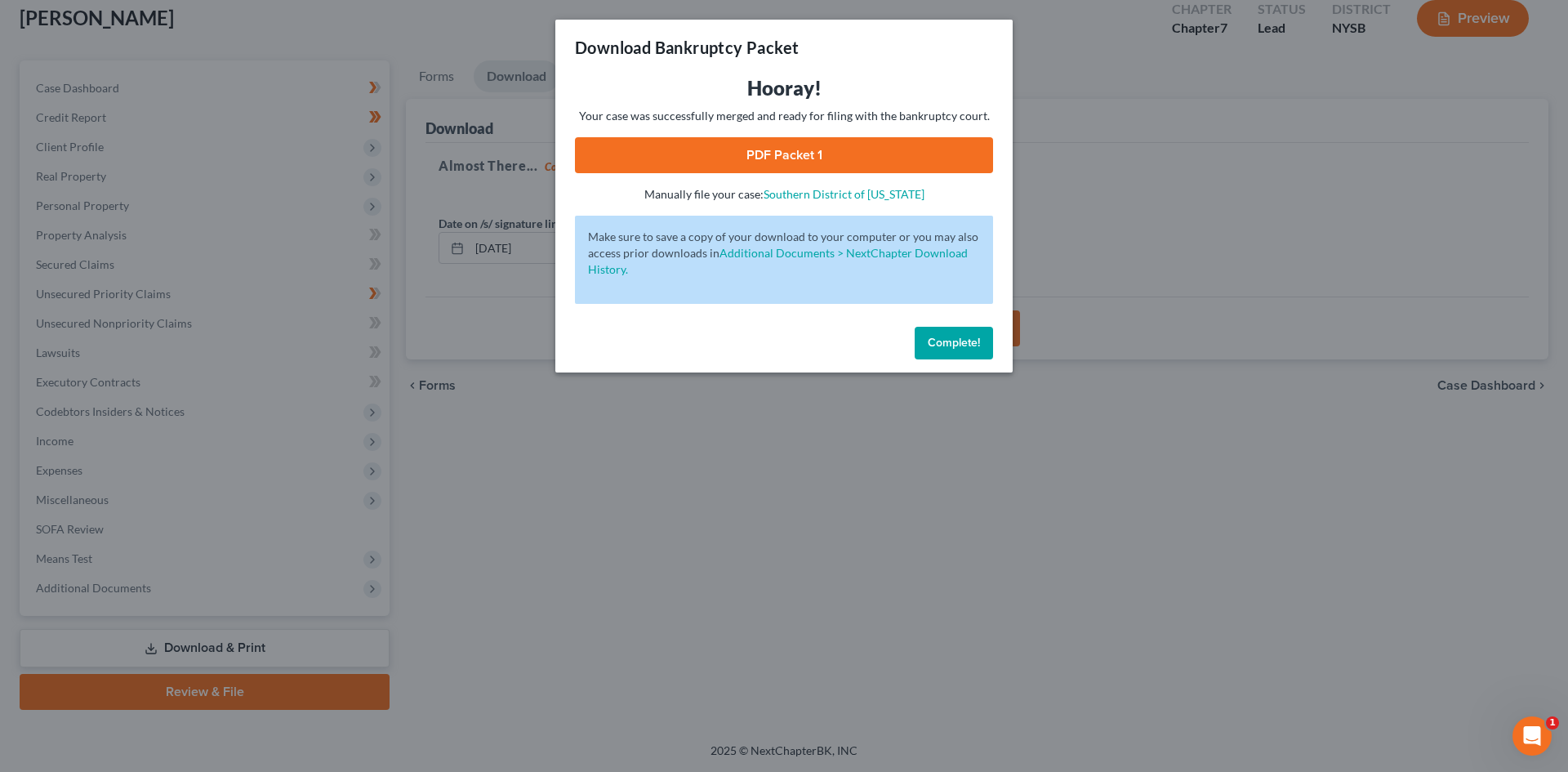
click at [859, 154] on link "PDF Packet 1" at bounding box center [783, 155] width 418 height 36
click at [962, 348] on span "Complete!" at bounding box center [954, 343] width 53 height 14
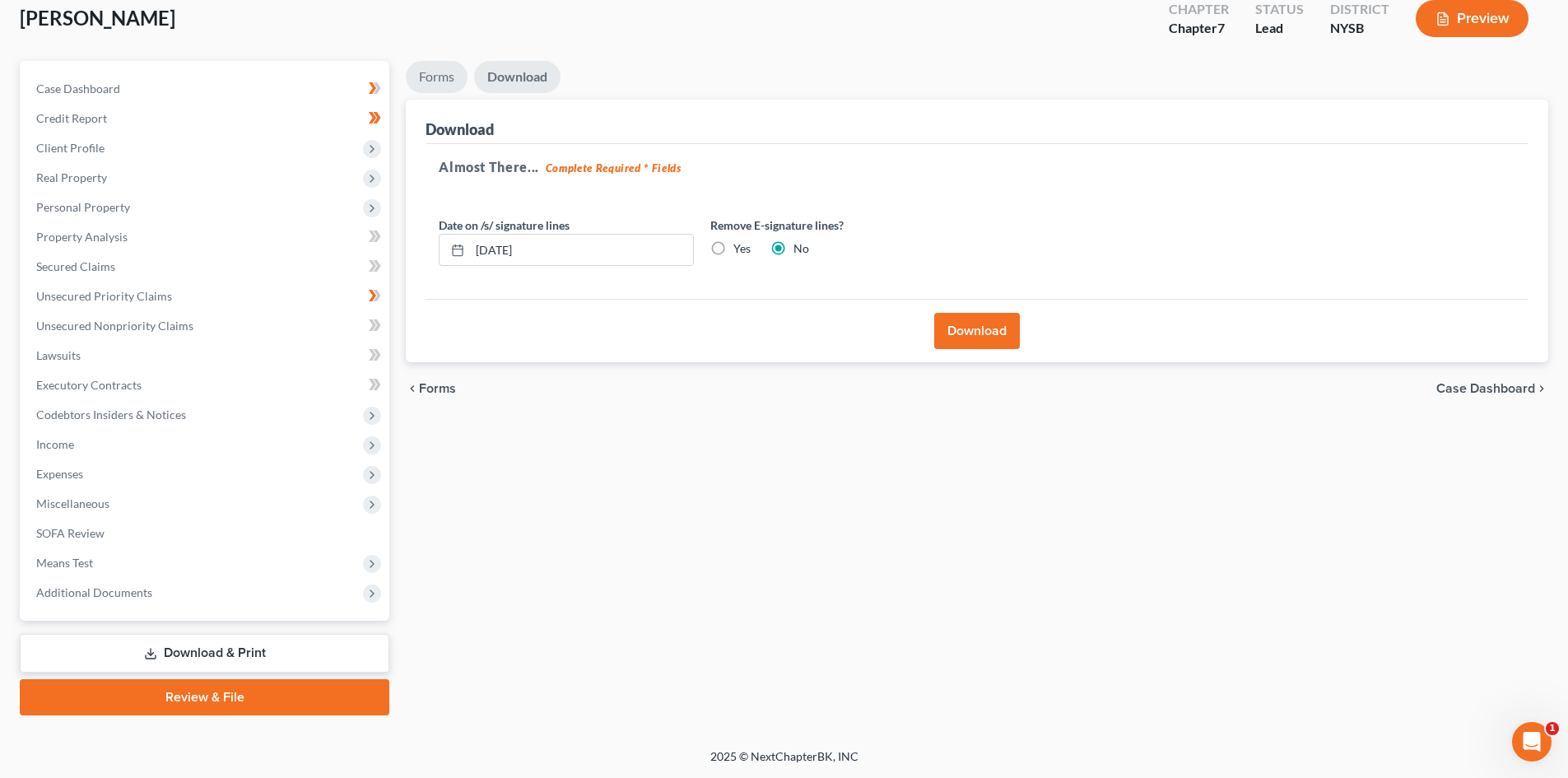
click at [457, 76] on link "Forms" at bounding box center [436, 76] width 61 height 32
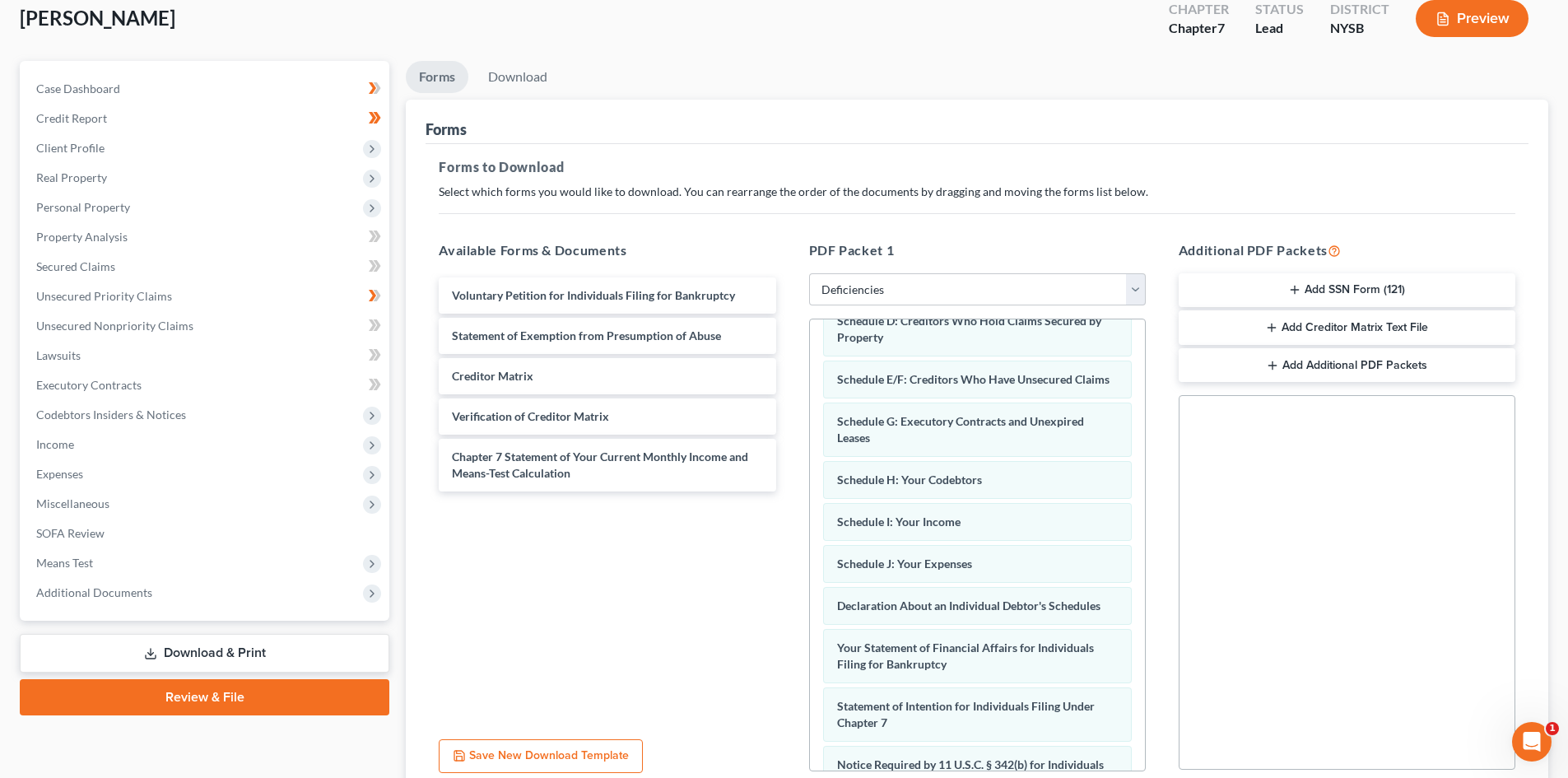
scroll to position [0, 0]
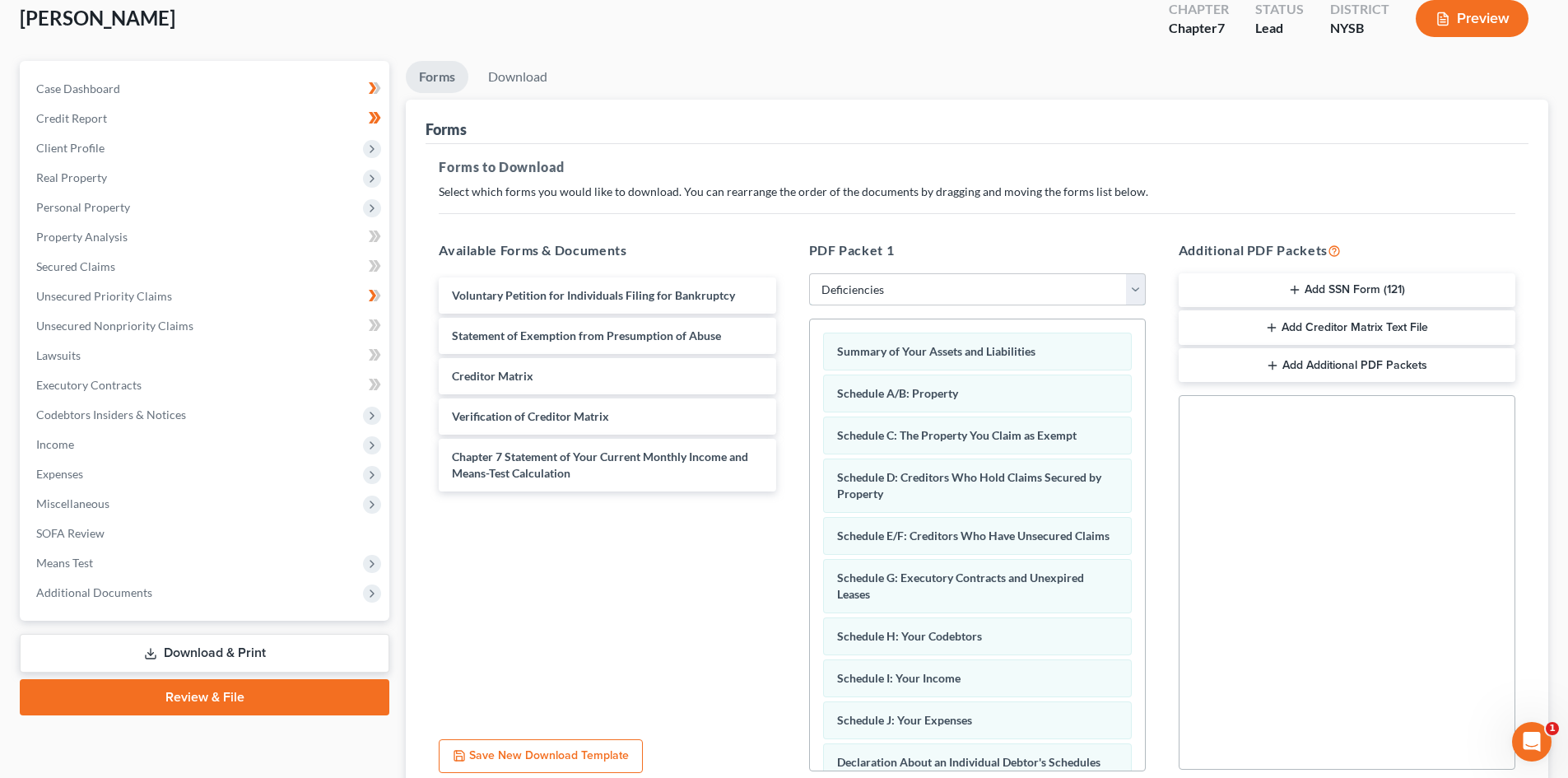
click at [906, 285] on select "Choose Default Petition PDF Packet Complete Bankruptcy Petition (all forms and …" at bounding box center [977, 289] width 337 height 33
select select
click at [809, 273] on select "Choose Default Petition PDF Packet Complete Bankruptcy Petition (all forms and …" at bounding box center [977, 289] width 337 height 33
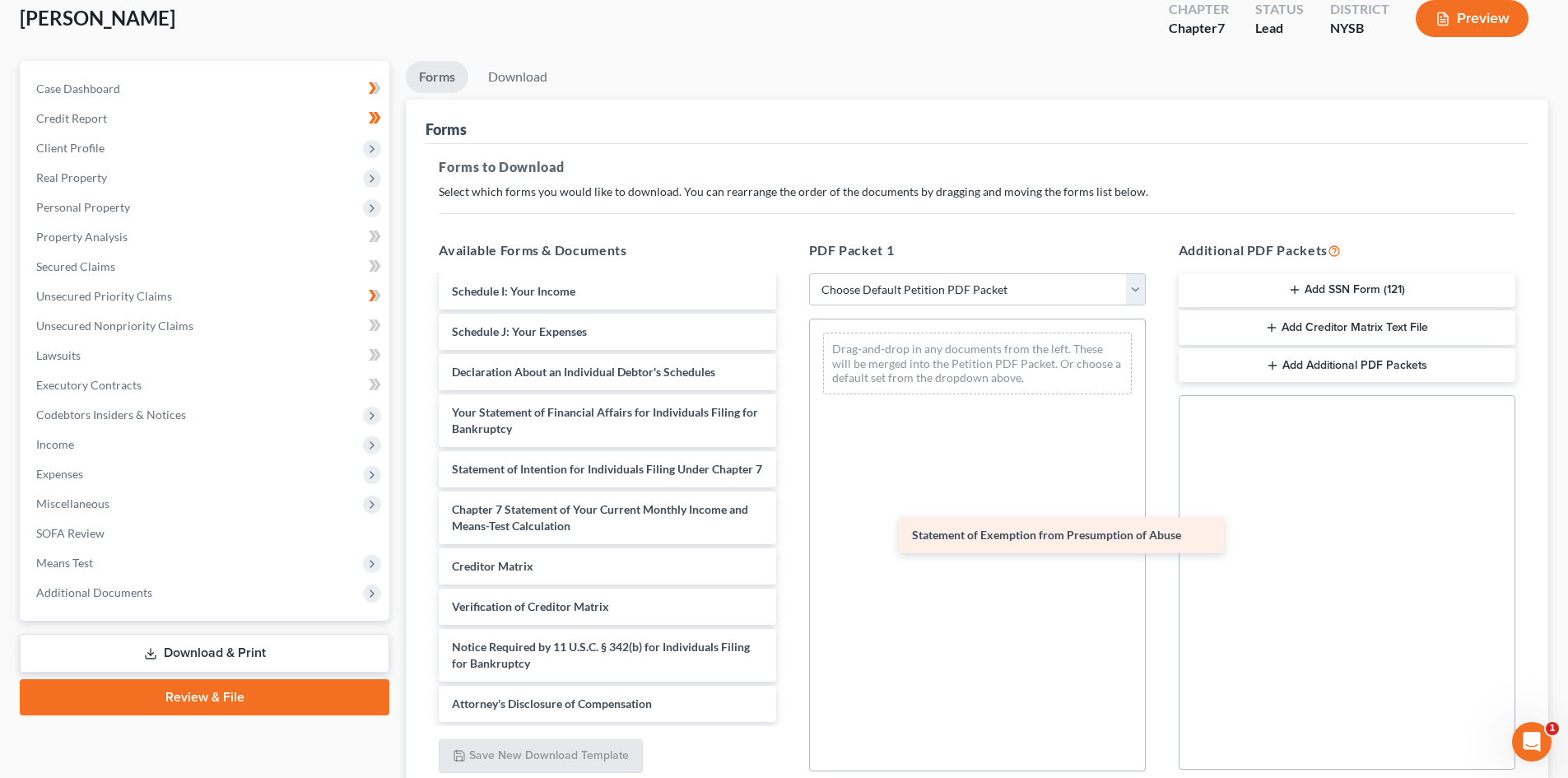
scroll to position [360, 0]
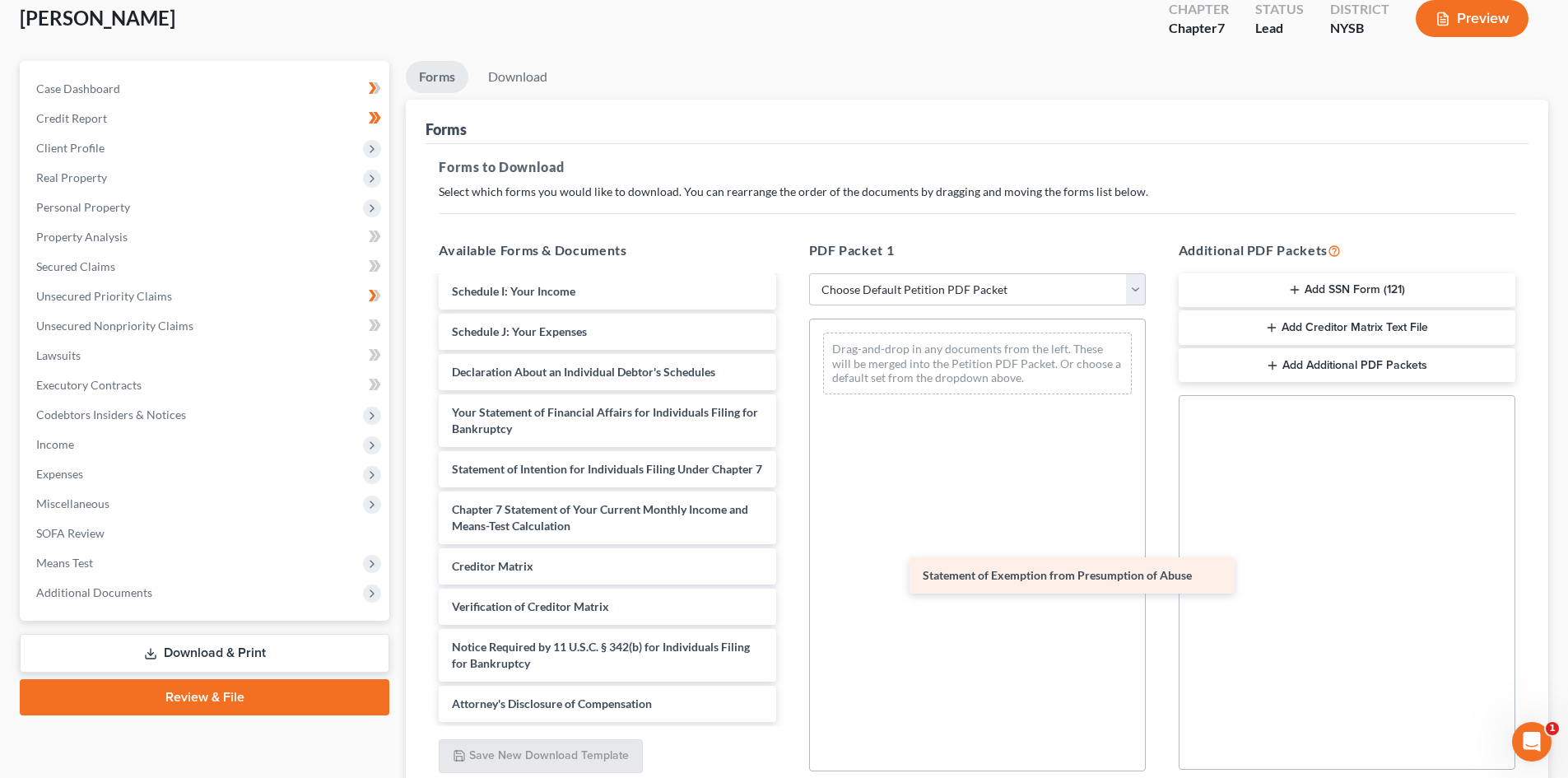
drag, startPoint x: 629, startPoint y: 526, endPoint x: 1100, endPoint y: 576, distance: 473.6
click at [788, 576] on div "Statement of Exemption from Presumption of Abuse Voluntary Petition for Individ…" at bounding box center [607, 328] width 363 height 787
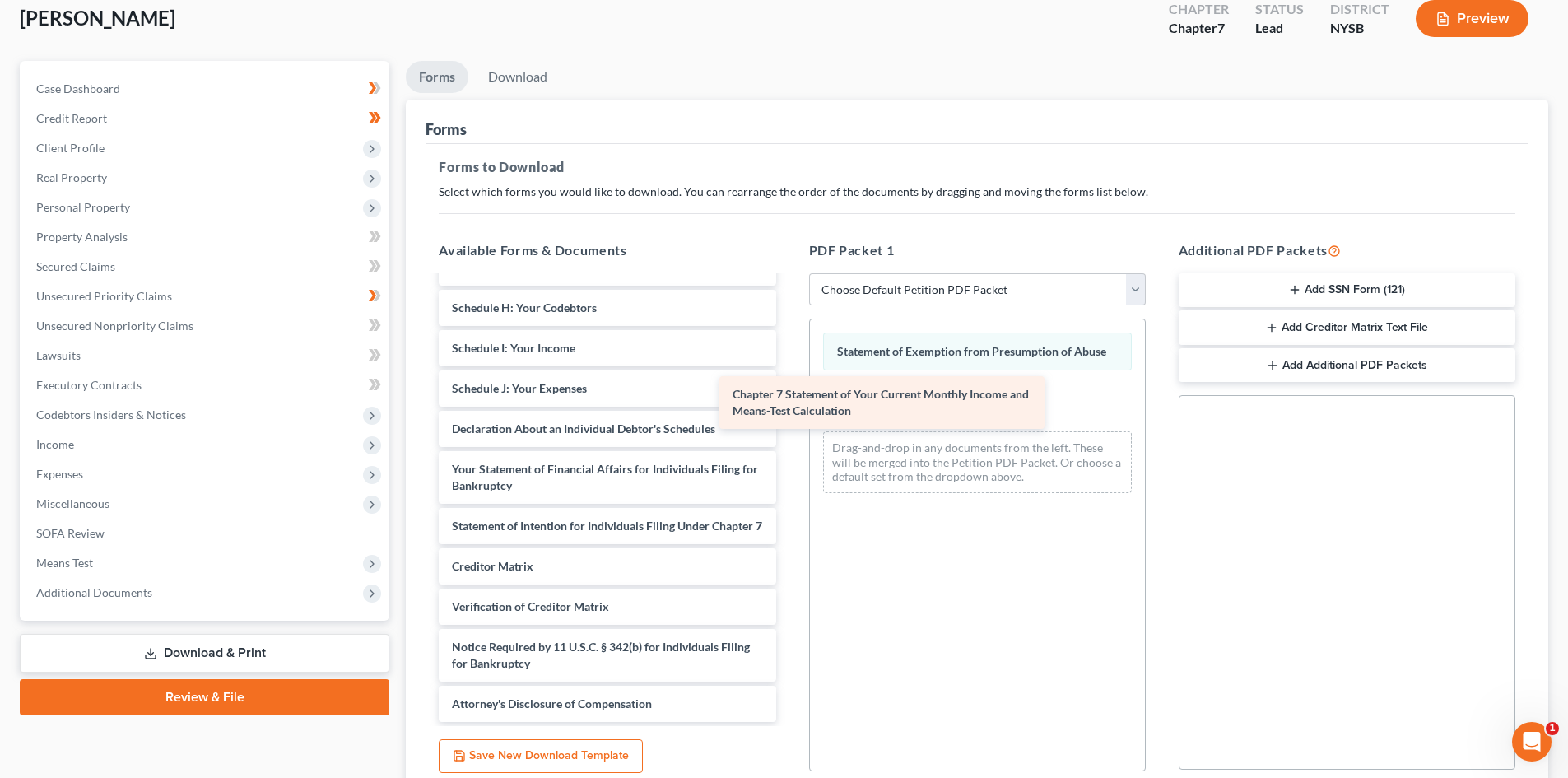
scroll to position [302, 0]
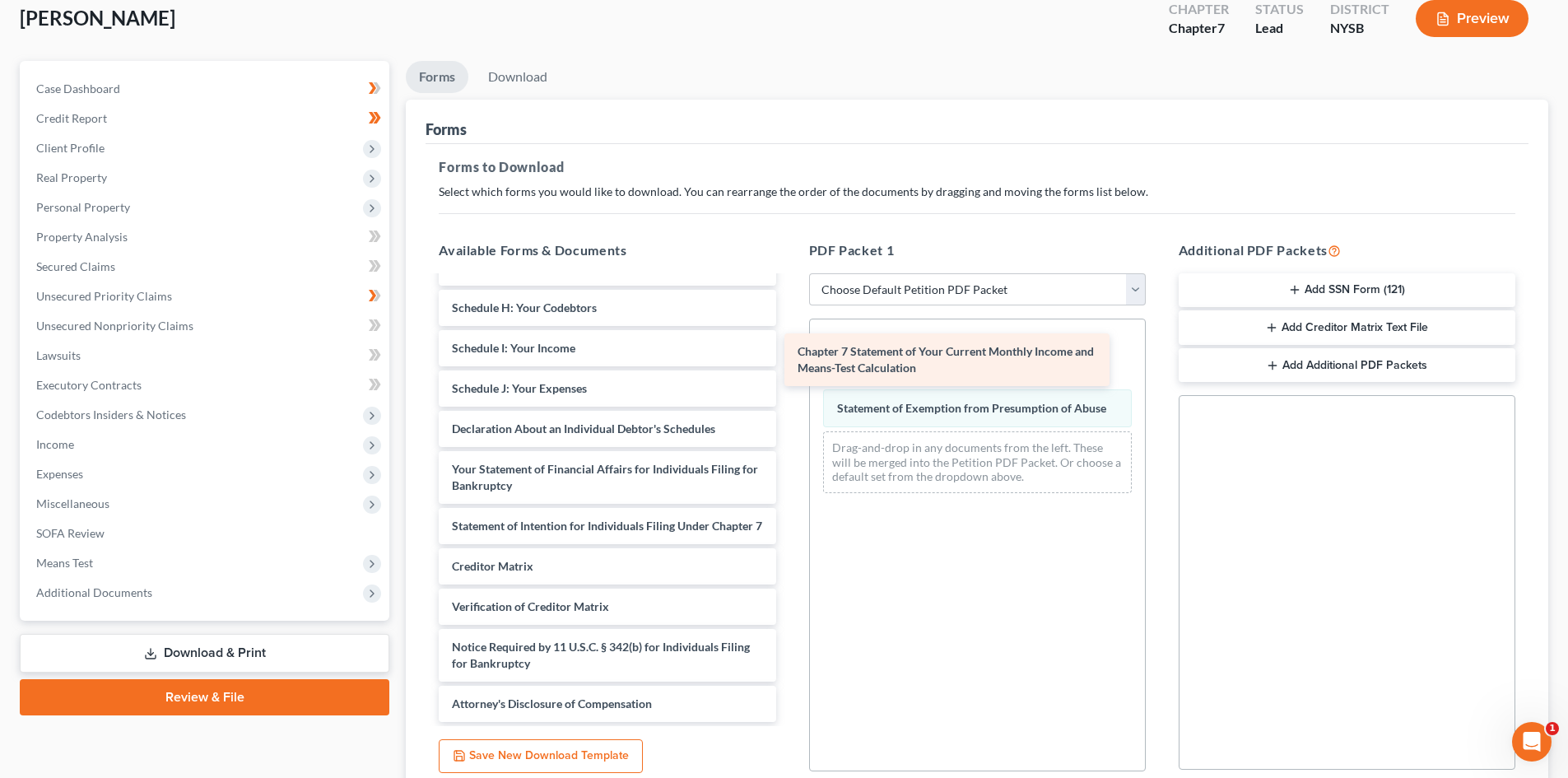
drag, startPoint x: 707, startPoint y: 523, endPoint x: 1053, endPoint y: 365, distance: 380.4
click at [788, 365] on div "Chapter 7 Statement of Your Current Monthly Income and Means-Test Calculation V…" at bounding box center [607, 356] width 363 height 731
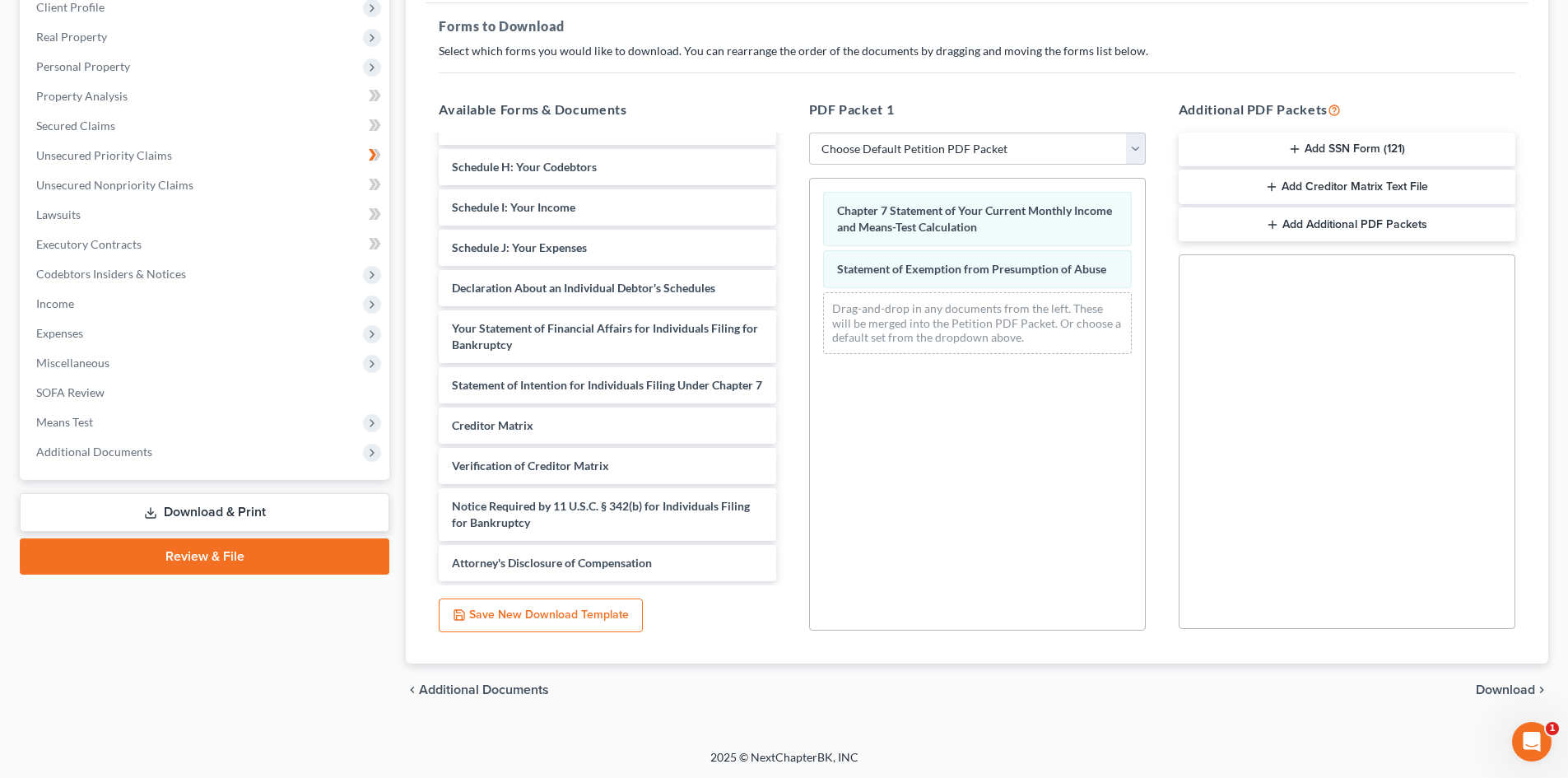
scroll to position [239, 0]
click at [1497, 692] on span "Download" at bounding box center [1505, 689] width 60 height 13
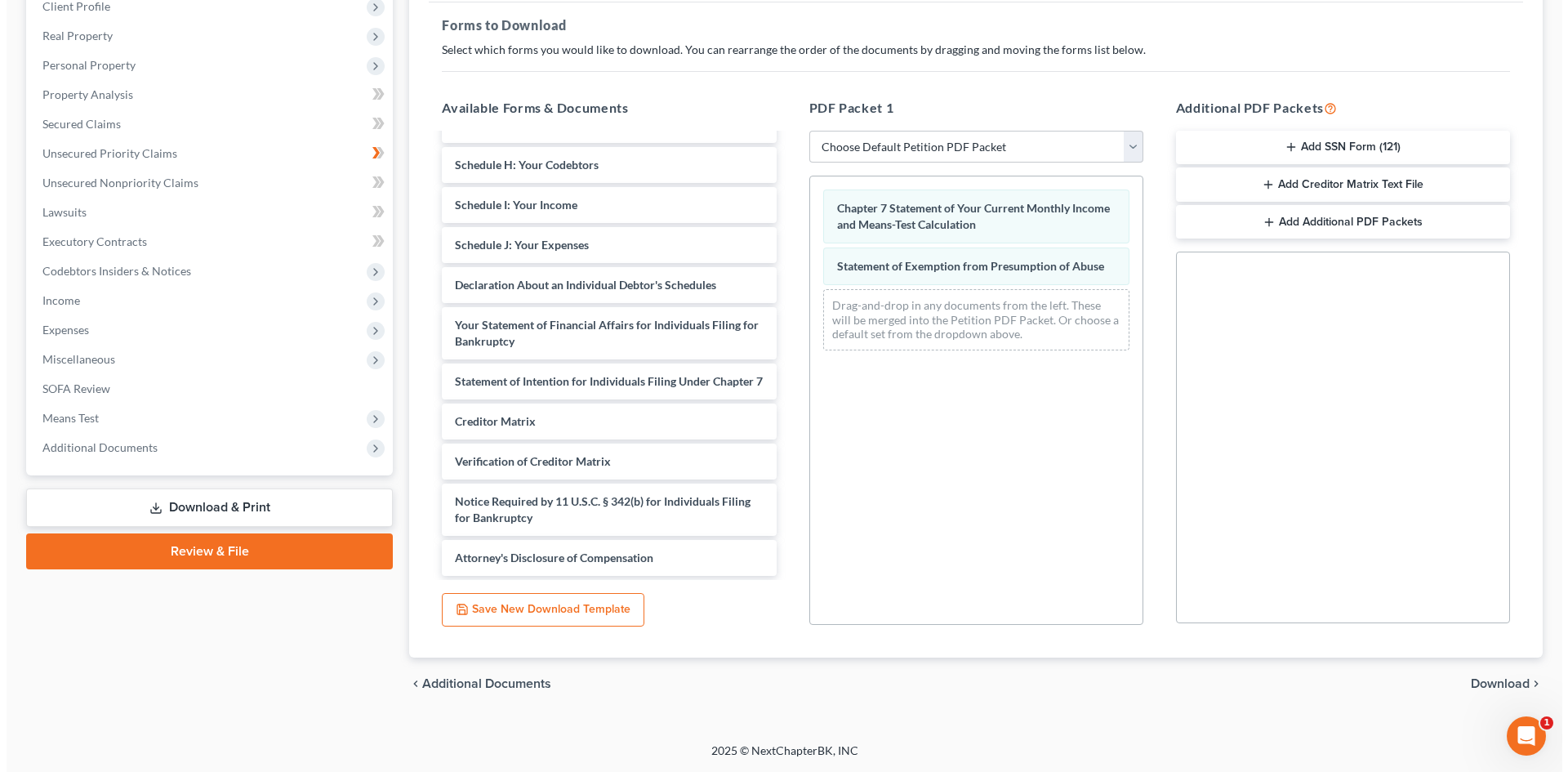
scroll to position [97, 0]
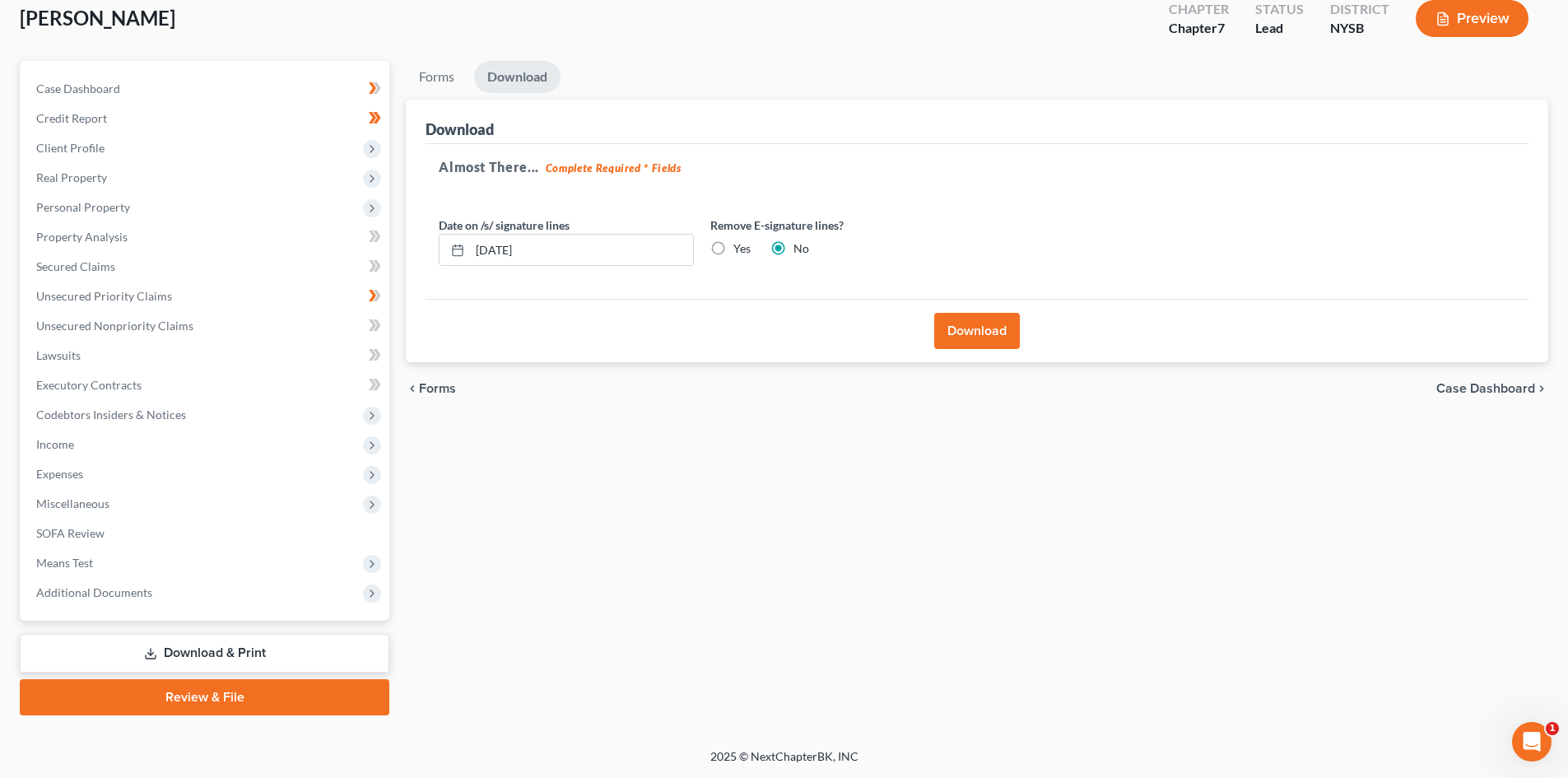
drag, startPoint x: 977, startPoint y: 338, endPoint x: 988, endPoint y: 345, distance: 13.0
click at [977, 338] on button "Download" at bounding box center [977, 330] width 86 height 36
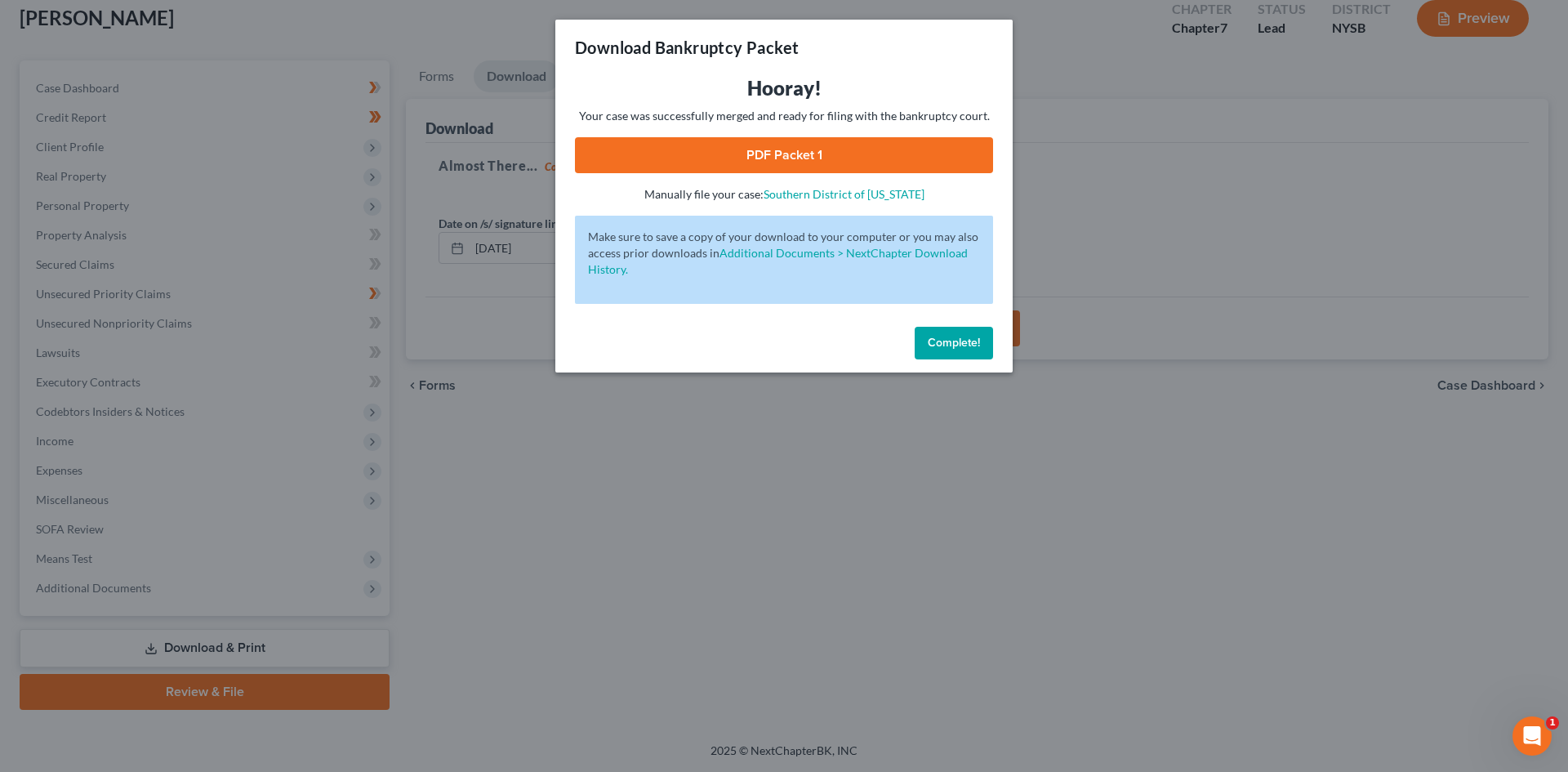
click at [885, 165] on link "PDF Packet 1" at bounding box center [783, 155] width 418 height 36
